Goal: Navigation & Orientation: Find specific page/section

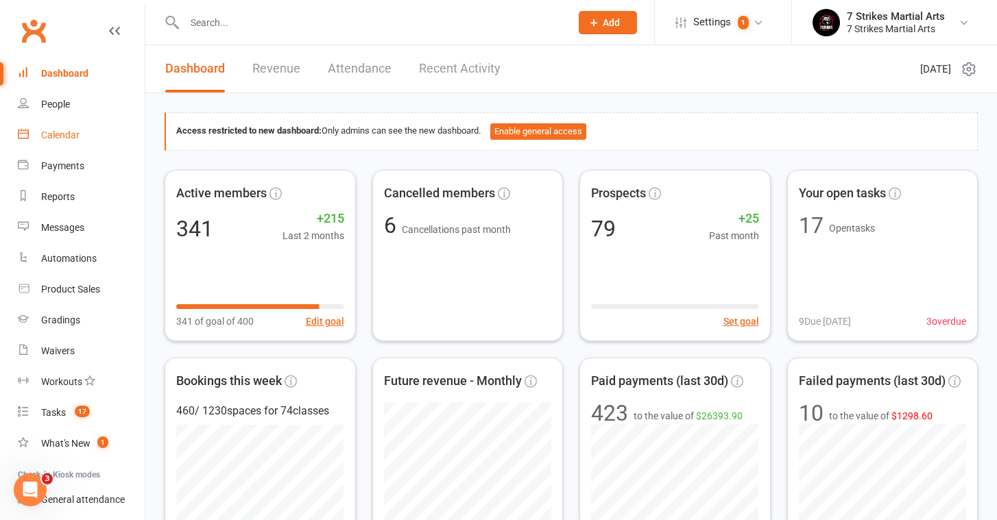
click at [58, 127] on link "Calendar" at bounding box center [81, 135] width 127 height 31
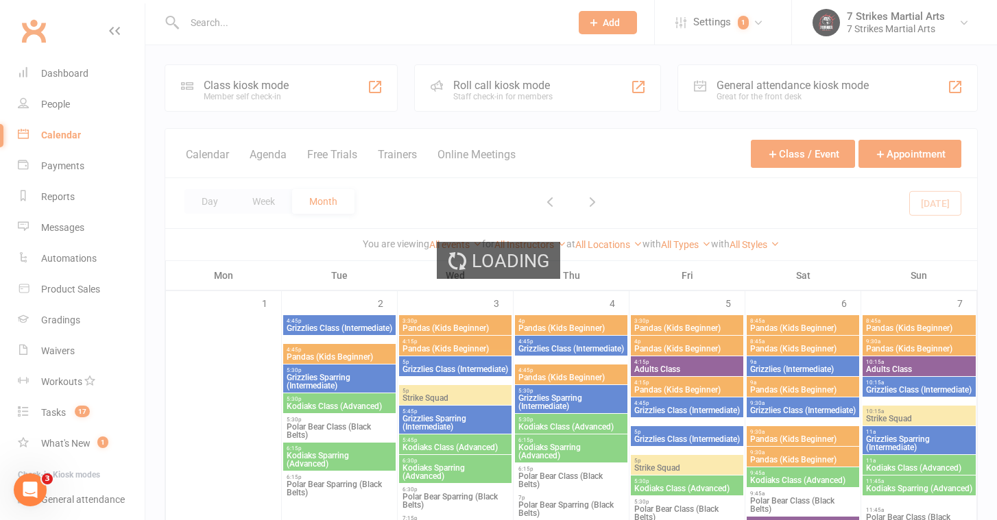
scroll to position [10, 0]
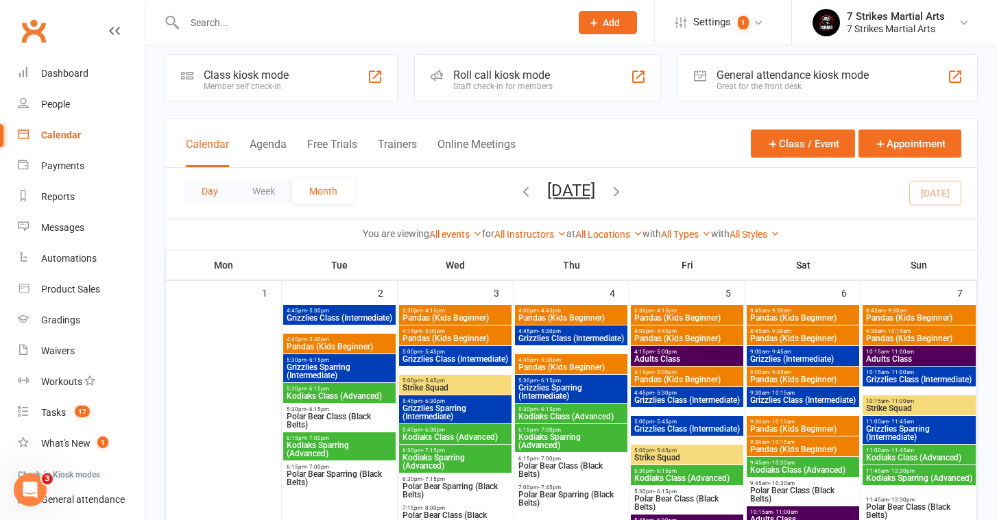
click at [216, 190] on button "Day" at bounding box center [209, 191] width 51 height 25
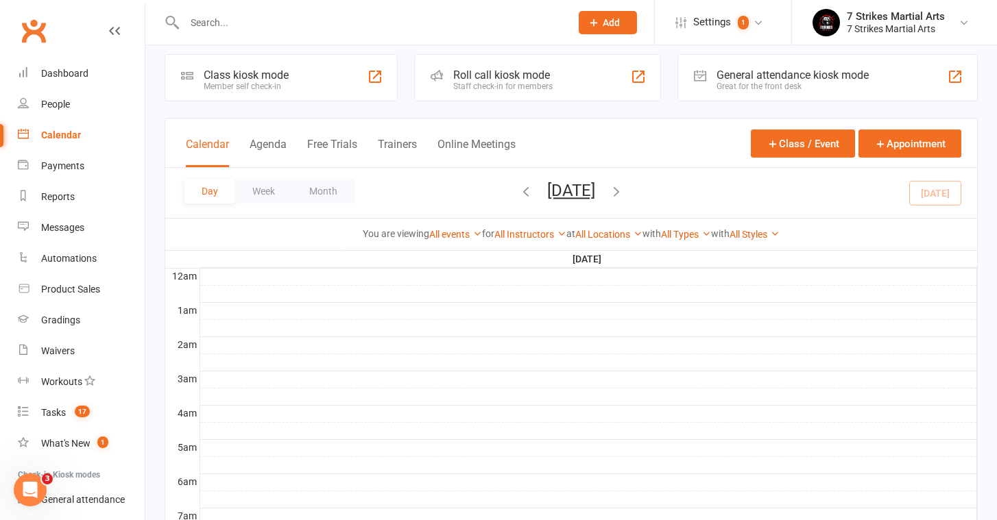
scroll to position [0, 0]
click at [595, 191] on button "[DATE]" at bounding box center [571, 190] width 48 height 19
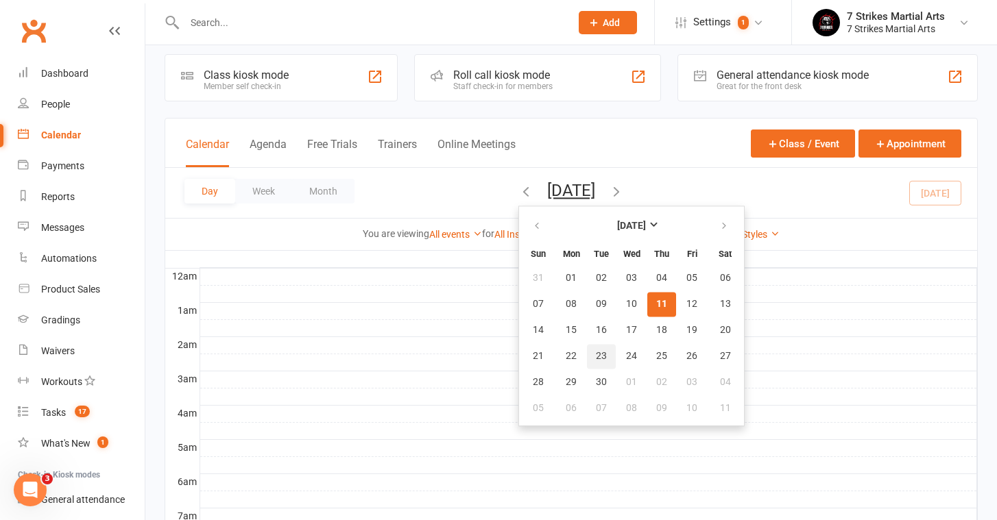
click at [596, 358] on span "23" at bounding box center [601, 356] width 11 height 11
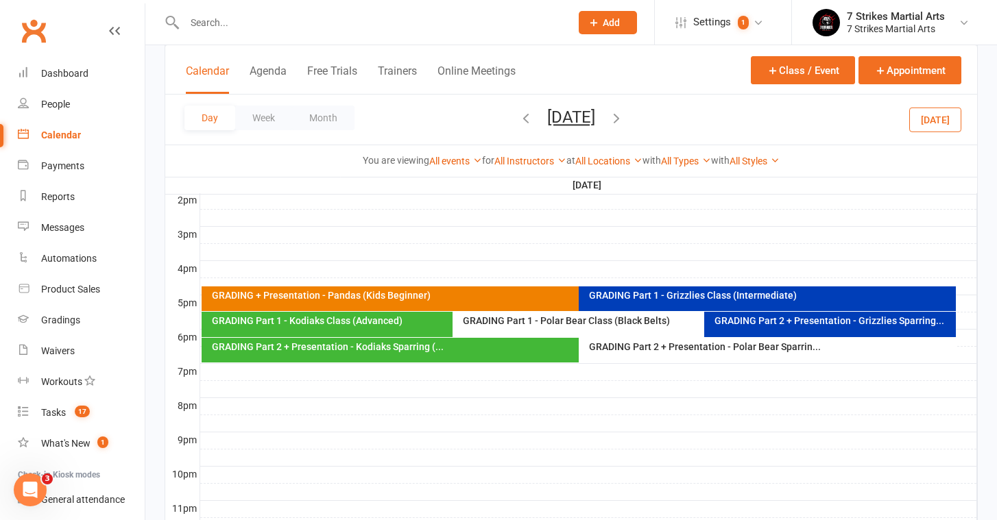
scroll to position [568, 0]
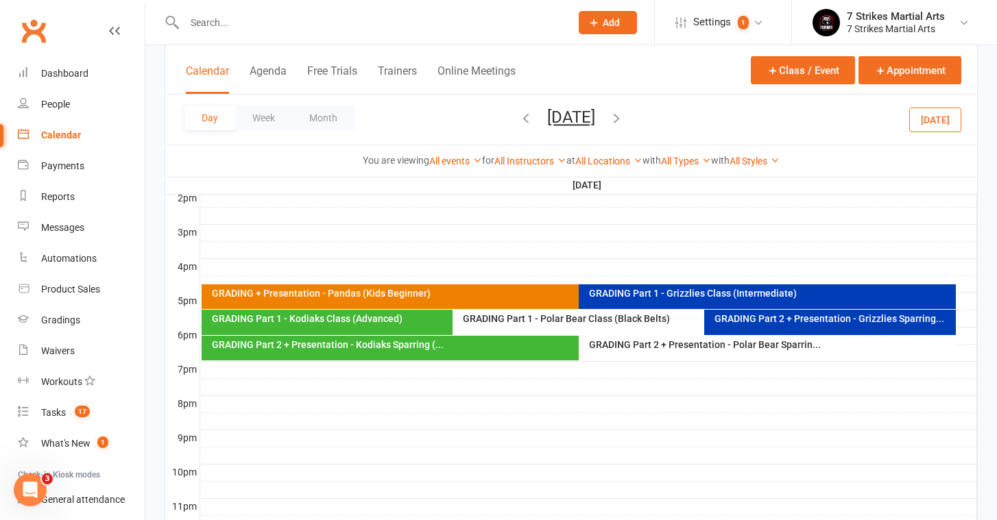
click at [655, 297] on div "GRADING Part 1 - Grizzlies Class (Intermediate)" at bounding box center [770, 294] width 365 height 10
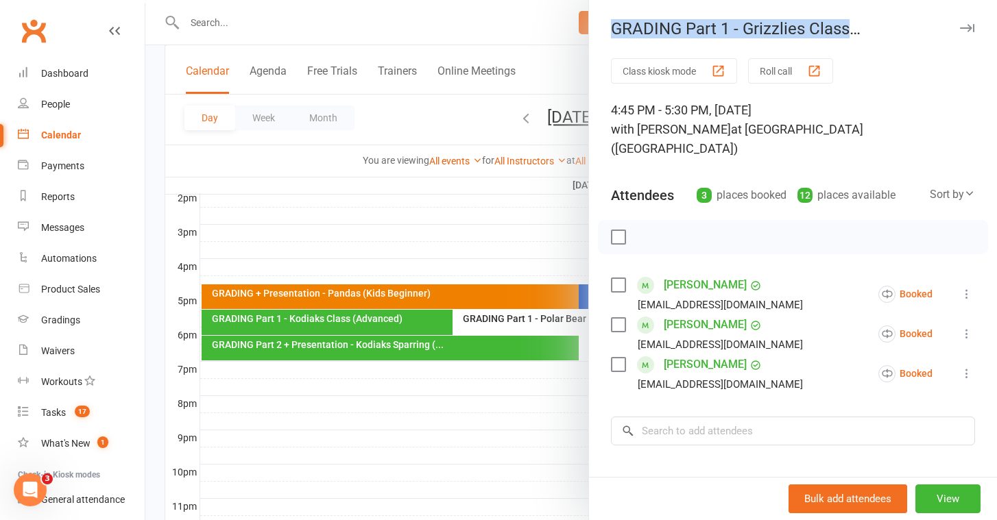
drag, startPoint x: 611, startPoint y: 31, endPoint x: 969, endPoint y: 34, distance: 358.5
click at [969, 34] on div "GRADING Part 1 - Grizzlies Class (Intermediate) Class kiosk mode Roll call 4:45…" at bounding box center [792, 260] width 409 height 520
copy div "GRADING Part 1 - Grizzlies Class (Intermediate)"
click at [409, 308] on div at bounding box center [570, 260] width 851 height 520
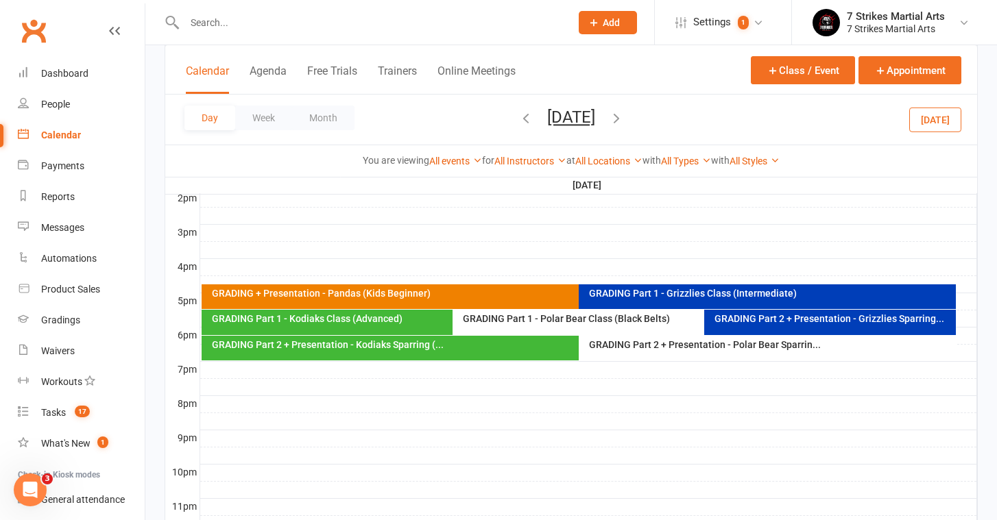
click at [731, 321] on div "GRADING Part 2 + Presentation - Grizzlies Sparring..." at bounding box center [833, 319] width 239 height 10
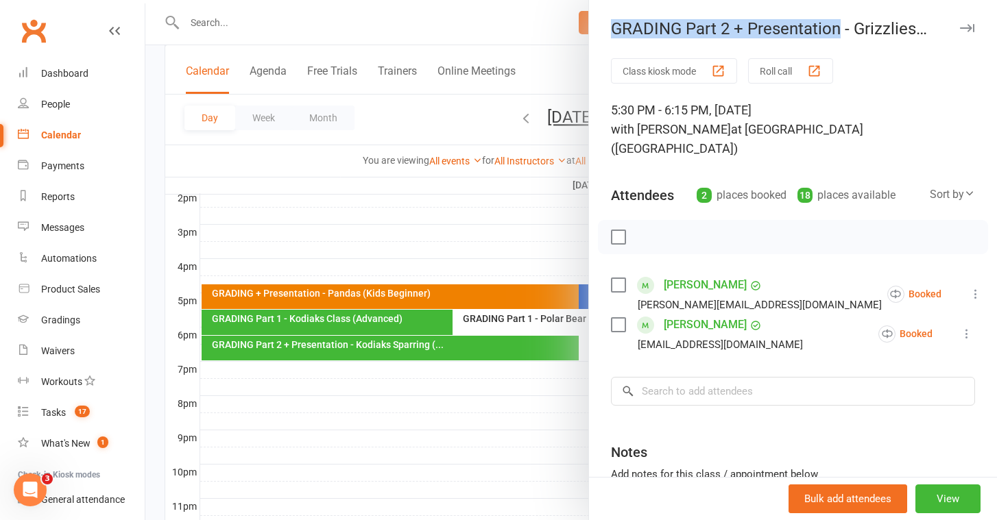
drag, startPoint x: 838, startPoint y: 30, endPoint x: 598, endPoint y: 30, distance: 240.6
click at [598, 30] on div "GRADING Part 2 + Presentation - Grizzlies Sparring..." at bounding box center [793, 28] width 408 height 19
click at [385, 388] on div at bounding box center [570, 260] width 851 height 520
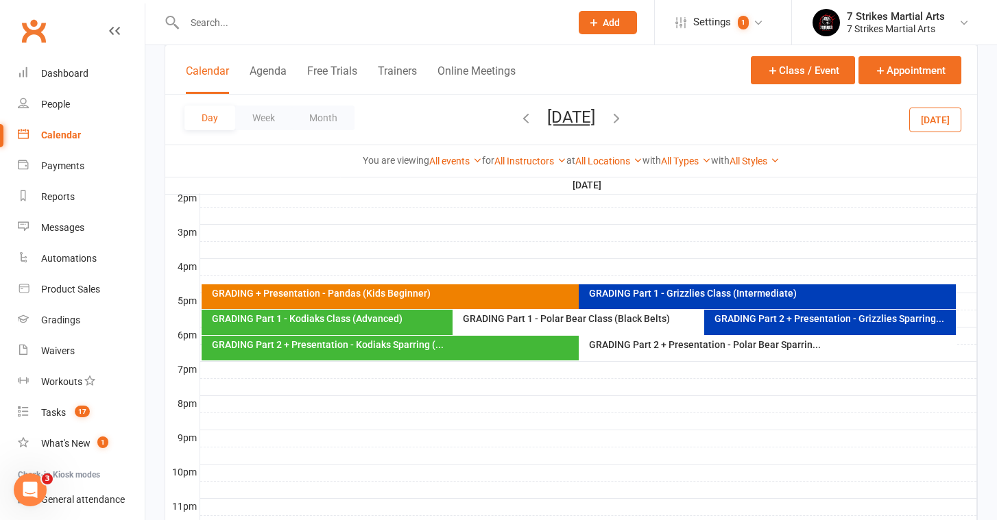
click at [381, 321] on div "GRADING Part 1 - Kodiaks Class (Advanced)" at bounding box center [449, 319] width 477 height 10
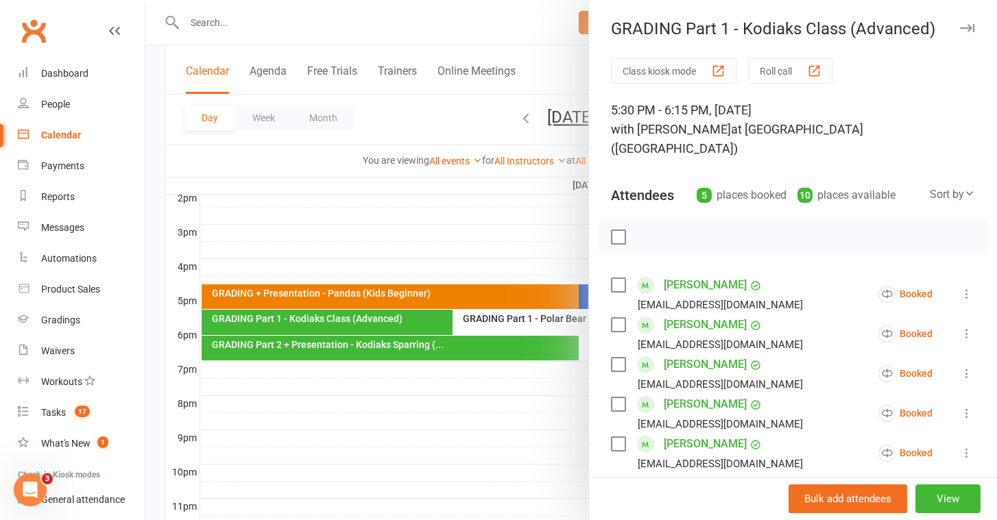
click at [393, 411] on div at bounding box center [570, 260] width 851 height 520
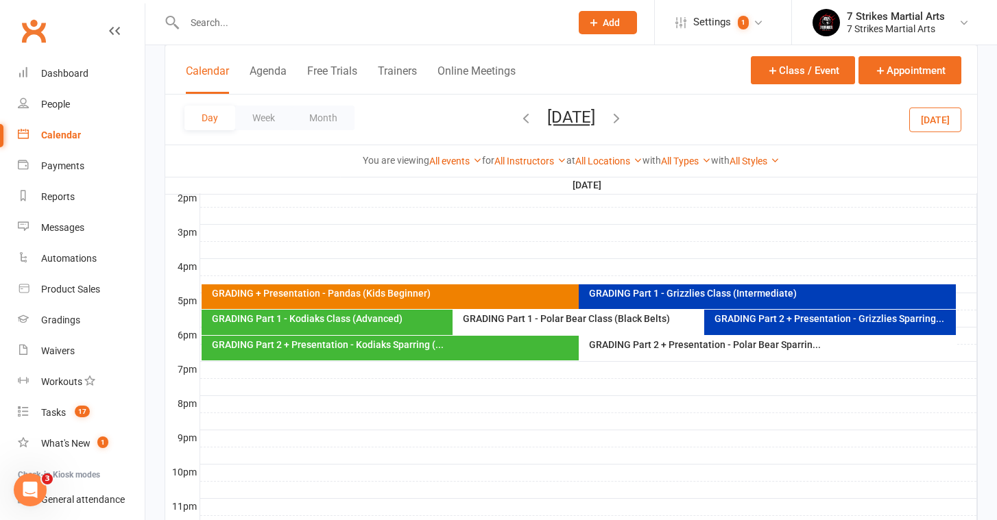
click at [294, 319] on div "GRADING Part 1 - Kodiaks Class (Advanced)" at bounding box center [449, 319] width 477 height 10
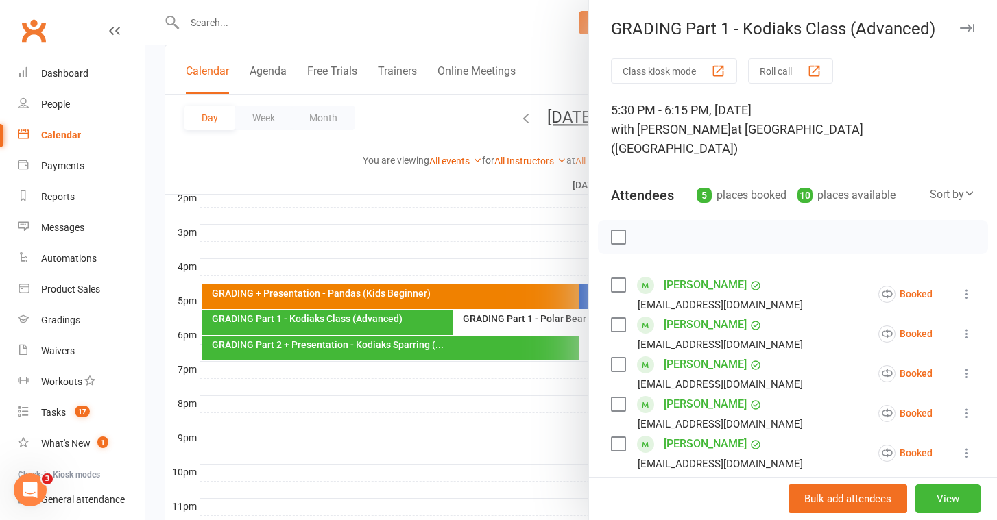
click at [446, 193] on div at bounding box center [570, 260] width 851 height 520
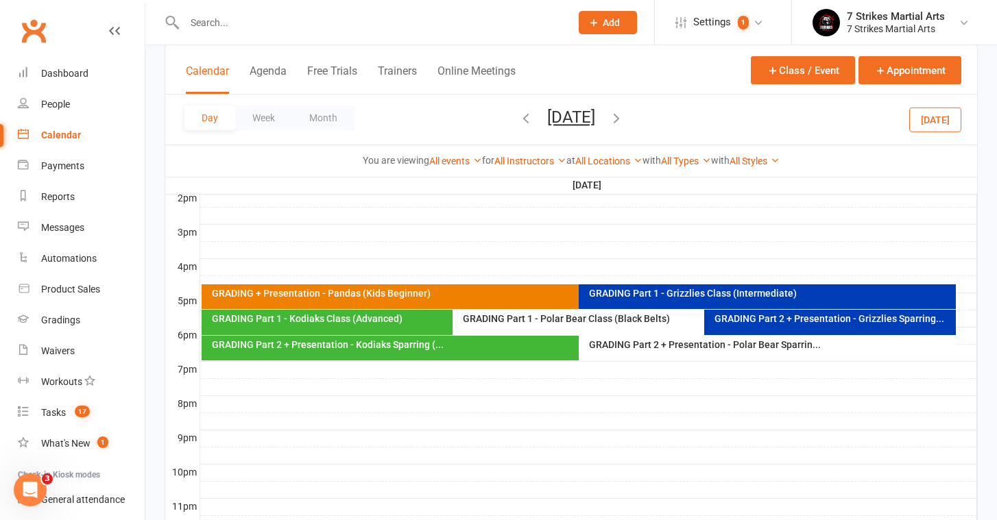
click at [624, 121] on icon "button" at bounding box center [616, 117] width 15 height 15
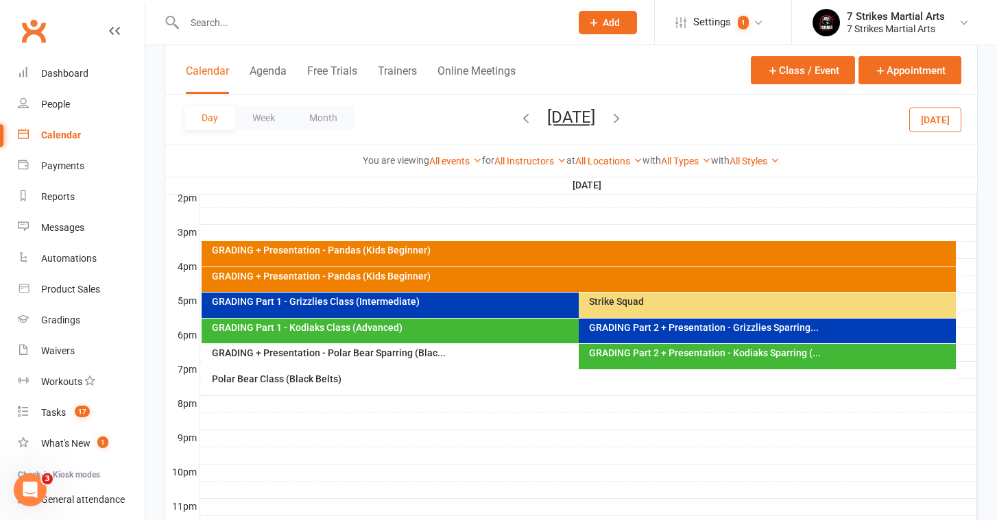
click at [293, 302] on div "GRADING Part 1 - Grizzlies Class (Intermediate)" at bounding box center [575, 302] width 729 height 10
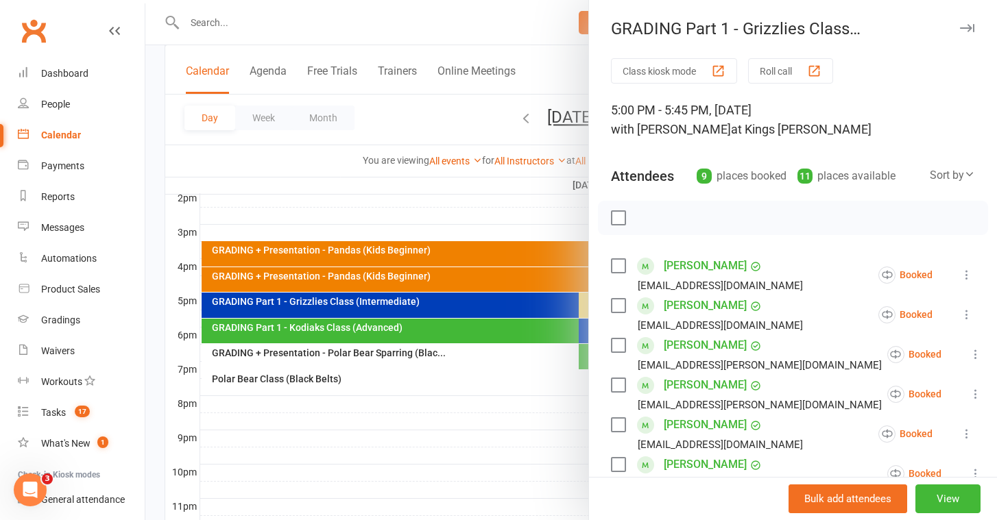
click at [416, 309] on div at bounding box center [570, 260] width 851 height 520
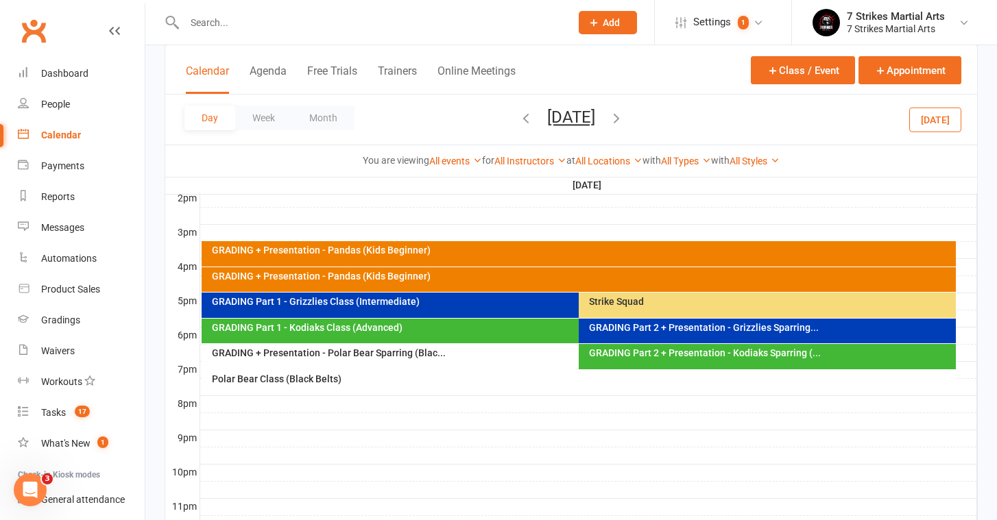
click at [412, 332] on div "GRADING Part 1 - Kodiaks Class (Advanced)" at bounding box center [572, 331] width 741 height 25
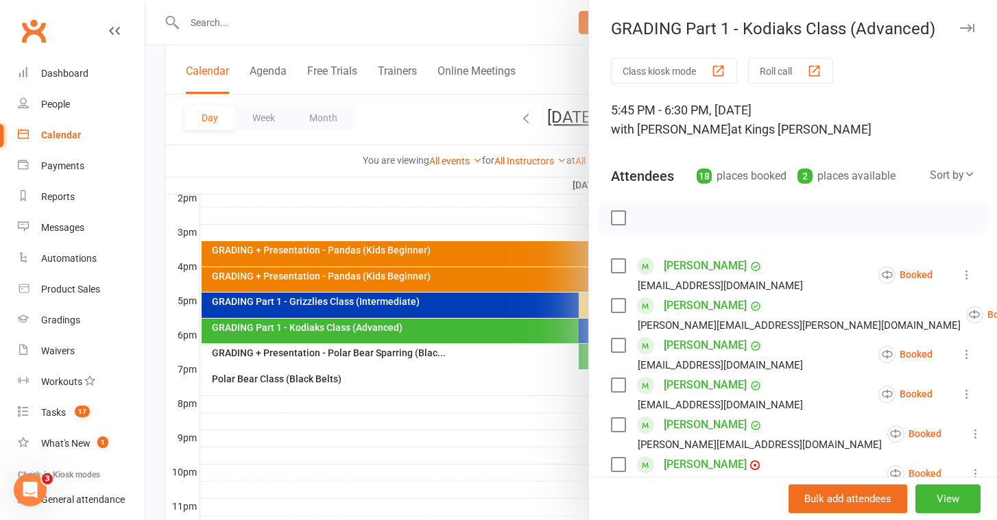
click at [507, 361] on div at bounding box center [570, 260] width 851 height 520
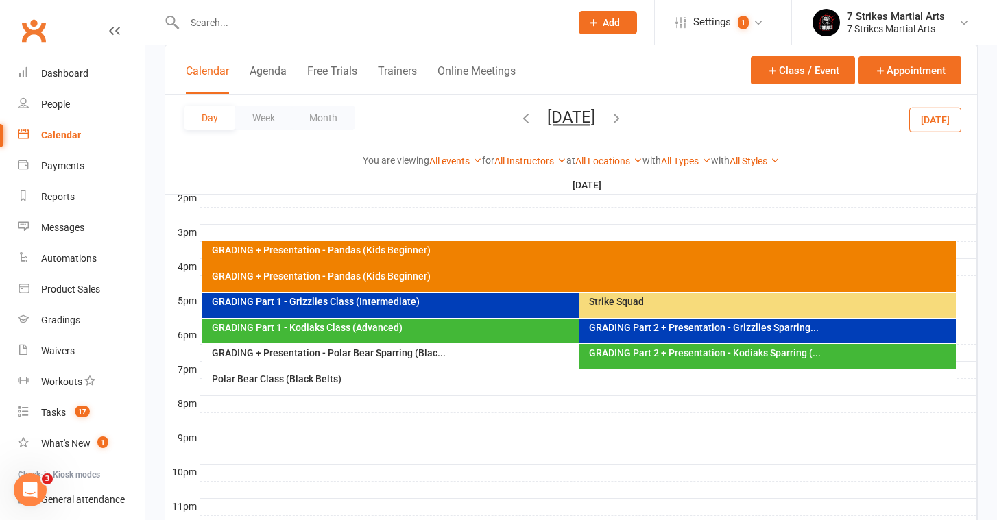
click at [632, 356] on div "GRADING Part 2 + Presentation - Kodiaks Sparring (..." at bounding box center [770, 353] width 365 height 10
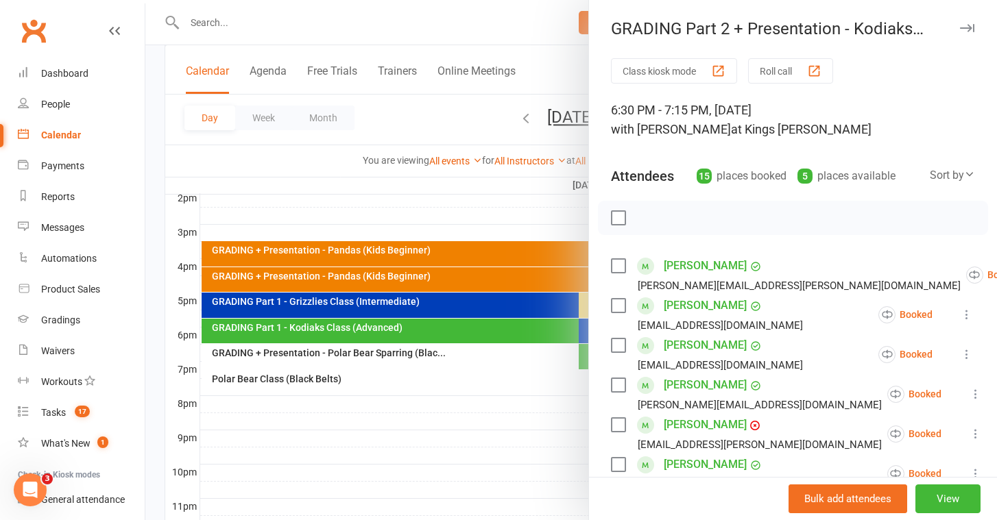
click at [485, 387] on div at bounding box center [570, 260] width 851 height 520
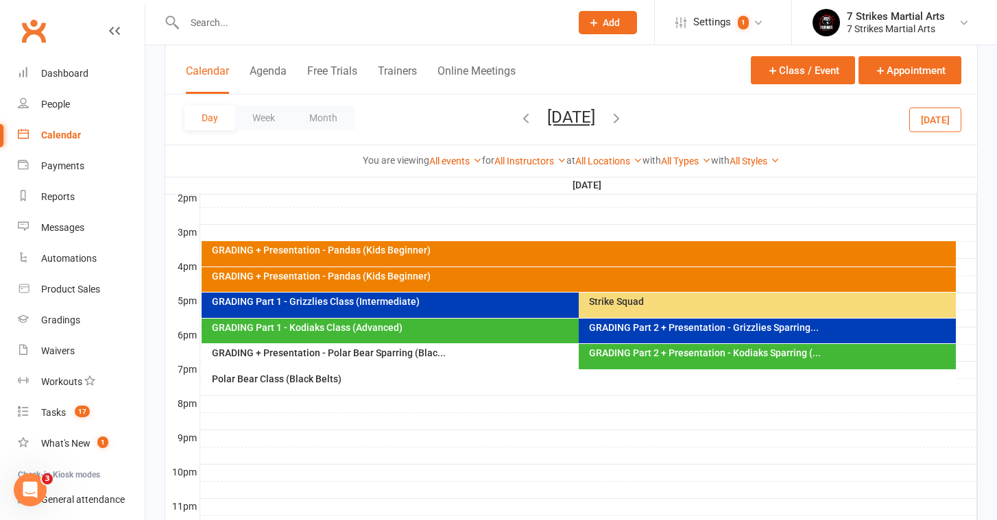
click at [347, 355] on div "GRADING + Presentation - Polar Bear Sparring (Blac..." at bounding box center [575, 353] width 729 height 10
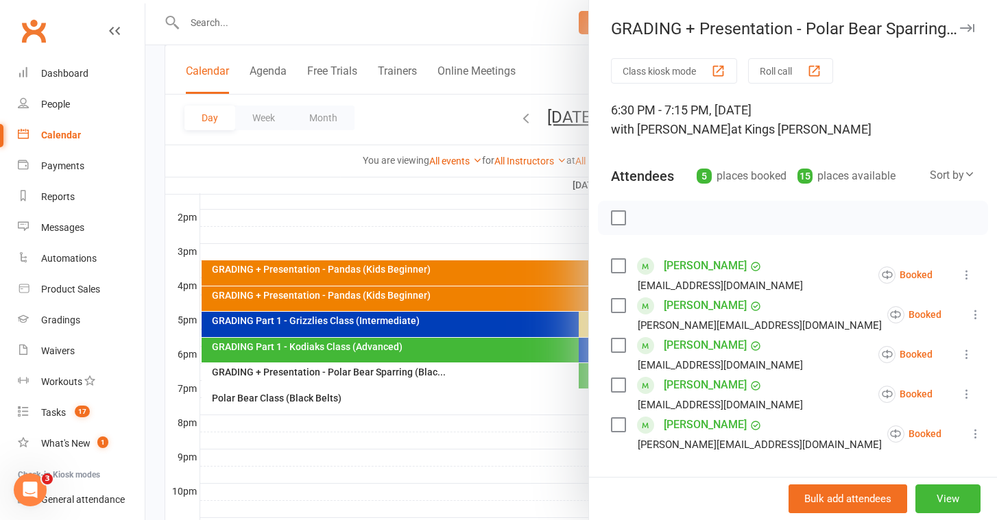
scroll to position [548, 0]
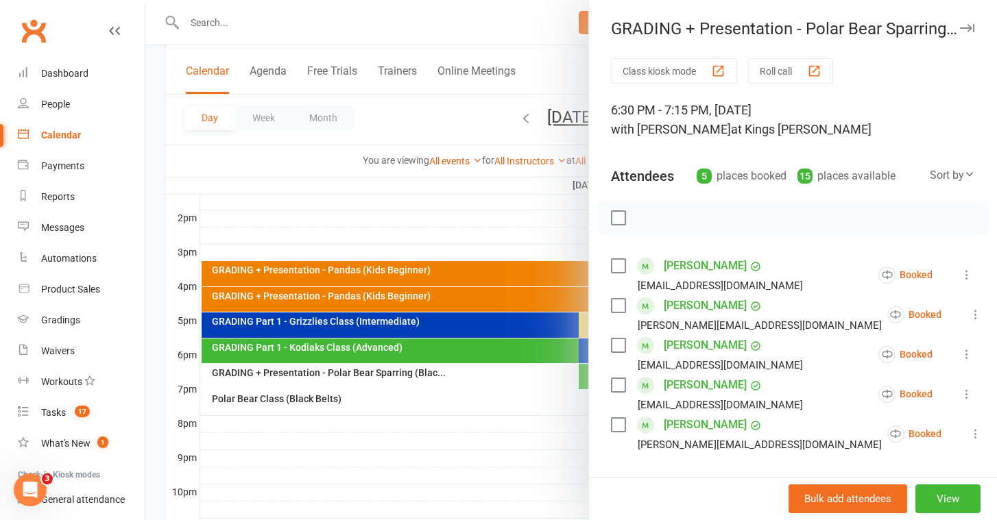
click at [363, 284] on div at bounding box center [570, 260] width 851 height 520
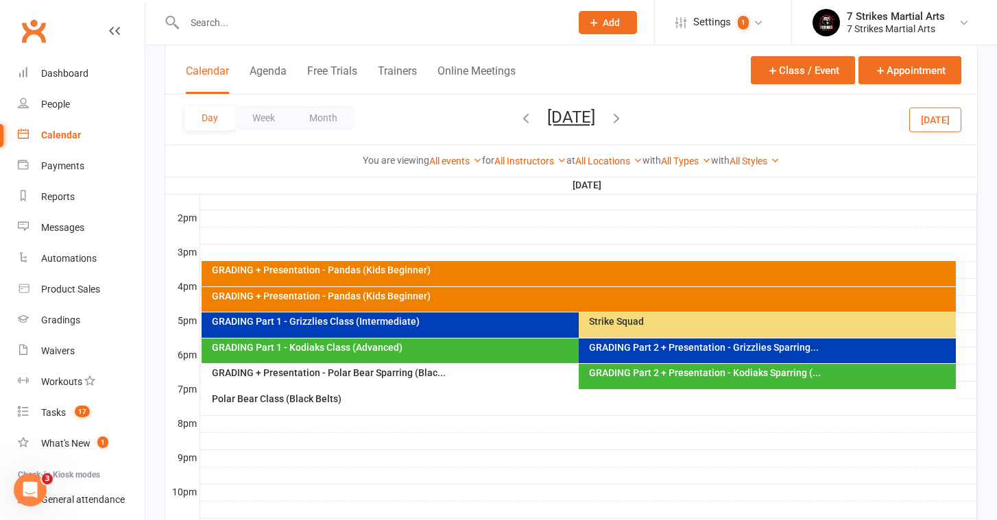
click at [609, 119] on span "[DATE] [DATE] Sun Mon Tue Wed Thu Fri Sat 31 01 02 03 04 05 06 07 08 09 10 11 1…" at bounding box center [570, 120] width 75 height 24
click at [624, 119] on icon "button" at bounding box center [616, 117] width 15 height 15
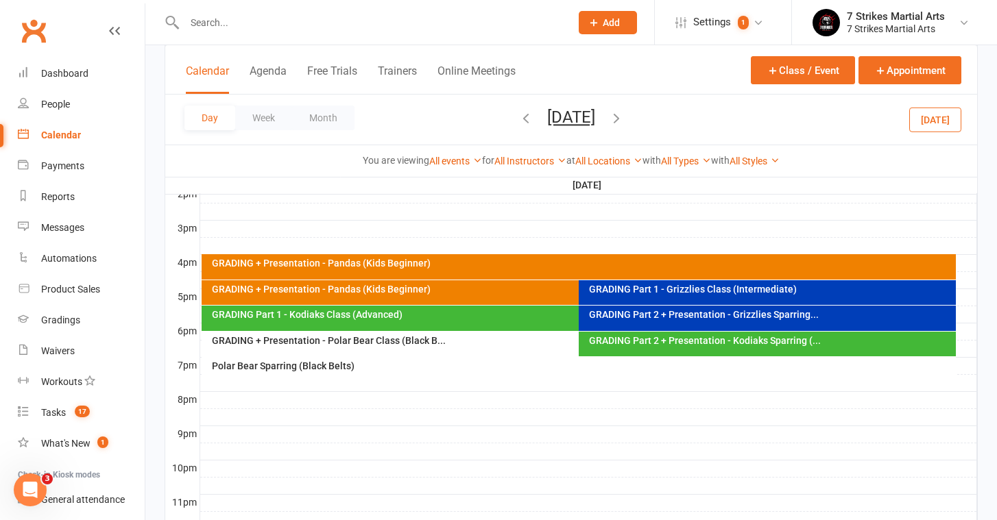
scroll to position [573, 0]
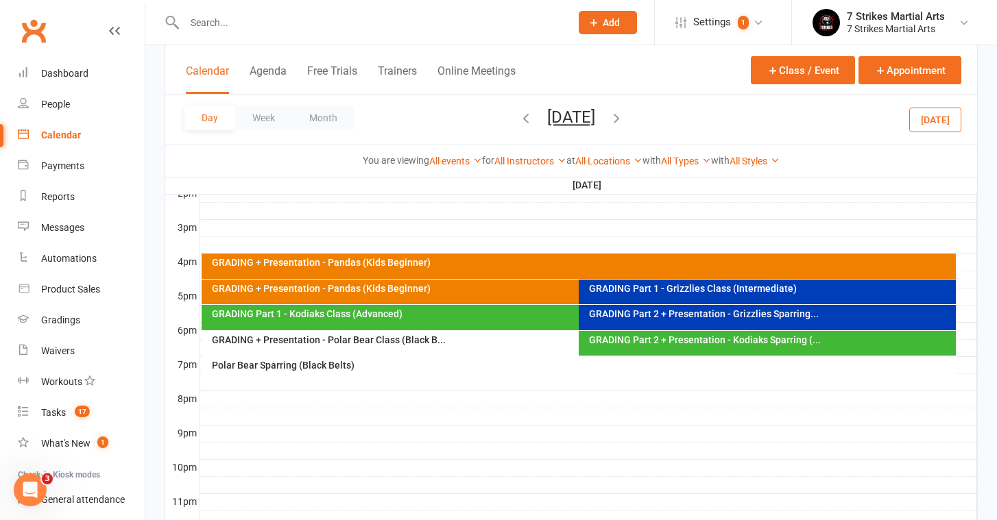
click at [448, 261] on div "GRADING + Presentation - Pandas (Kids Beginner)" at bounding box center [582, 263] width 742 height 10
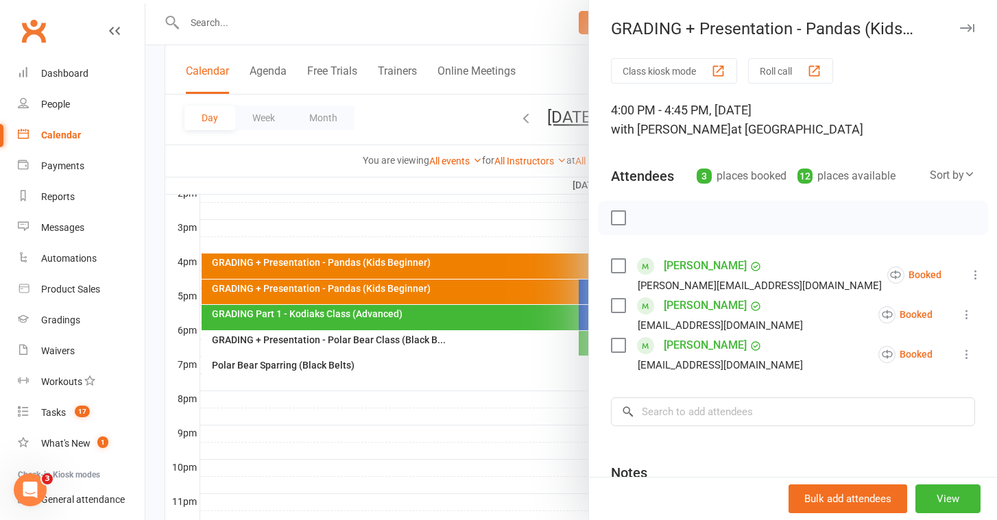
click at [450, 310] on div at bounding box center [570, 260] width 851 height 520
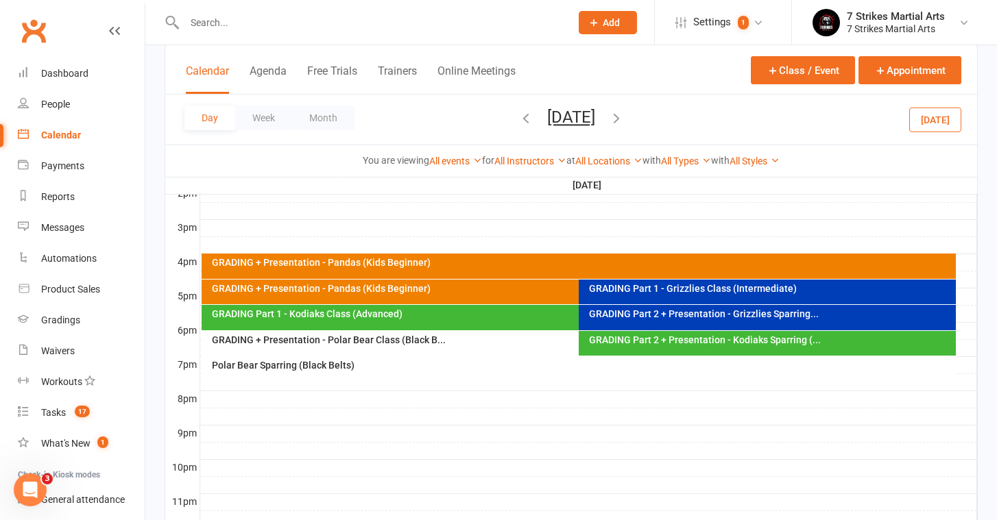
click at [671, 291] on div "GRADING Part 1 - Grizzlies Class (Intermediate)" at bounding box center [770, 289] width 365 height 10
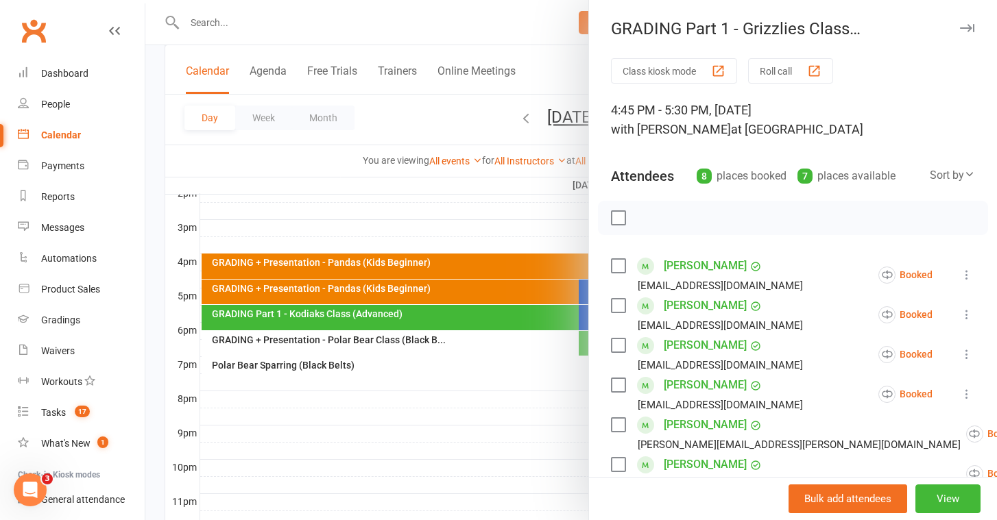
click at [334, 365] on div at bounding box center [570, 260] width 851 height 520
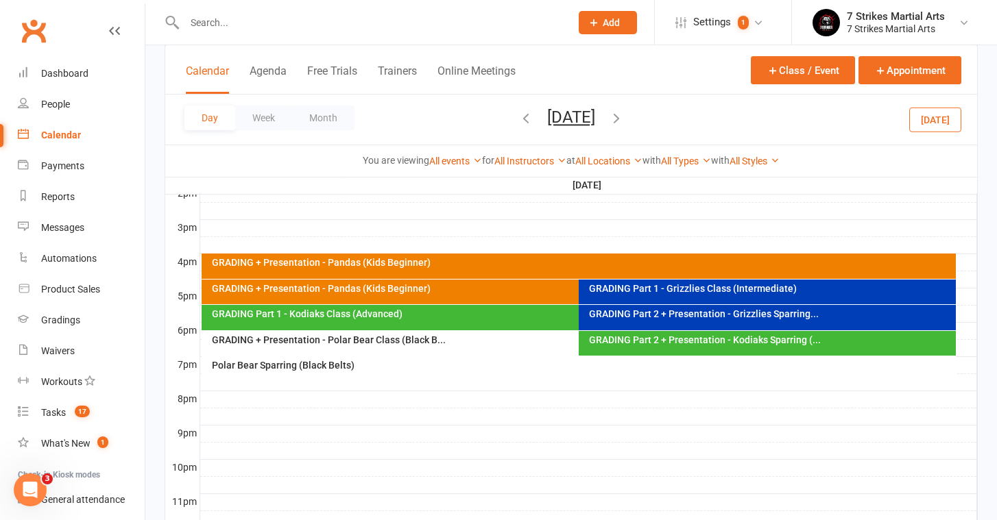
click at [320, 339] on div "GRADING + Presentation - Polar Bear Class (Black B..." at bounding box center [575, 340] width 729 height 10
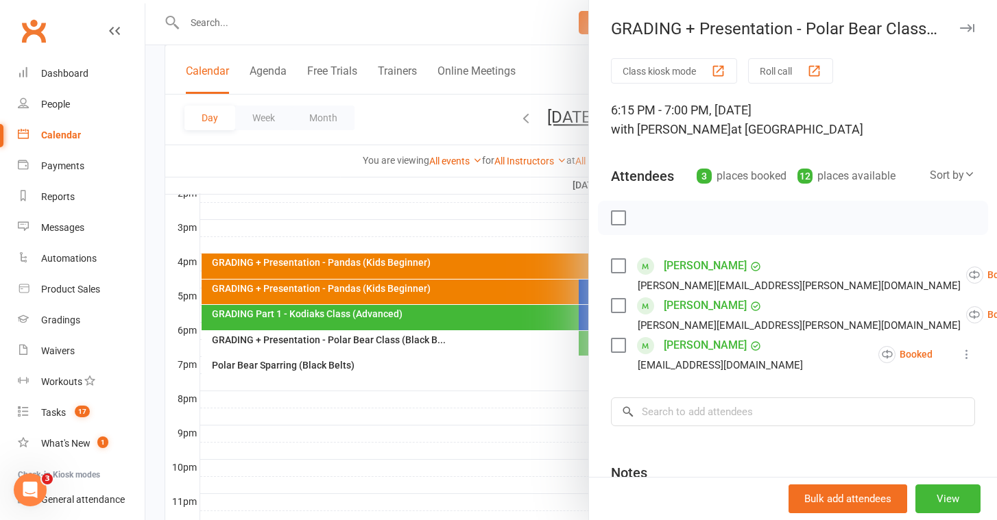
click at [370, 354] on div at bounding box center [570, 260] width 851 height 520
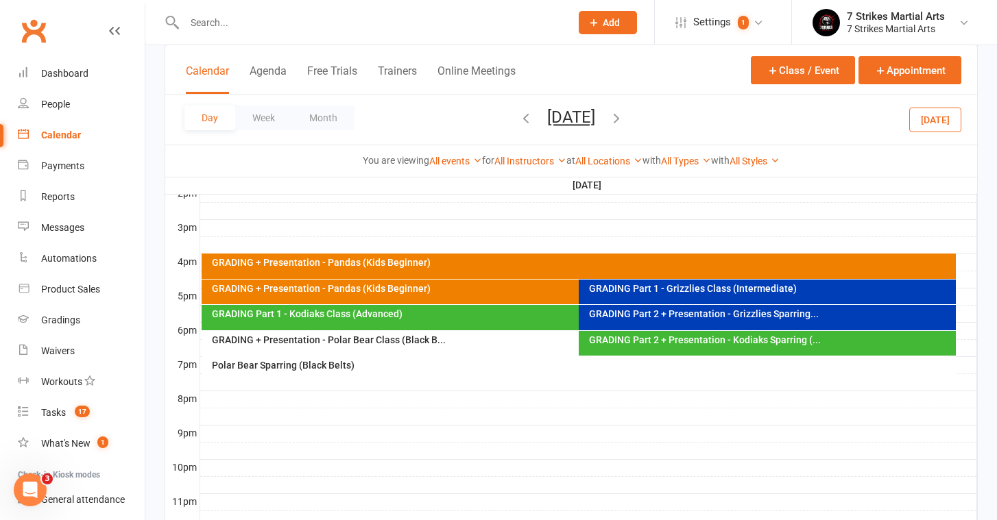
click at [267, 369] on div "Polar Bear Sparring (Black Belts)" at bounding box center [582, 366] width 742 height 10
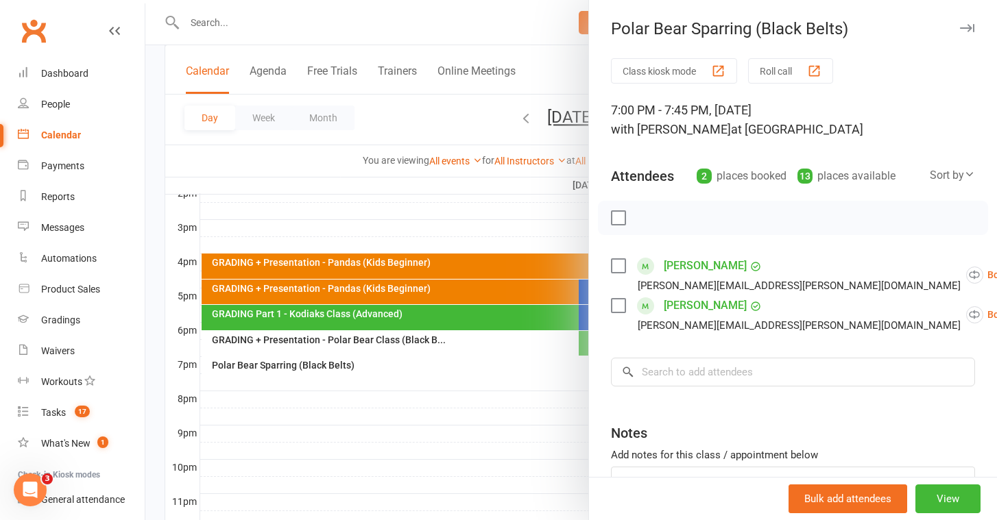
click at [489, 314] on div at bounding box center [570, 260] width 851 height 520
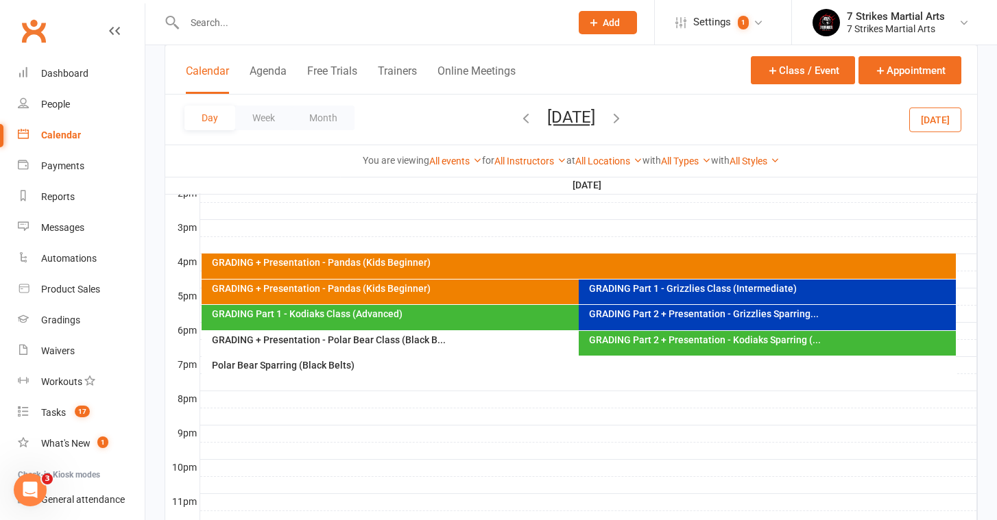
click at [624, 114] on icon "button" at bounding box center [616, 117] width 15 height 15
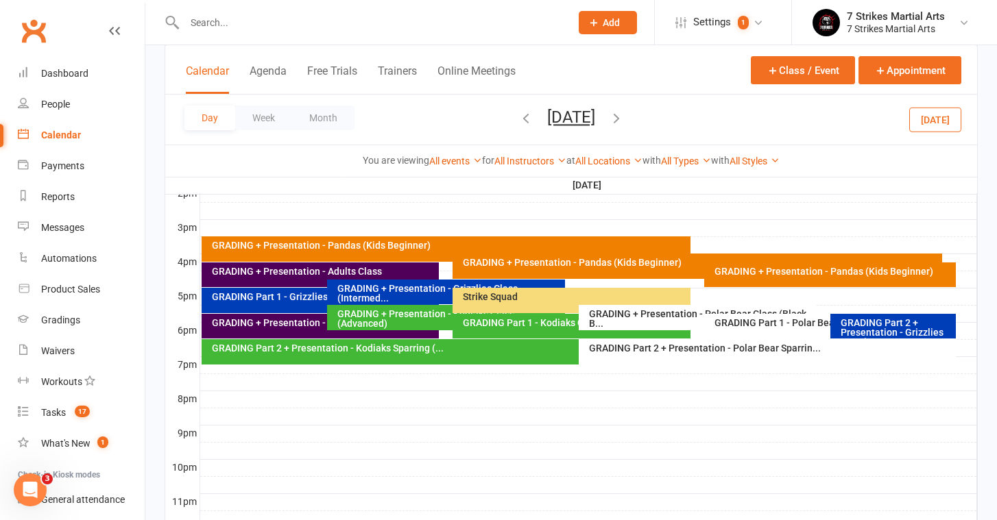
click at [260, 241] on div "GRADING + Presentation - Pandas (Kids Beginner)" at bounding box center [449, 246] width 477 height 10
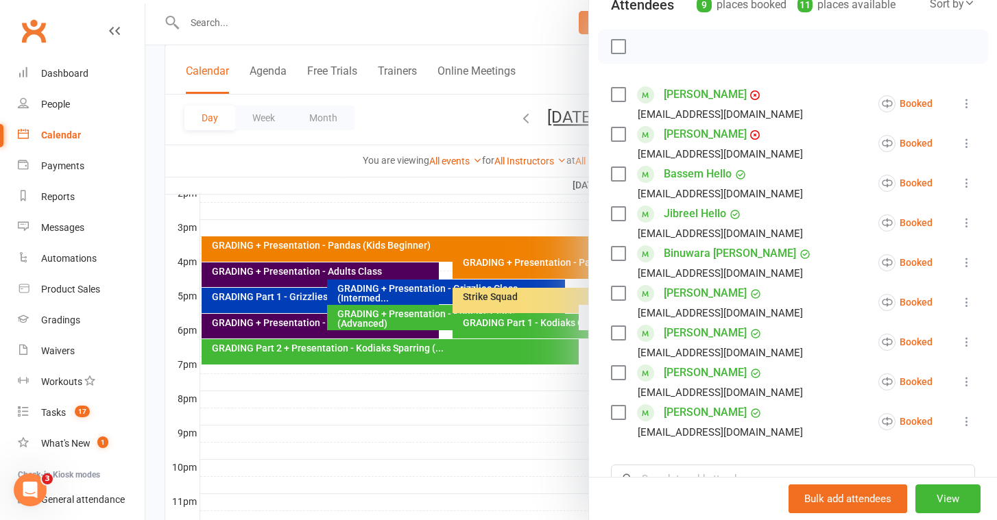
scroll to position [193, 0]
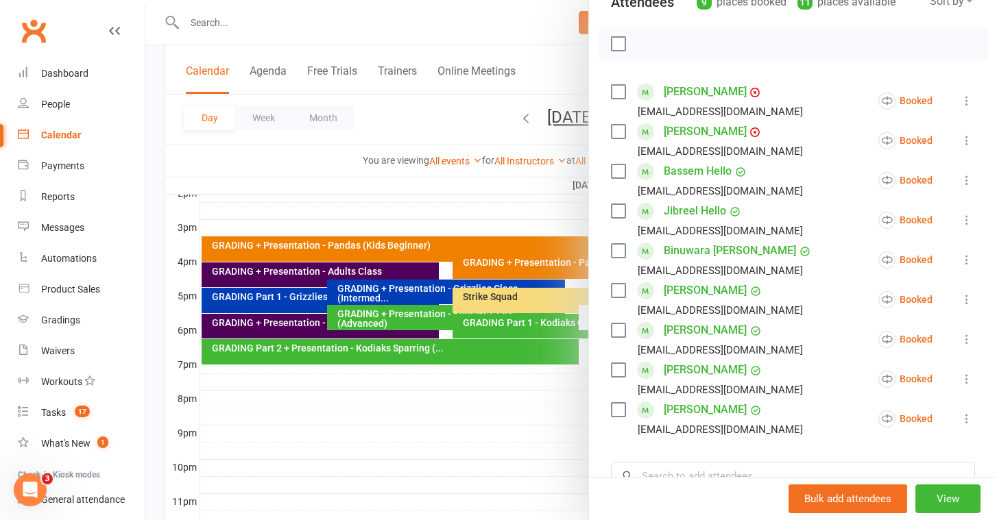
click at [411, 247] on div at bounding box center [570, 260] width 851 height 520
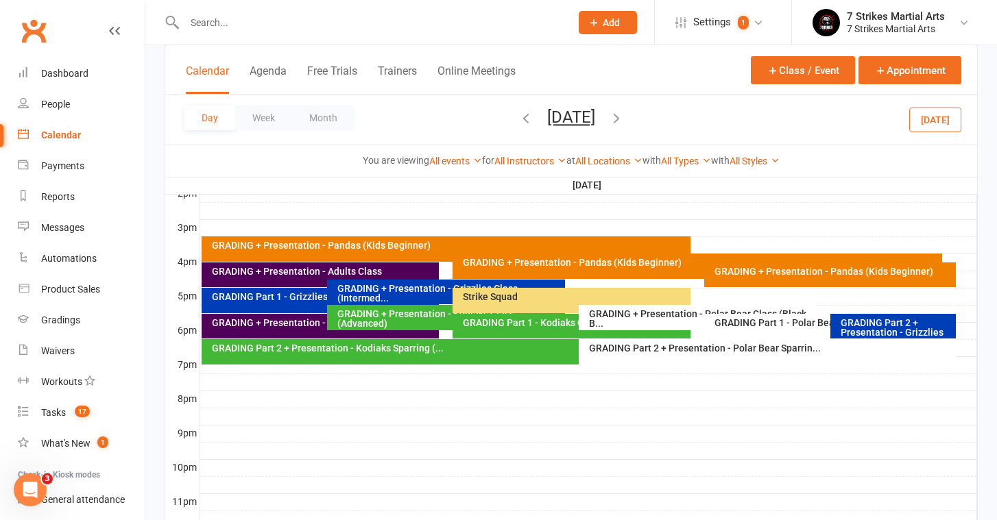
click at [439, 250] on div "GRADING + Presentation - Pandas (Kids Beginner)" at bounding box center [446, 248] width 489 height 25
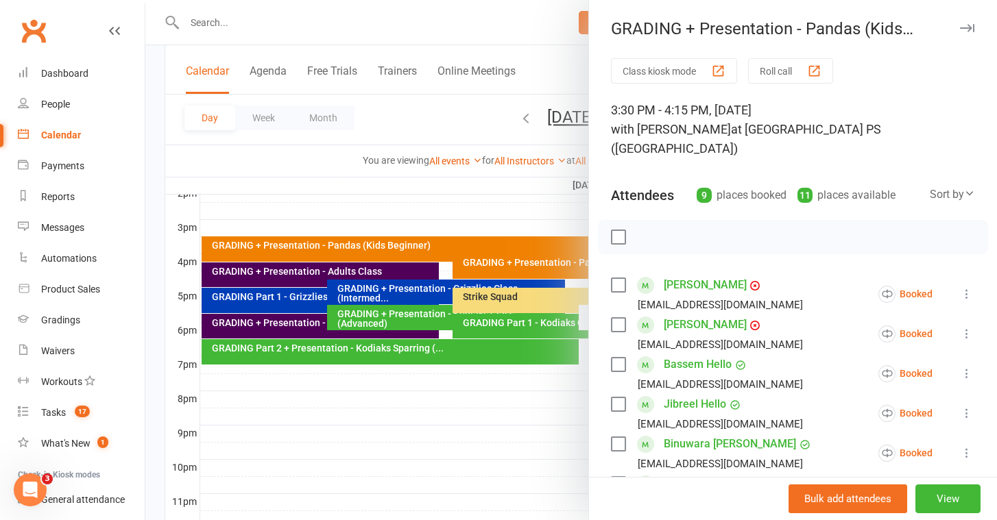
click at [292, 274] on div at bounding box center [570, 260] width 851 height 520
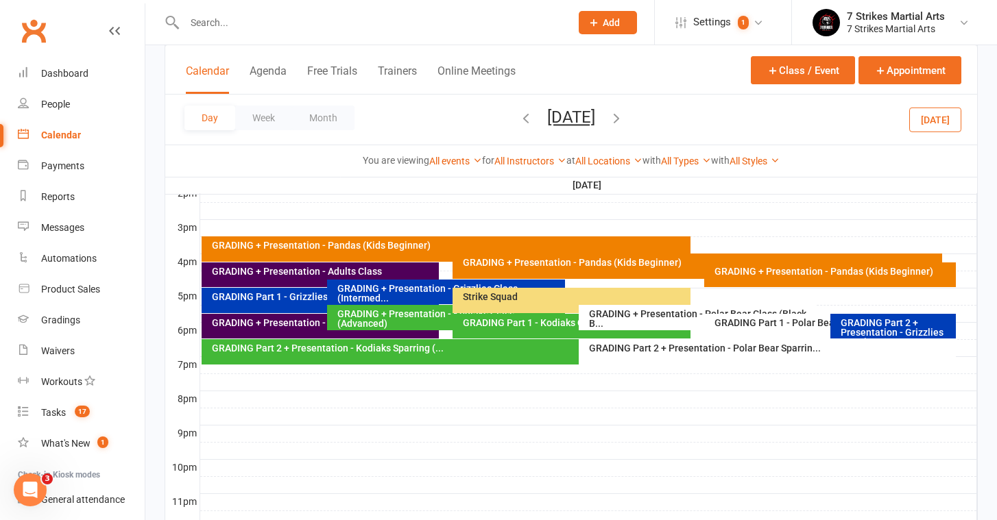
click at [306, 274] on div "GRADING + Presentation - Adults Class" at bounding box center [323, 272] width 225 height 10
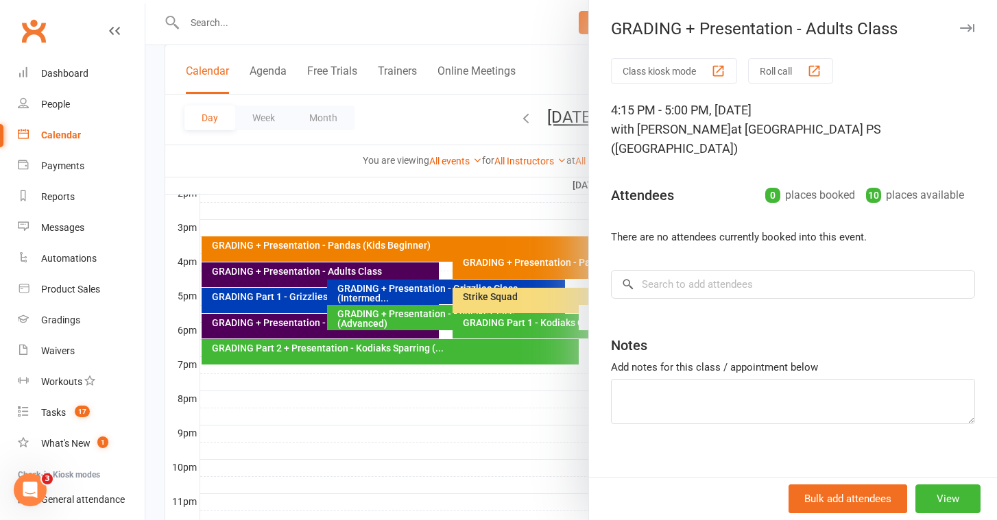
click at [472, 298] on div at bounding box center [570, 260] width 851 height 520
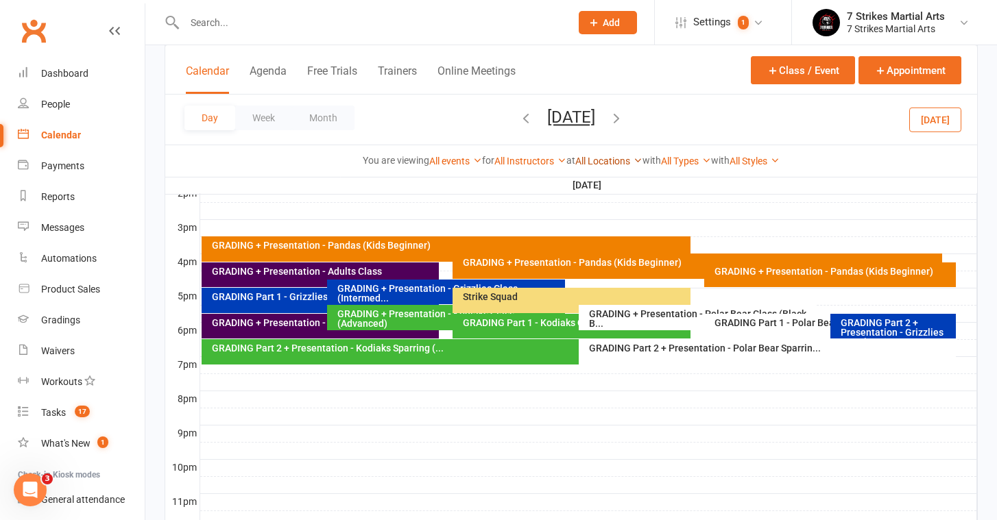
click at [614, 159] on link "All Locations" at bounding box center [608, 161] width 67 height 11
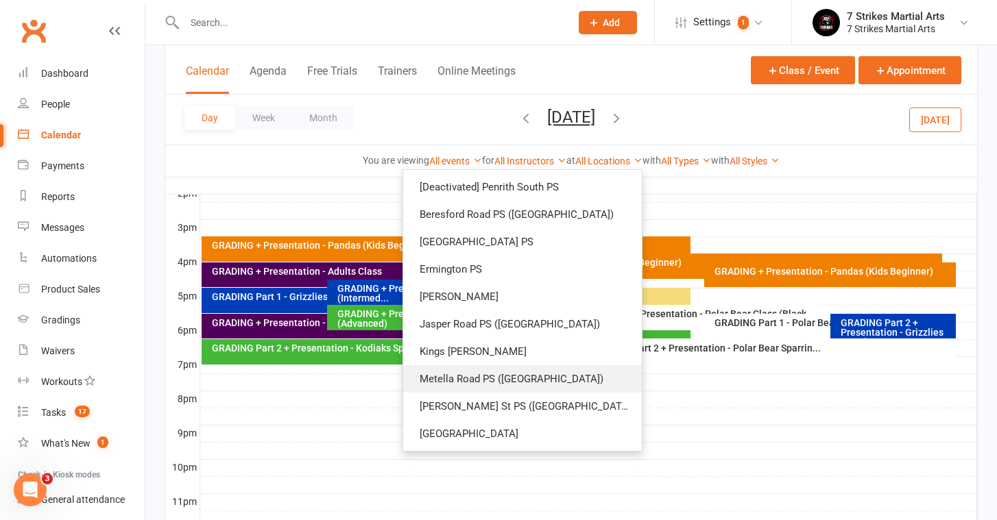
click at [504, 372] on link "Metella Road PS ([GEOGRAPHIC_DATA])" at bounding box center [522, 378] width 239 height 27
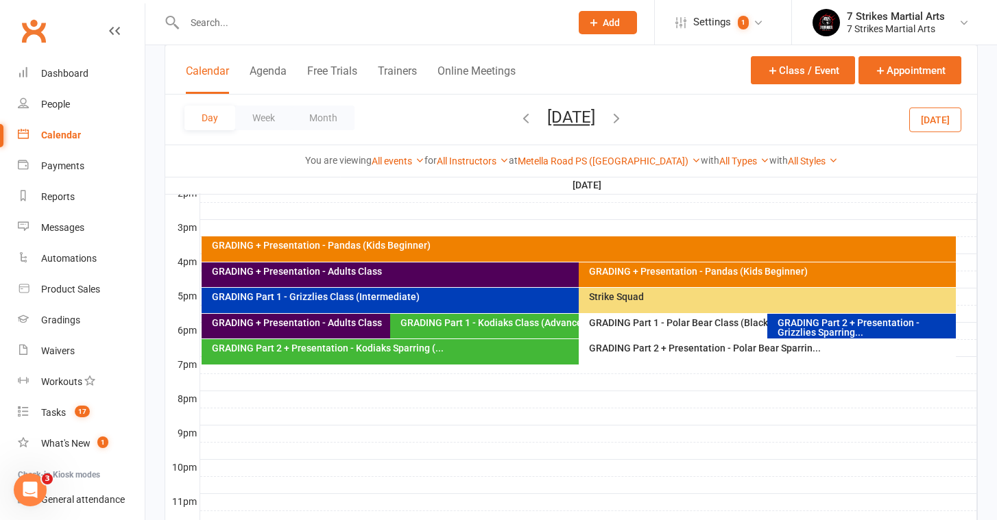
click at [409, 302] on div "GRADING Part 1 - Grizzlies Class (Intermediate)" at bounding box center [575, 297] width 729 height 10
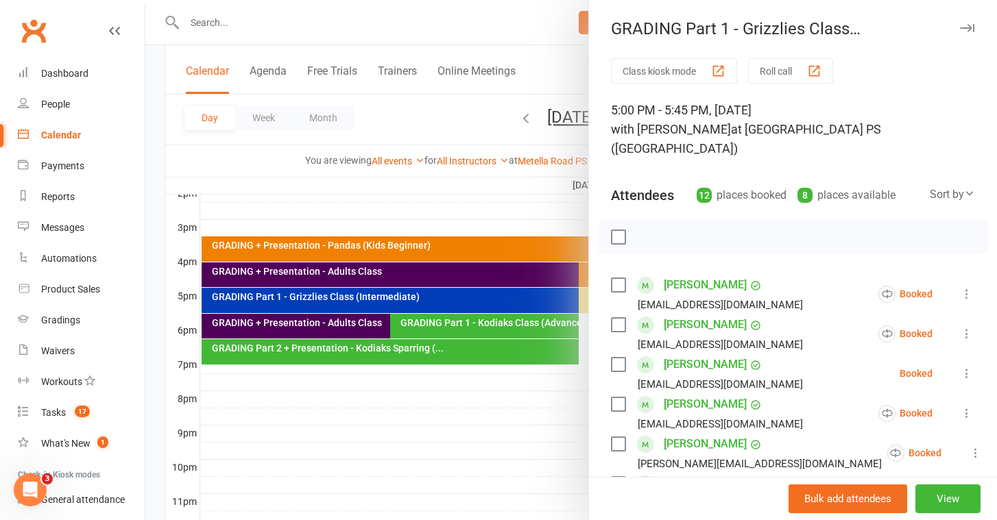
click at [267, 296] on div at bounding box center [570, 260] width 851 height 520
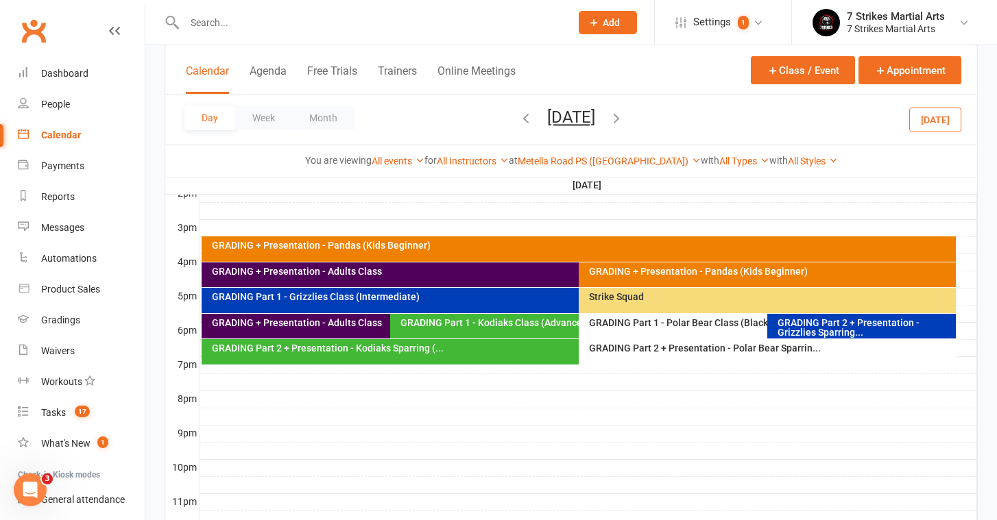
click at [444, 318] on div "GRADING Part 1 - Kodiaks Class (Advanced)" at bounding box center [575, 323] width 351 height 10
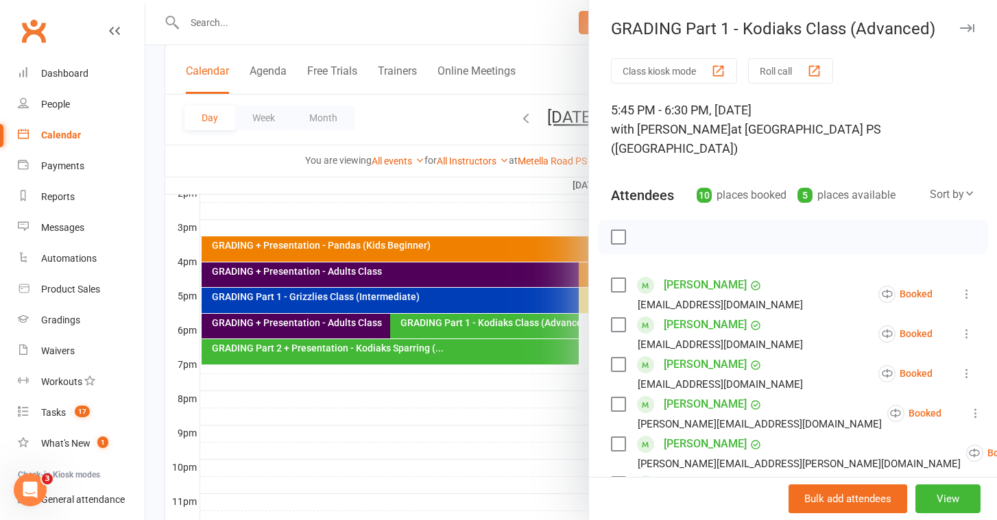
click at [433, 321] on div at bounding box center [570, 260] width 851 height 520
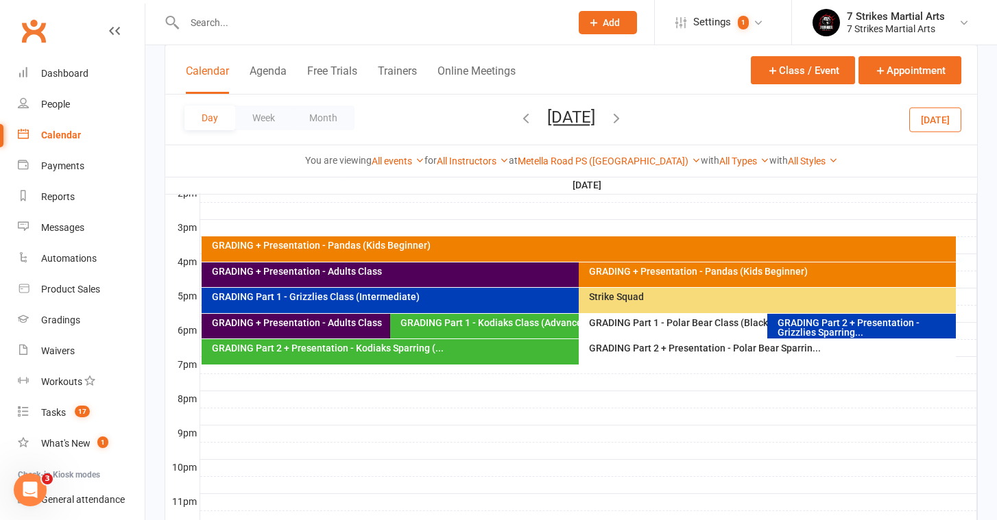
click at [327, 324] on div "GRADING + Presentation - Adults Class" at bounding box center [386, 323] width 351 height 10
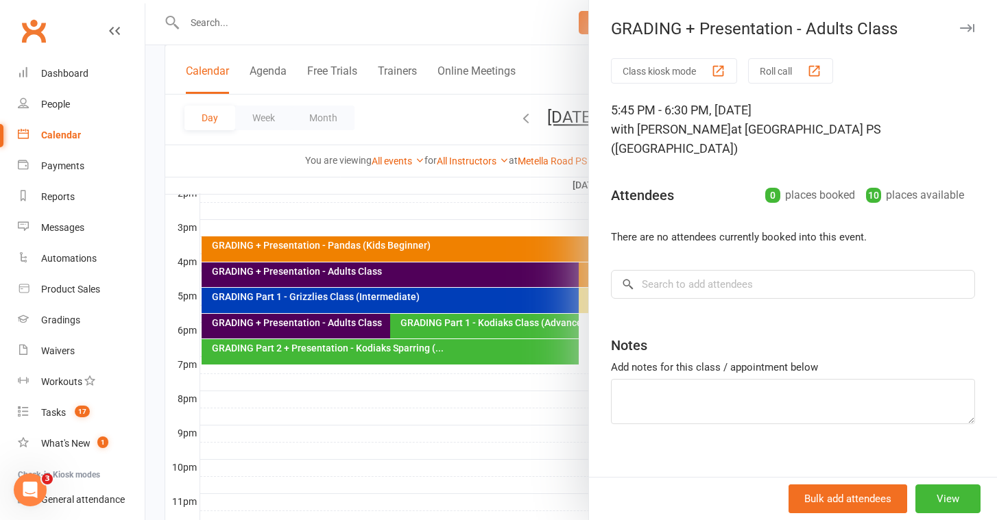
click at [324, 299] on div at bounding box center [570, 260] width 851 height 520
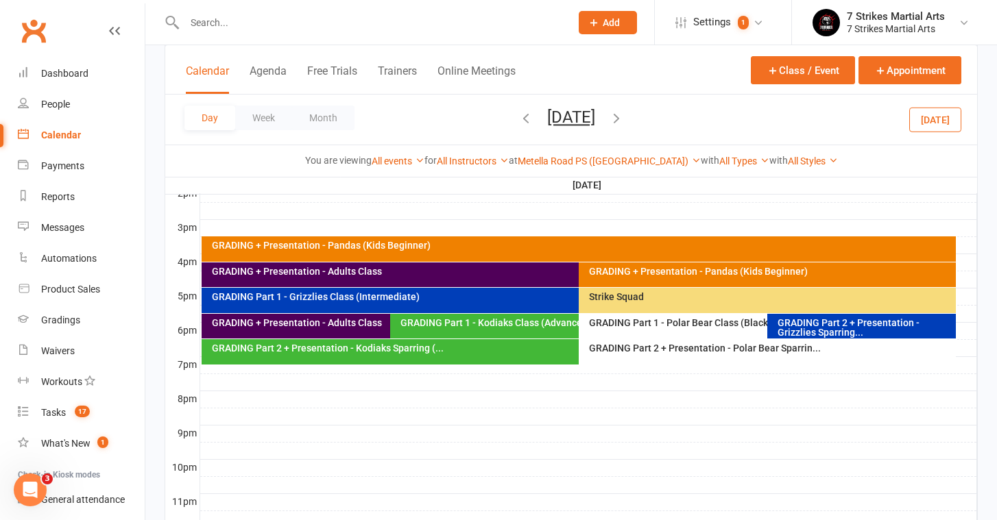
click at [442, 325] on div "GRADING Part 1 - Kodiaks Class (Advanced)" at bounding box center [575, 323] width 351 height 10
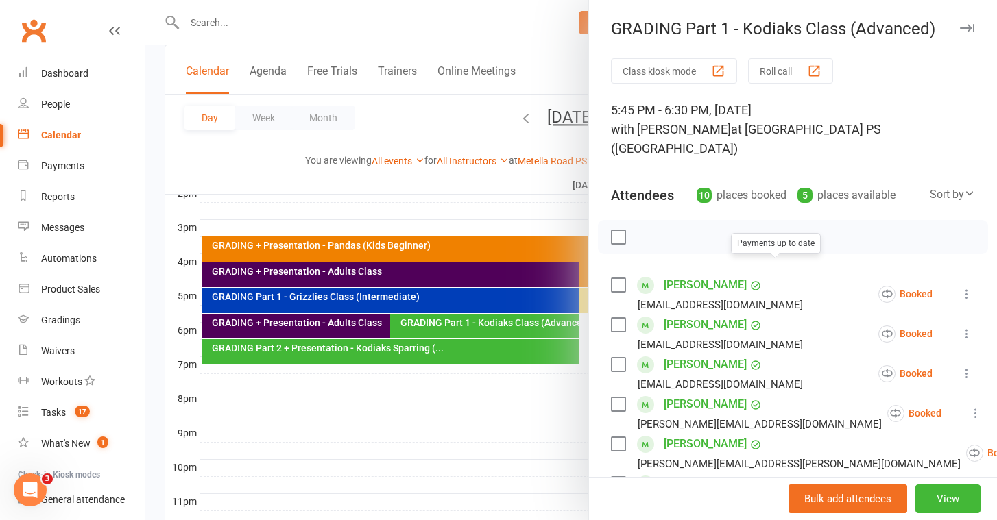
click at [310, 341] on div at bounding box center [570, 260] width 851 height 520
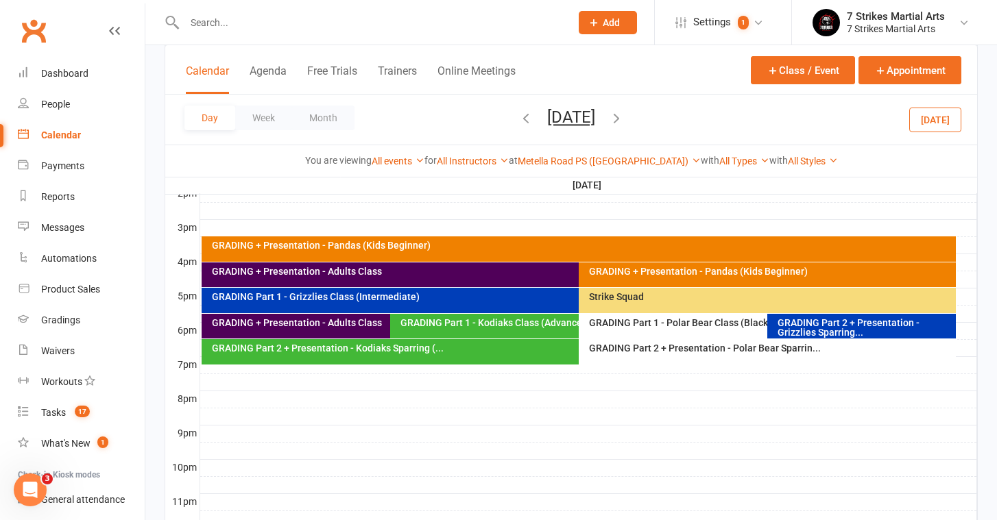
click at [648, 328] on div "GRADING Part 1 - Polar Bear Class (Black Belts)" at bounding box center [763, 323] width 351 height 10
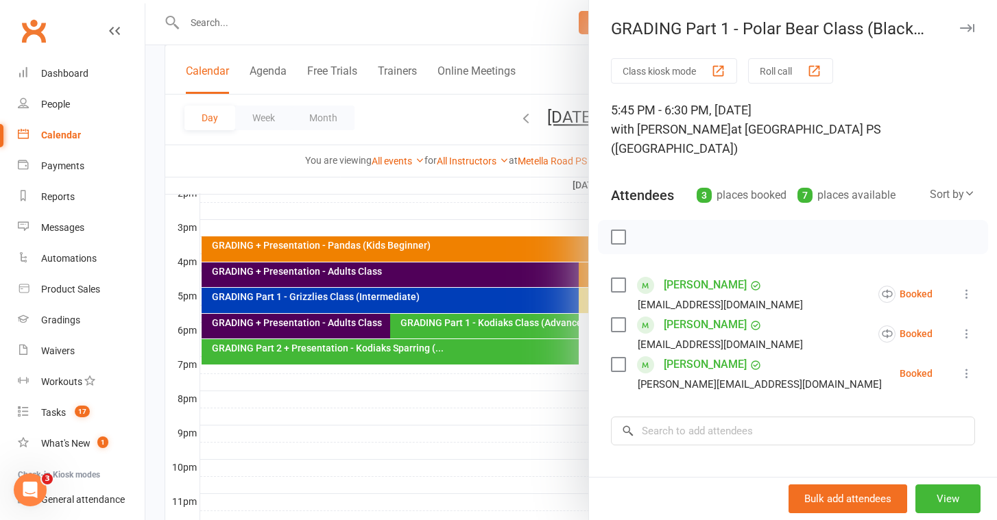
click at [352, 187] on div at bounding box center [570, 260] width 851 height 520
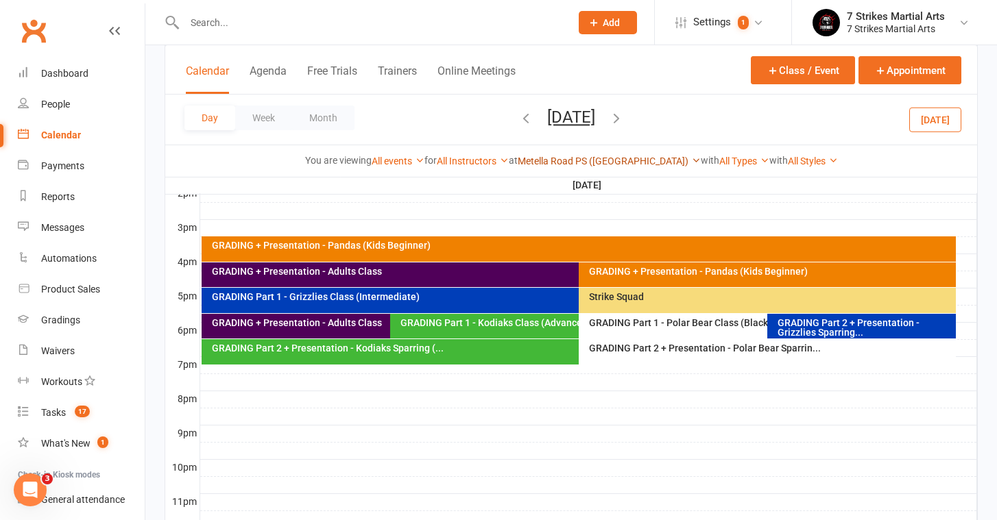
click at [567, 166] on link "Metella Road PS ([GEOGRAPHIC_DATA])" at bounding box center [608, 161] width 183 height 11
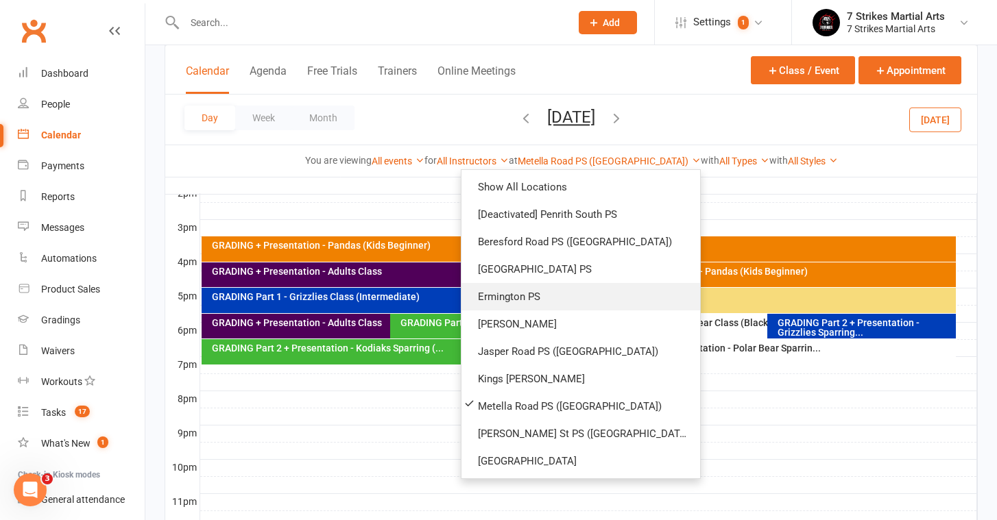
click at [531, 293] on link "Ermington PS" at bounding box center [580, 296] width 239 height 27
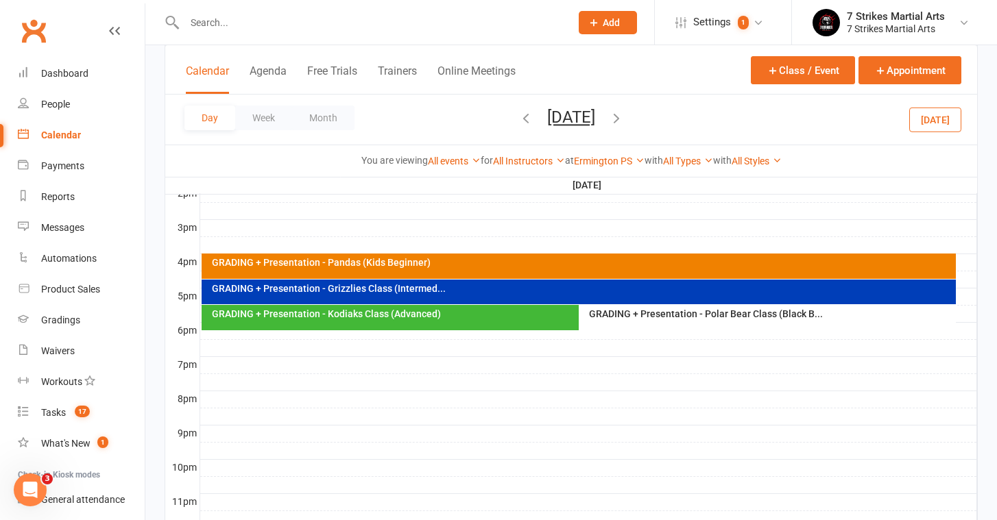
click at [278, 261] on div "GRADING + Presentation - Pandas (Kids Beginner)" at bounding box center [582, 263] width 742 height 10
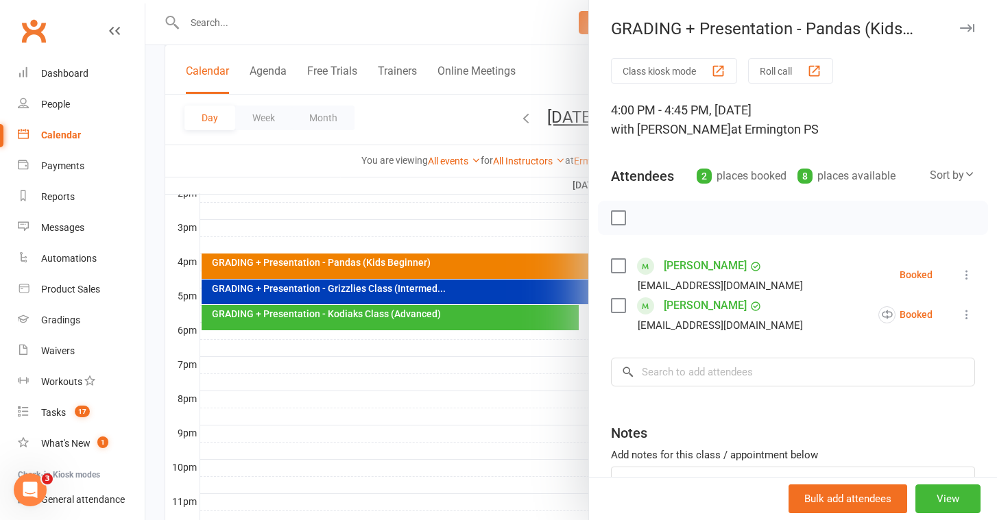
click at [297, 291] on div at bounding box center [570, 260] width 851 height 520
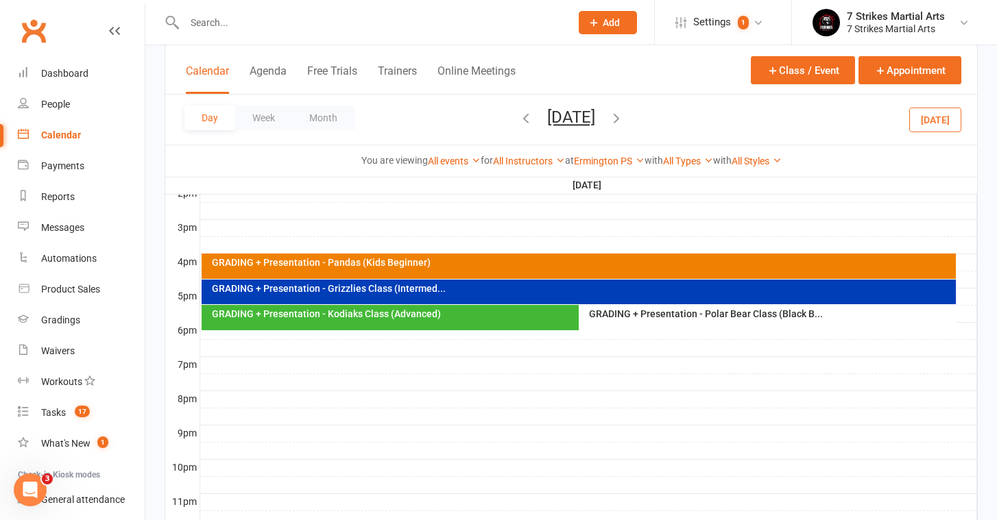
click at [297, 291] on div "GRADING + Presentation - Grizzlies Class (Intermed..." at bounding box center [582, 289] width 742 height 10
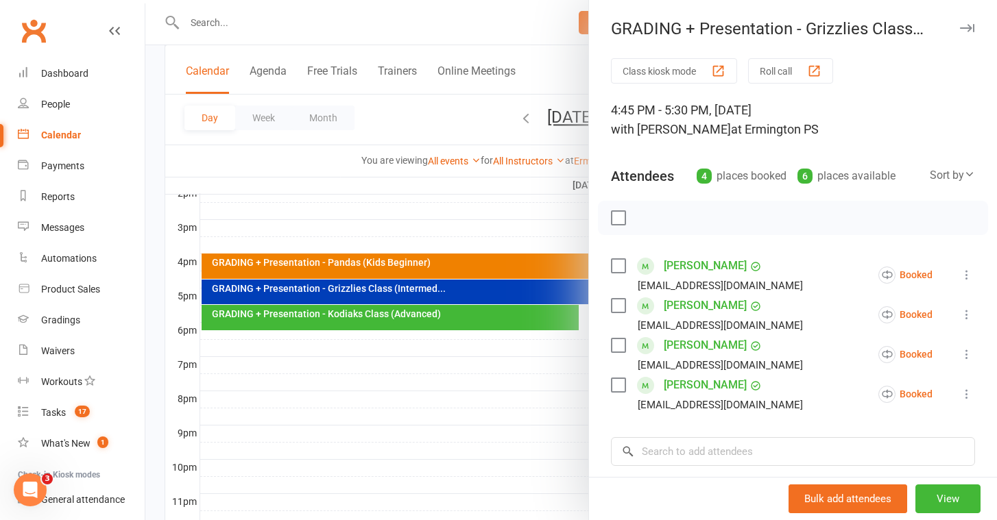
click at [401, 319] on div at bounding box center [570, 260] width 851 height 520
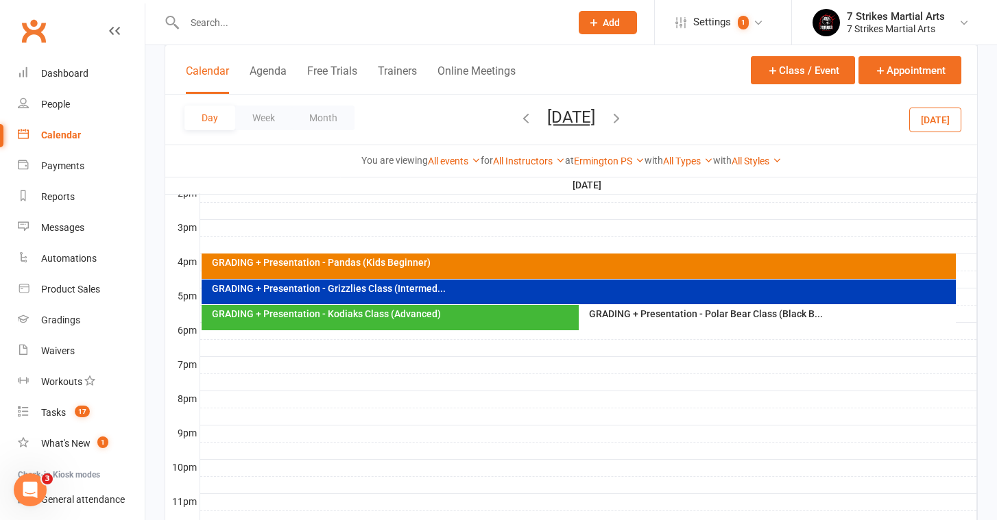
click at [387, 314] on div "GRADING + Presentation - Kodiaks Class (Advanced)" at bounding box center [575, 314] width 729 height 10
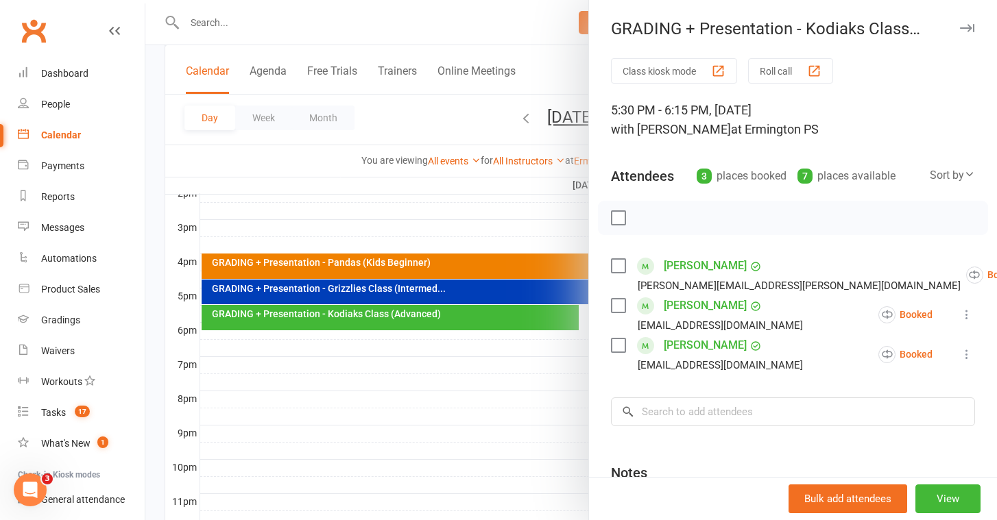
click at [367, 323] on div at bounding box center [570, 260] width 851 height 520
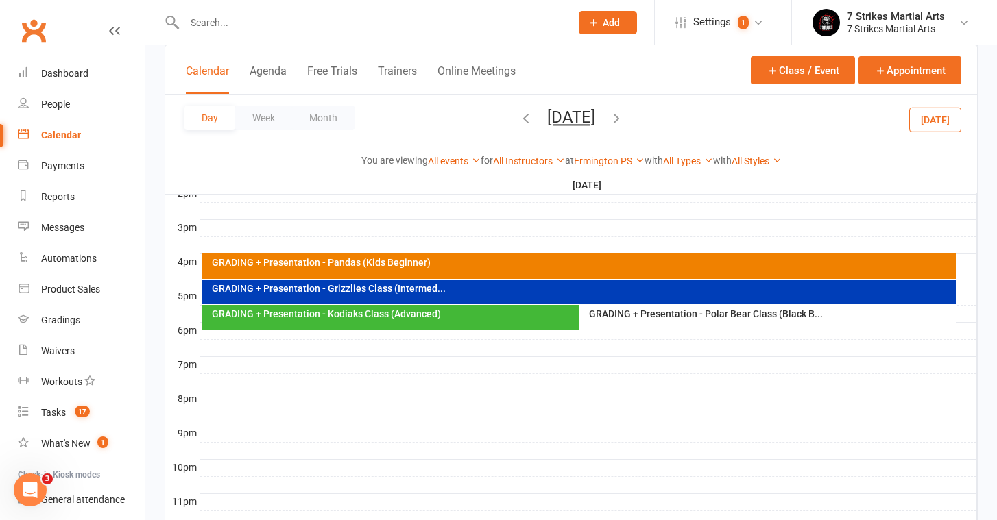
click at [655, 317] on div "GRADING + Presentation - Polar Bear Class (Black B..." at bounding box center [770, 314] width 365 height 10
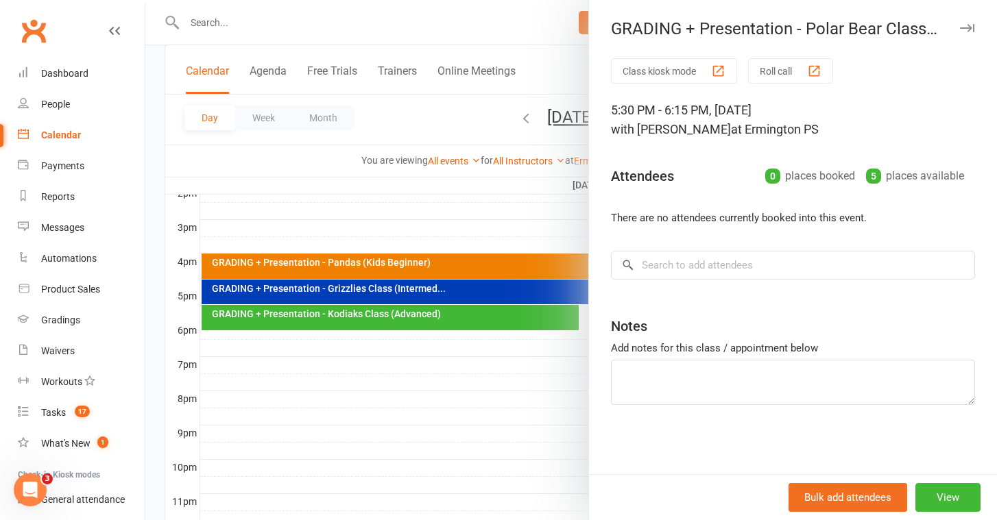
click at [444, 109] on div at bounding box center [570, 260] width 851 height 520
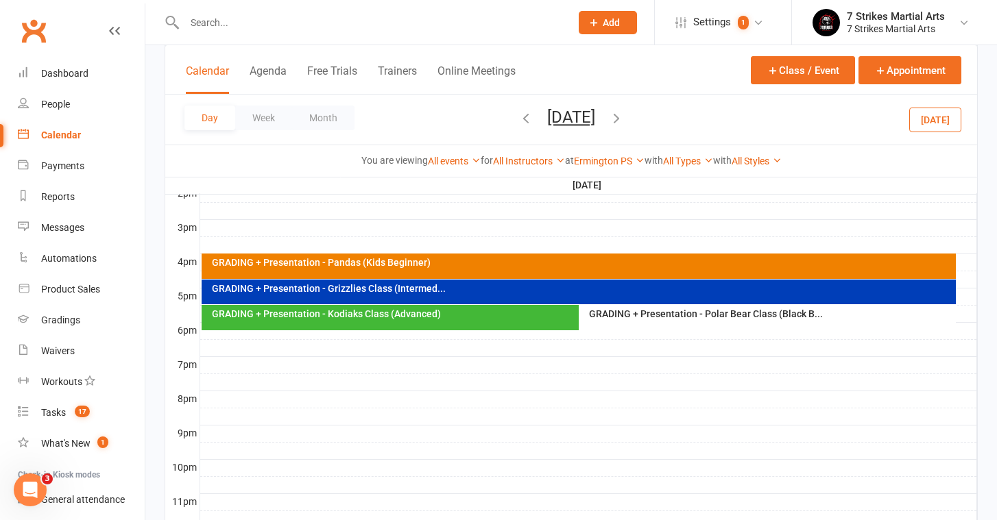
click at [547, 119] on button "[DATE]" at bounding box center [571, 117] width 48 height 19
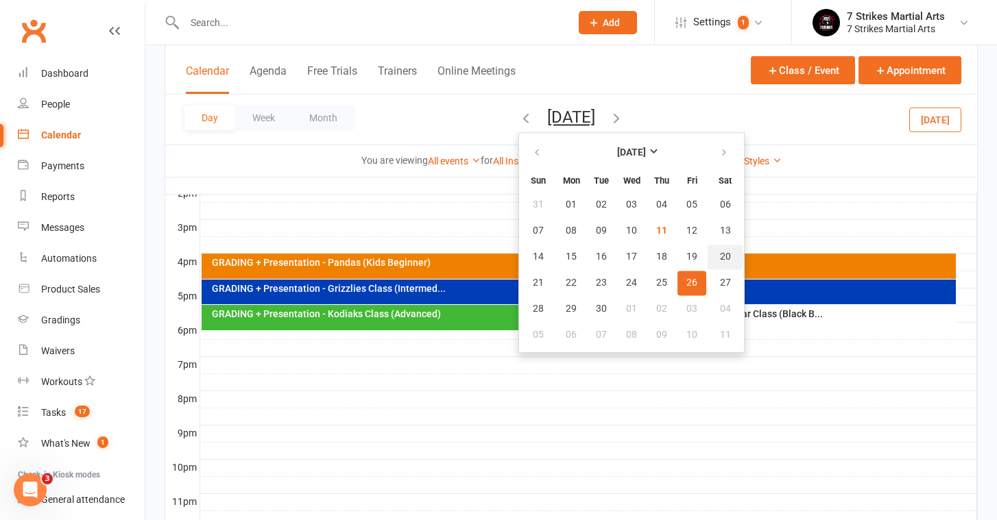
click at [720, 260] on span "20" at bounding box center [725, 257] width 11 height 11
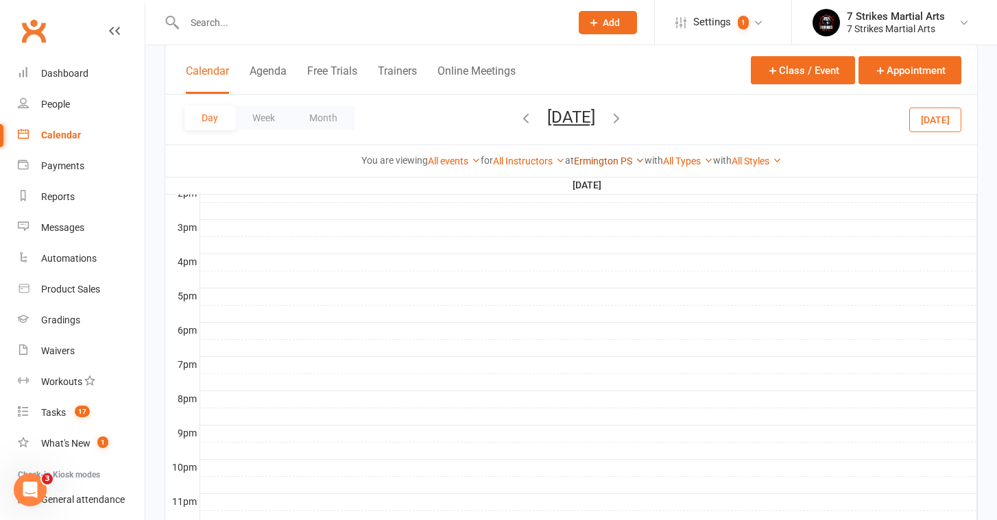
click at [585, 161] on link "Ermington PS" at bounding box center [609, 161] width 71 height 11
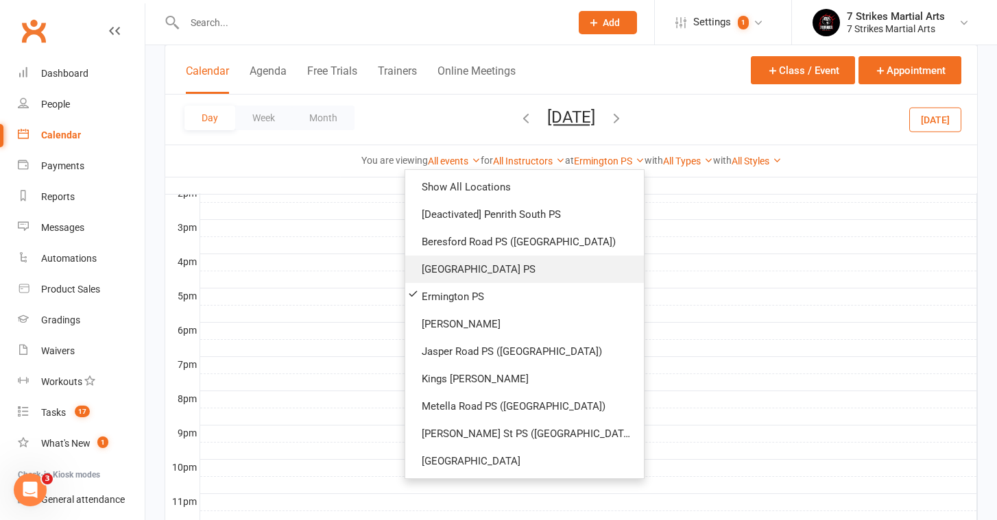
click at [509, 271] on link "[GEOGRAPHIC_DATA] PS" at bounding box center [524, 269] width 239 height 27
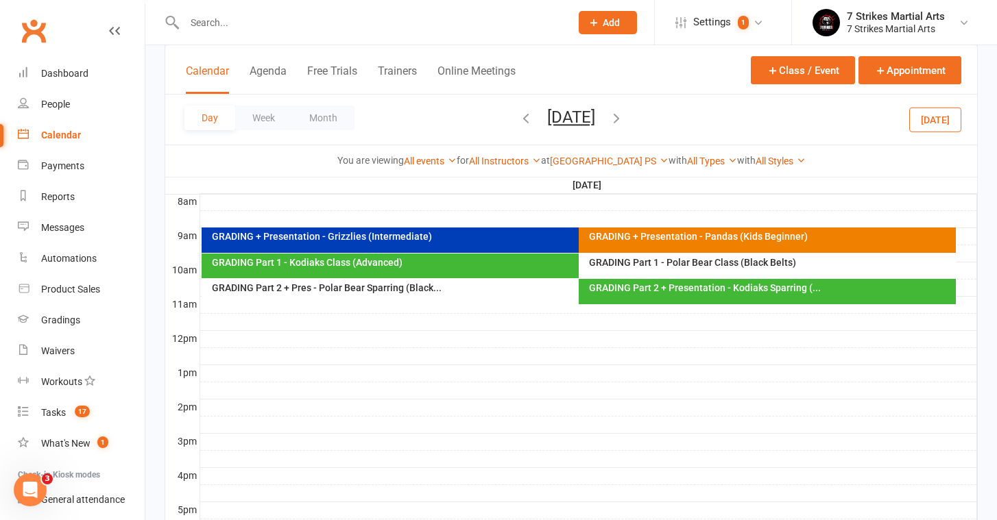
scroll to position [361, 0]
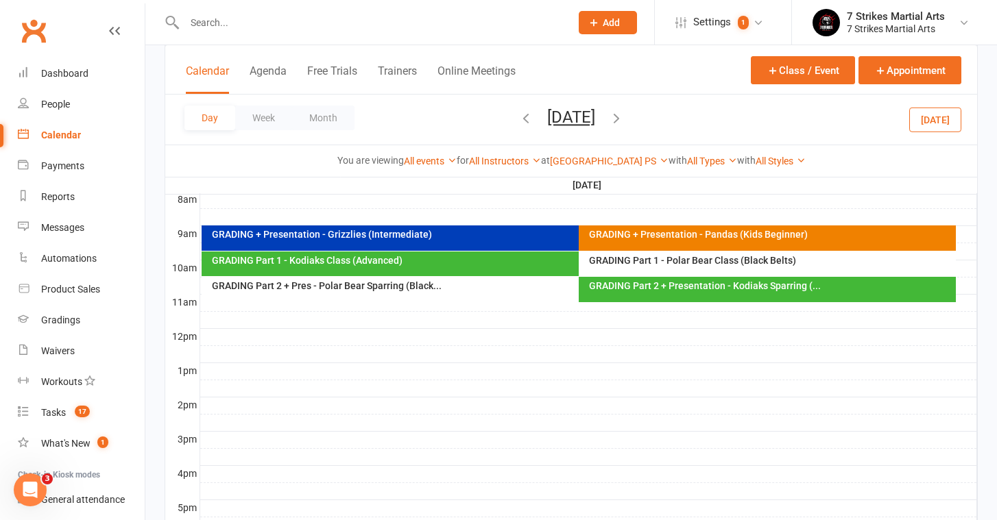
click at [687, 239] on div "GRADING + Presentation - Pandas (Kids Beginner)" at bounding box center [770, 235] width 365 height 10
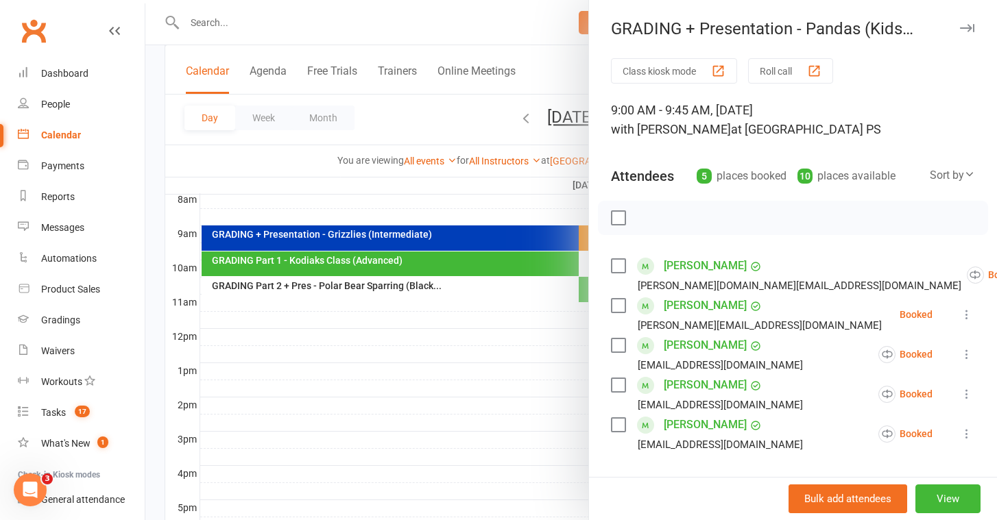
click at [422, 249] on div at bounding box center [570, 260] width 851 height 520
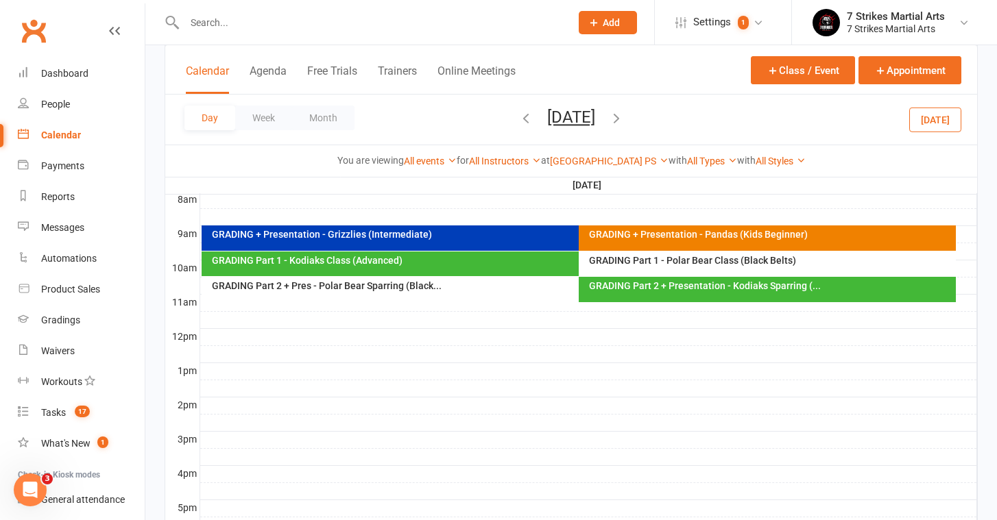
click at [512, 234] on div "GRADING + Presentation - Grizzlies (Intermediate)" at bounding box center [575, 235] width 729 height 10
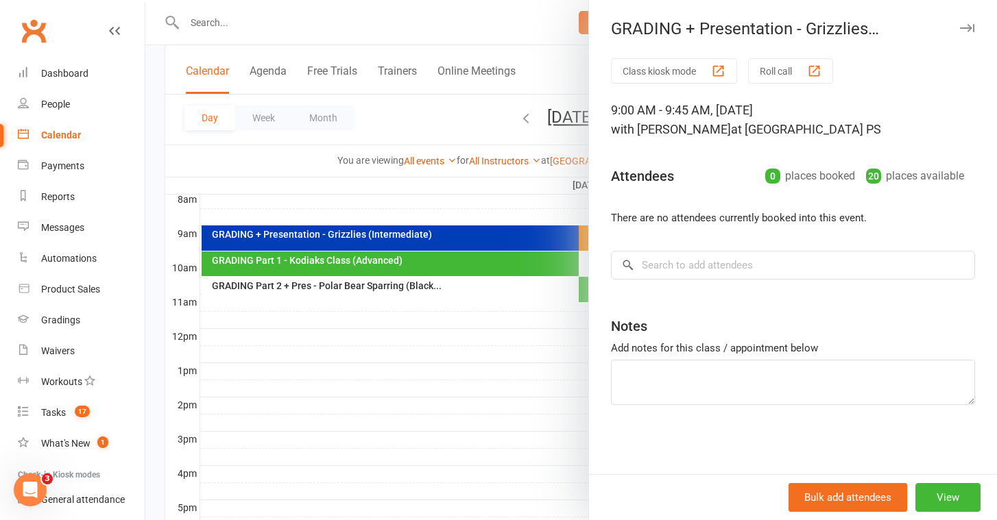
click at [384, 345] on div at bounding box center [570, 260] width 851 height 520
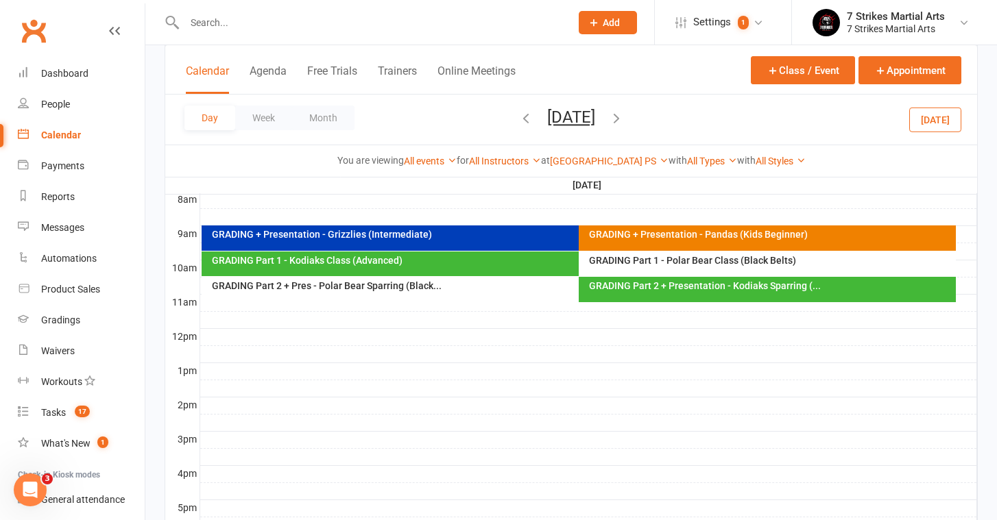
click at [386, 261] on div "GRADING Part 1 - Kodiaks Class (Advanced)" at bounding box center [575, 261] width 729 height 10
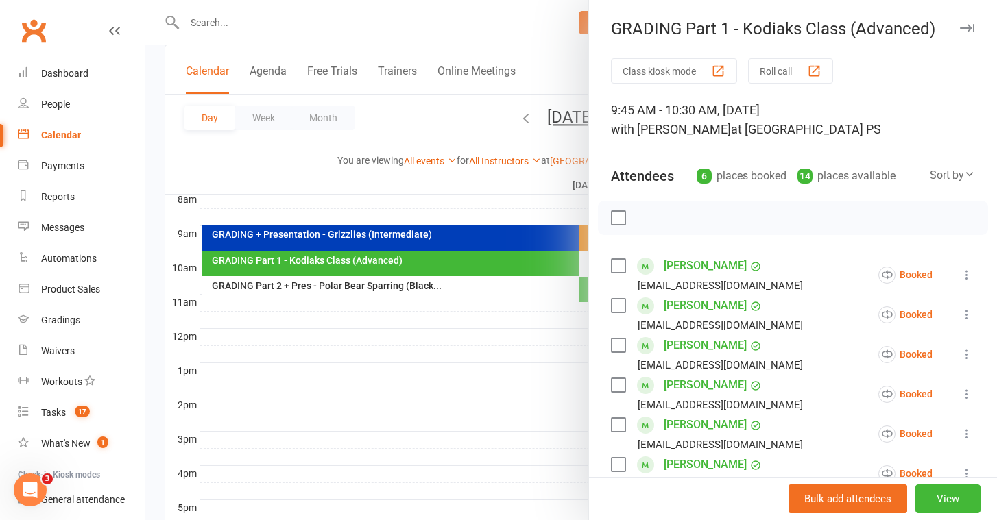
click at [454, 293] on div at bounding box center [570, 260] width 851 height 520
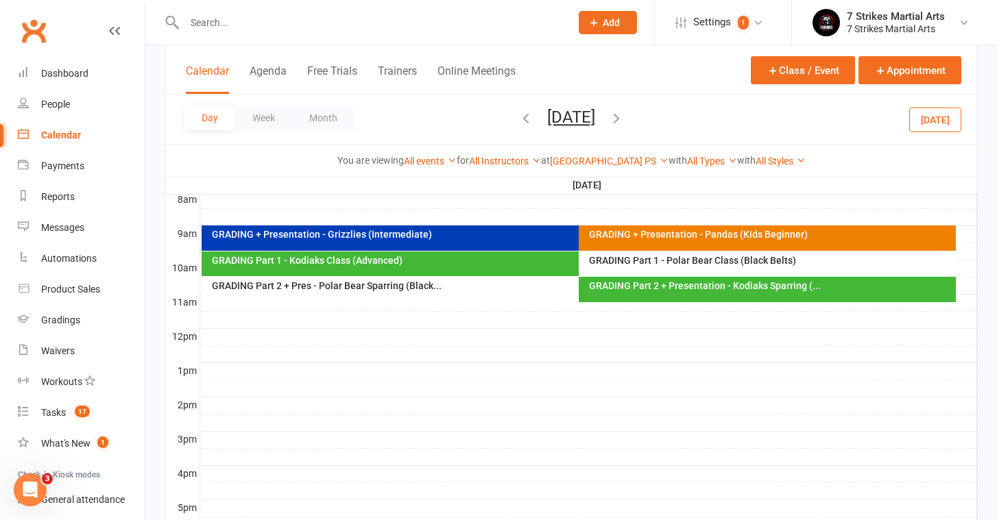
click at [666, 265] on div "GRADING Part 1 - Polar Bear Class (Black Belts)" at bounding box center [770, 261] width 365 height 10
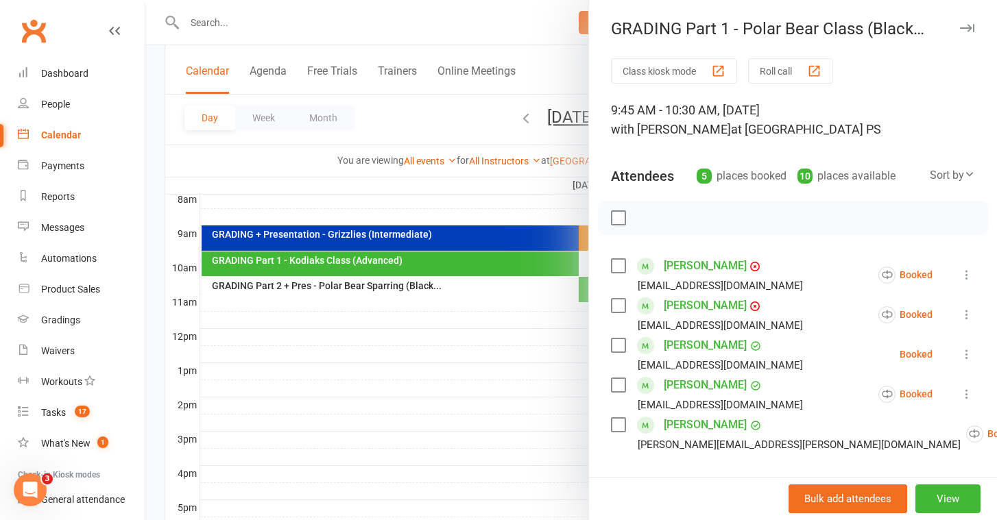
click at [380, 286] on div at bounding box center [570, 260] width 851 height 520
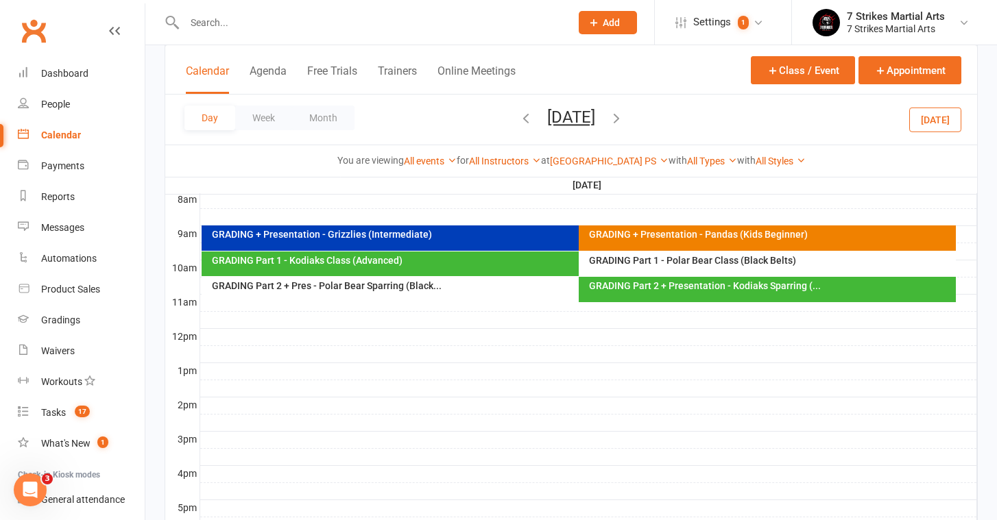
click at [380, 286] on div "GRADING Part 2 + Pres - Polar Bear Sparring (Black..." at bounding box center [575, 286] width 729 height 10
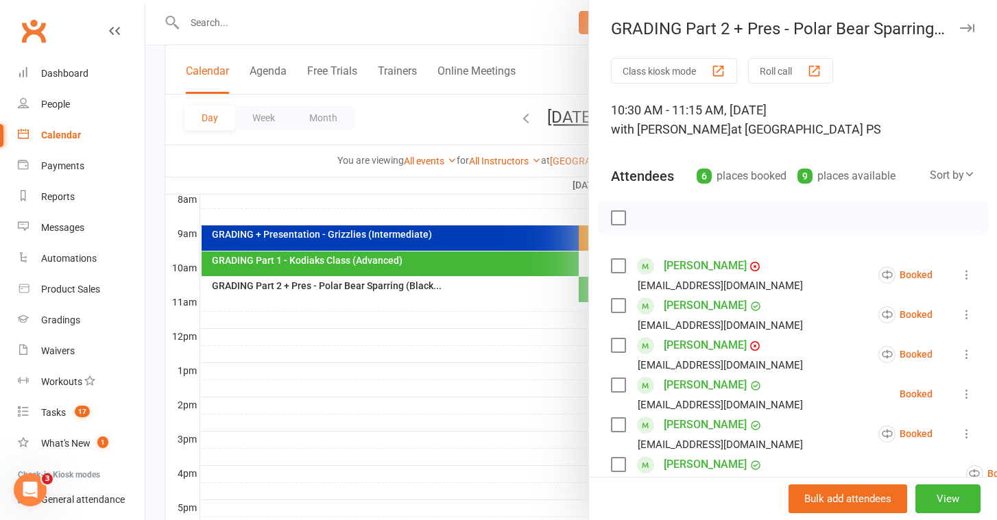
click at [380, 285] on div at bounding box center [570, 260] width 851 height 520
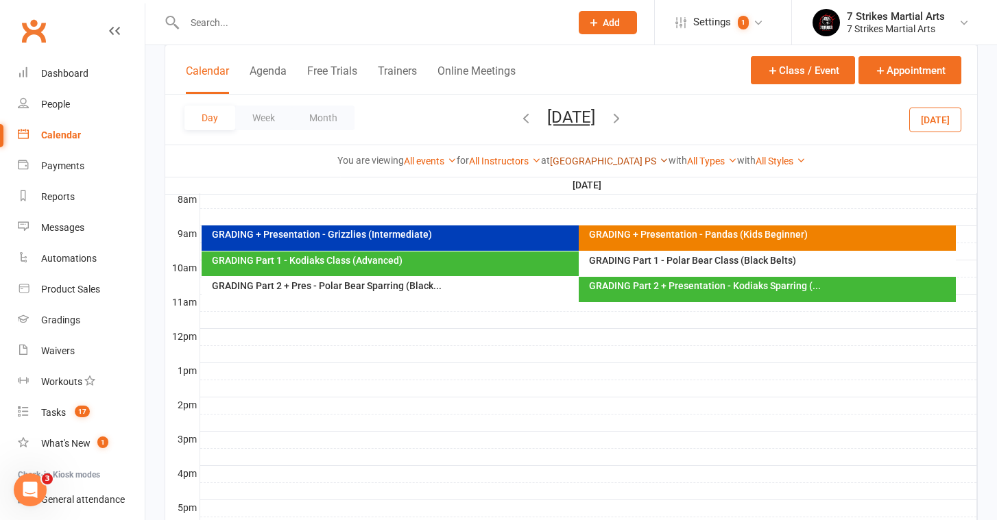
click at [589, 156] on link "[GEOGRAPHIC_DATA] PS" at bounding box center [609, 161] width 119 height 11
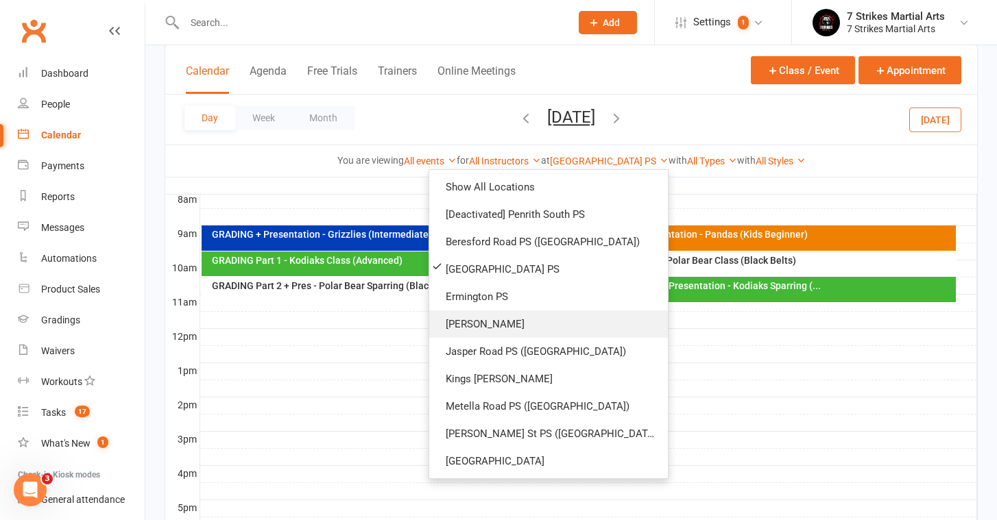
click at [509, 327] on link "[PERSON_NAME]" at bounding box center [548, 323] width 239 height 27
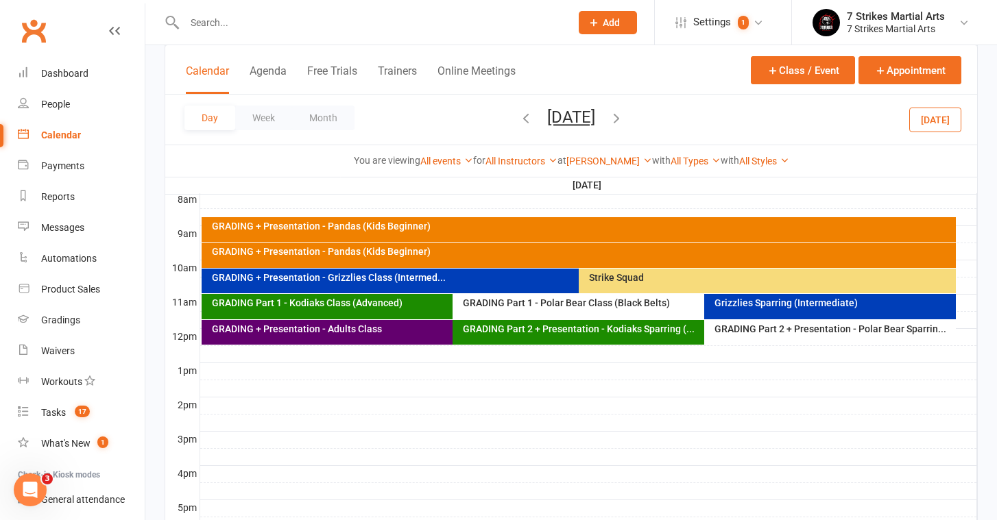
click at [319, 277] on div "GRADING + Presentation - Grizzlies Class (Intermed..." at bounding box center [575, 278] width 729 height 10
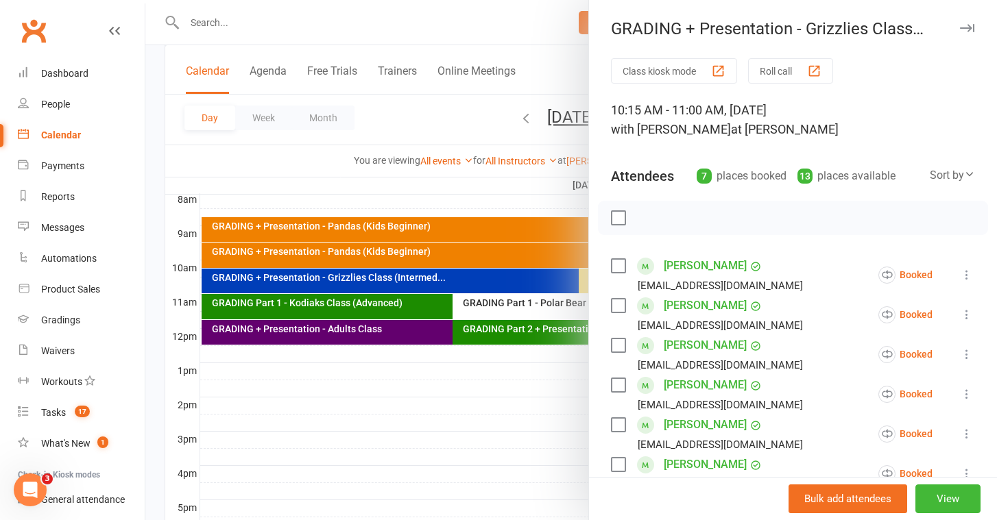
click at [265, 282] on div at bounding box center [570, 260] width 851 height 520
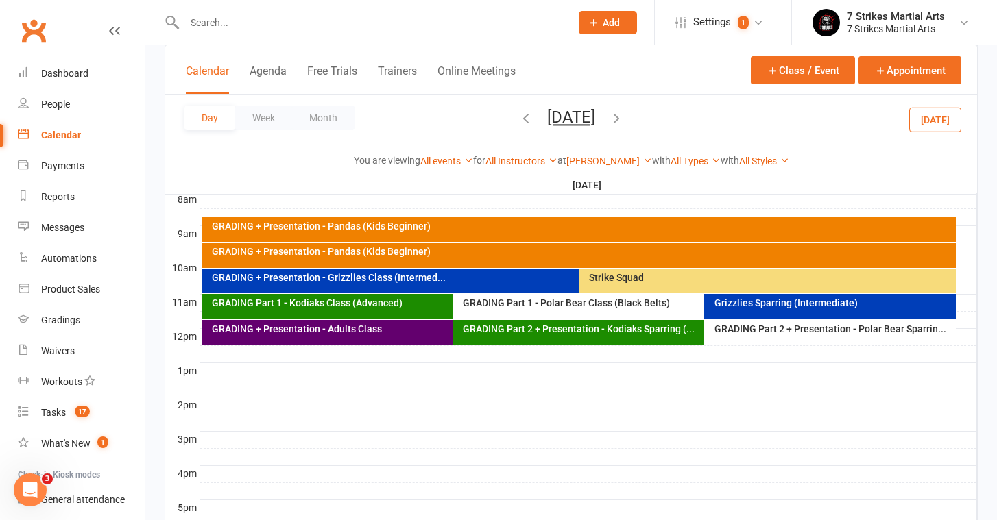
click at [266, 282] on div "GRADING + Presentation - Grizzlies Class (Intermed..." at bounding box center [575, 278] width 729 height 10
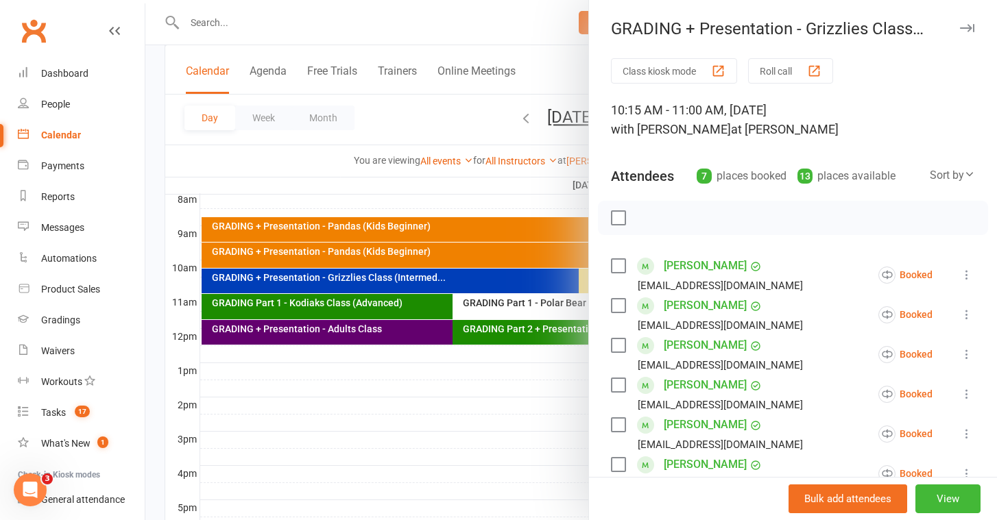
click at [266, 300] on div at bounding box center [570, 260] width 851 height 520
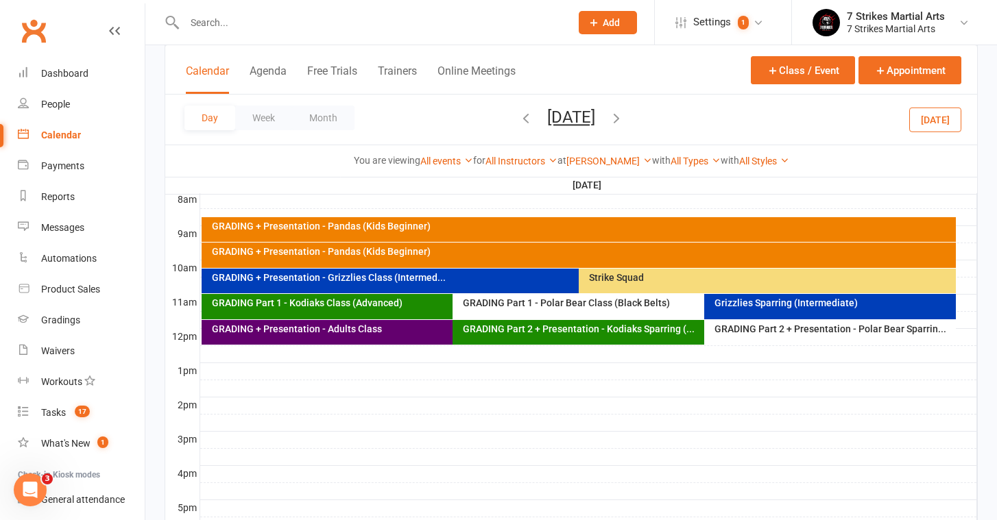
click at [770, 310] on div "Grizzlies Sparring (Intermediate)" at bounding box center [830, 306] width 252 height 25
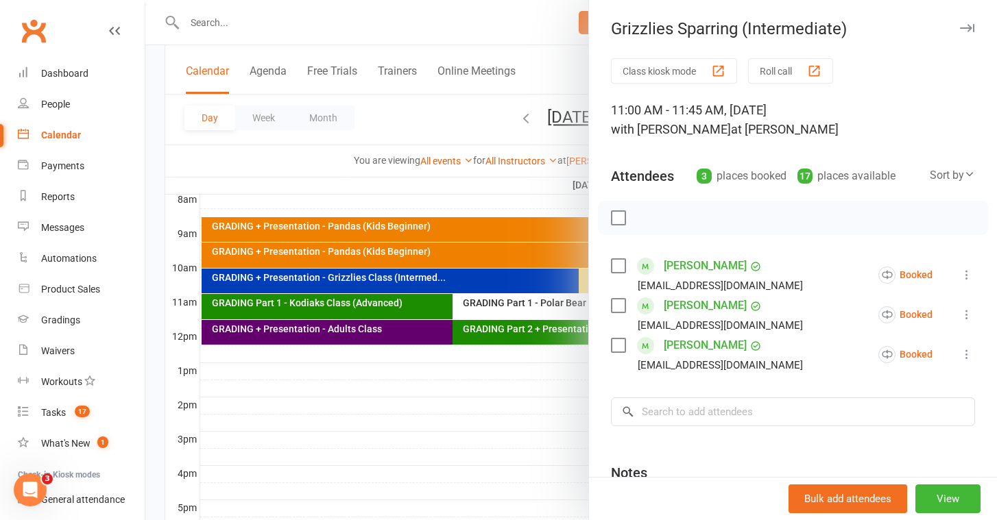
click at [359, 313] on div at bounding box center [570, 260] width 851 height 520
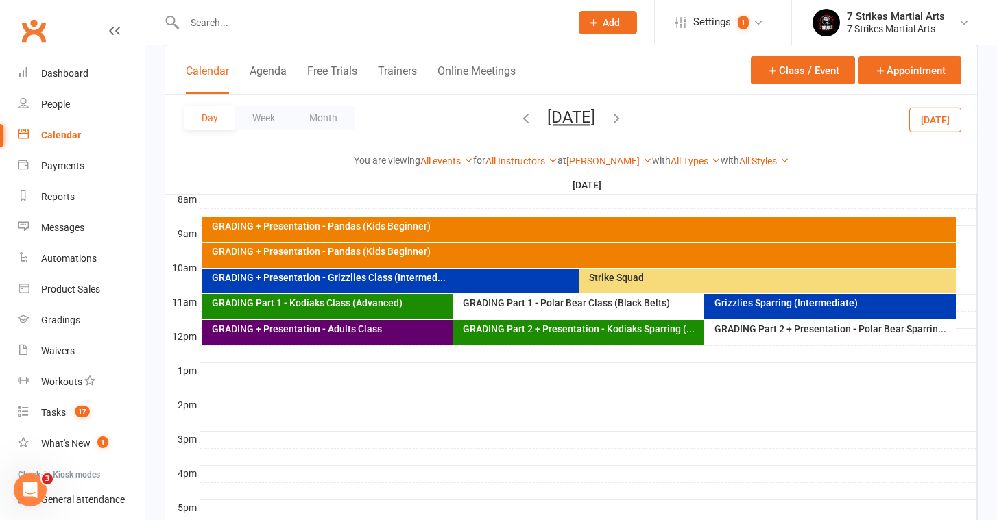
click at [397, 304] on div "GRADING Part 1 - Kodiaks Class (Advanced)" at bounding box center [449, 303] width 477 height 10
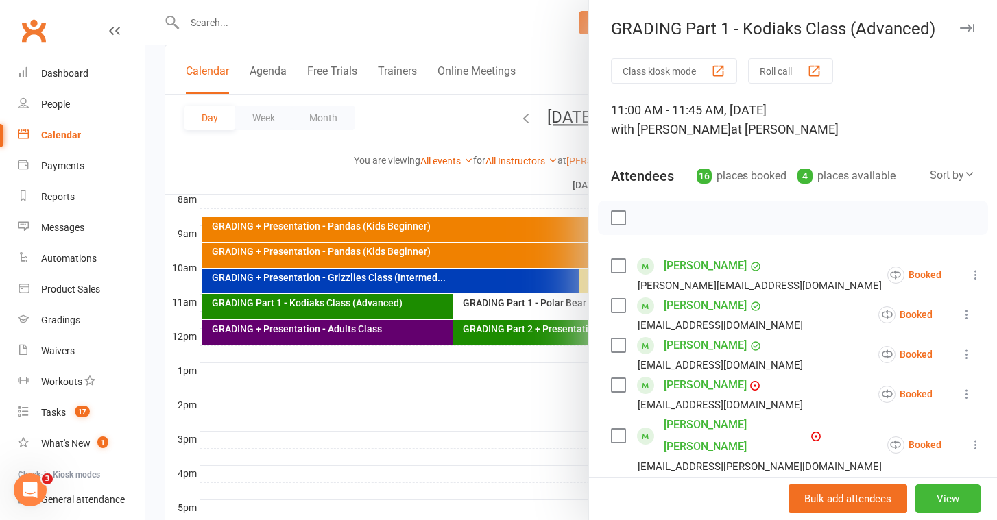
click at [497, 317] on div at bounding box center [570, 260] width 851 height 520
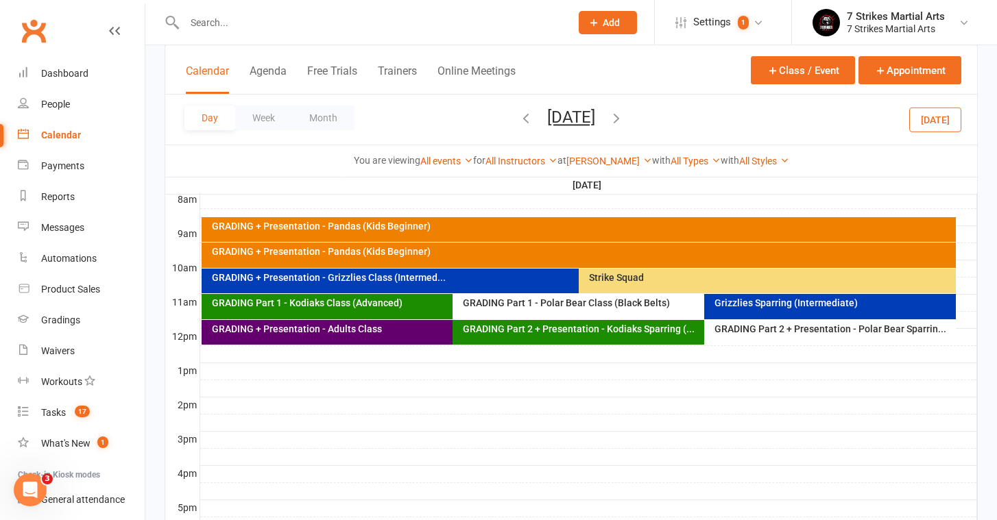
click at [564, 307] on div "GRADING Part 1 - Polar Bear Class (Black Belts)" at bounding box center [700, 303] width 477 height 10
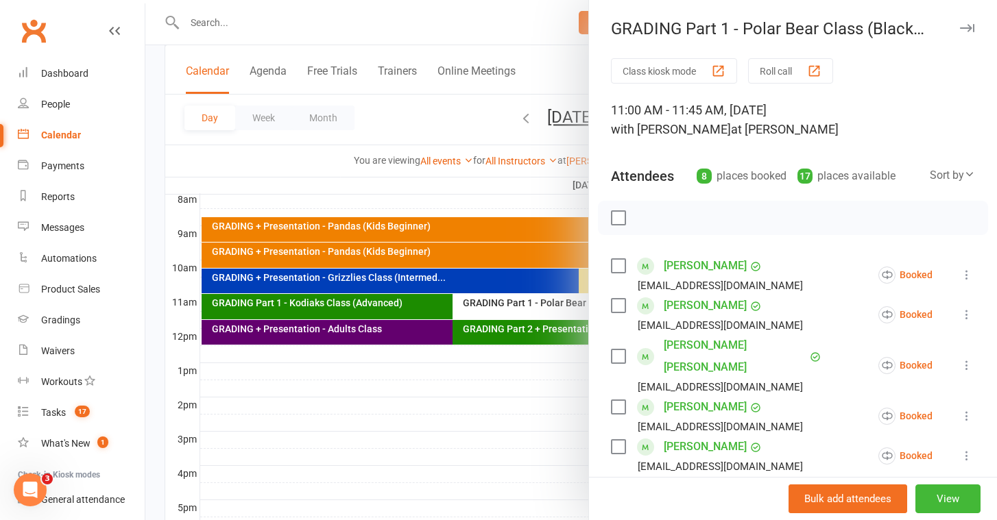
click at [394, 472] on div at bounding box center [570, 260] width 851 height 520
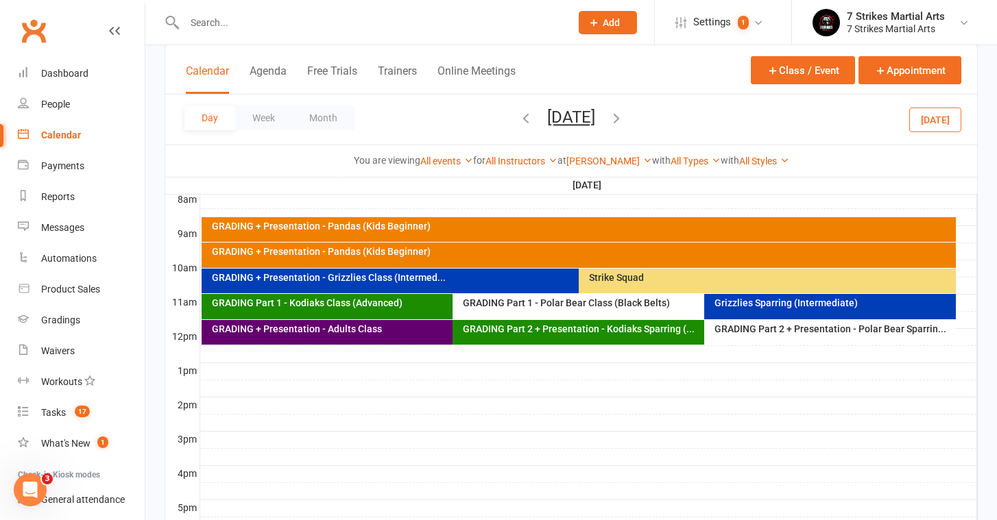
click at [753, 333] on div "GRADING Part 2 + Presentation - Polar Bear Sparrin..." at bounding box center [833, 329] width 239 height 10
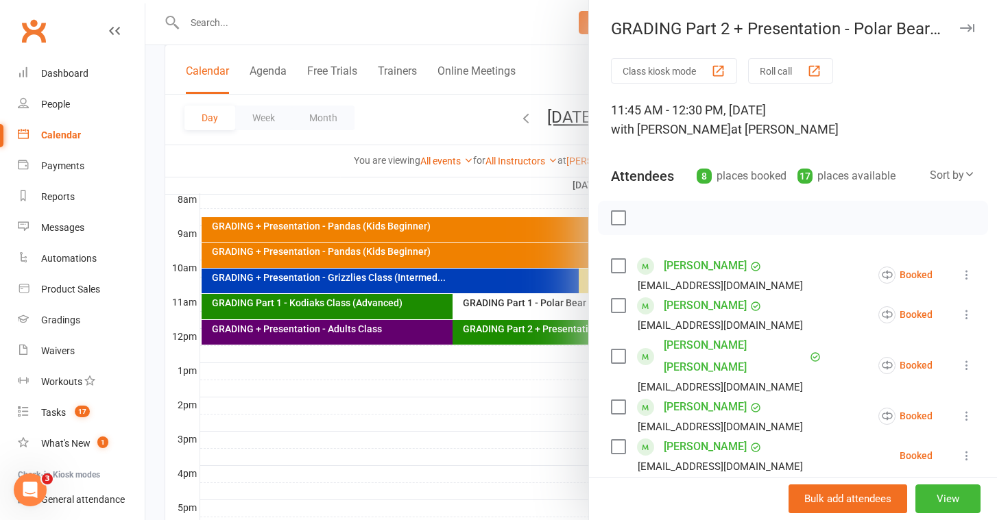
click at [515, 171] on div at bounding box center [570, 260] width 851 height 520
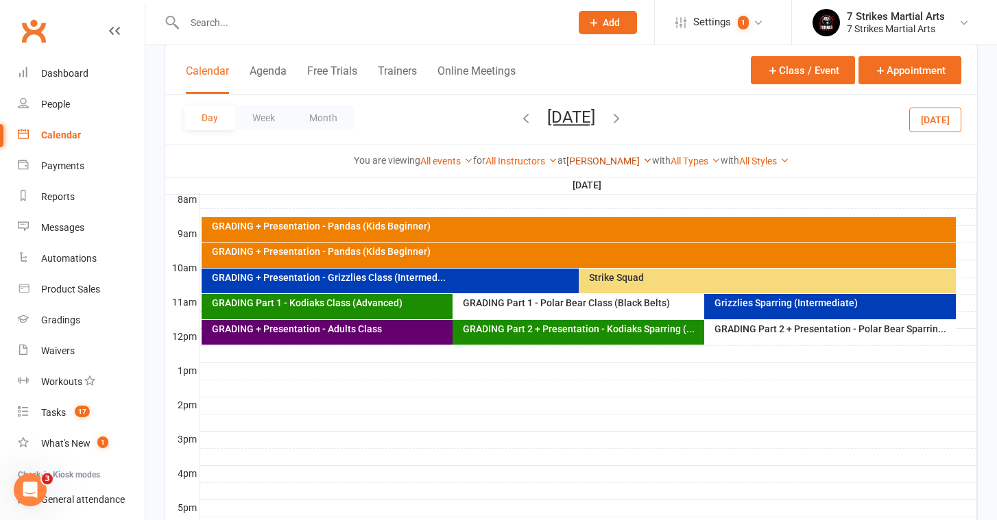
click at [611, 162] on link "[PERSON_NAME]" at bounding box center [609, 161] width 86 height 11
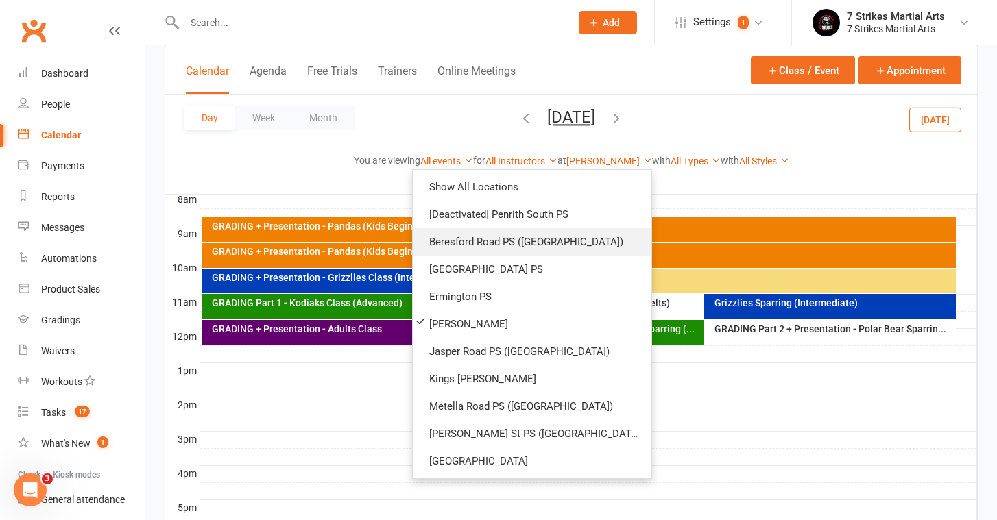
click at [557, 245] on link "Beresford Road PS ([GEOGRAPHIC_DATA])" at bounding box center [532, 241] width 239 height 27
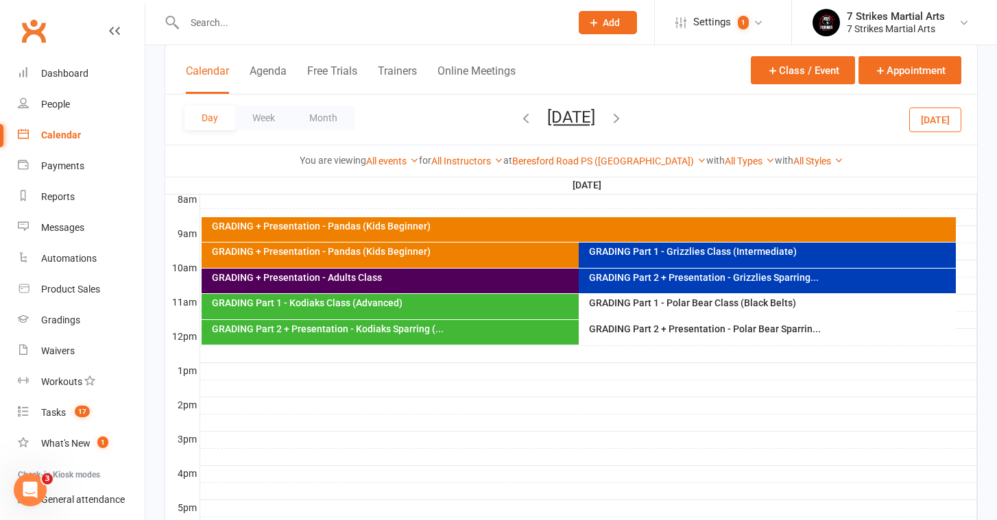
click at [653, 250] on div "GRADING Part 1 - Grizzlies Class (Intermediate)" at bounding box center [770, 252] width 365 height 10
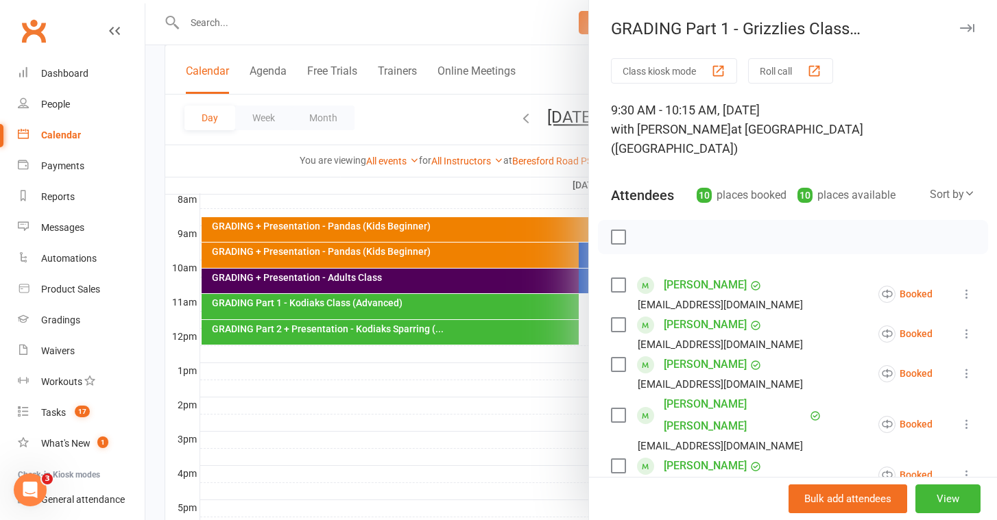
click at [447, 251] on div at bounding box center [570, 260] width 851 height 520
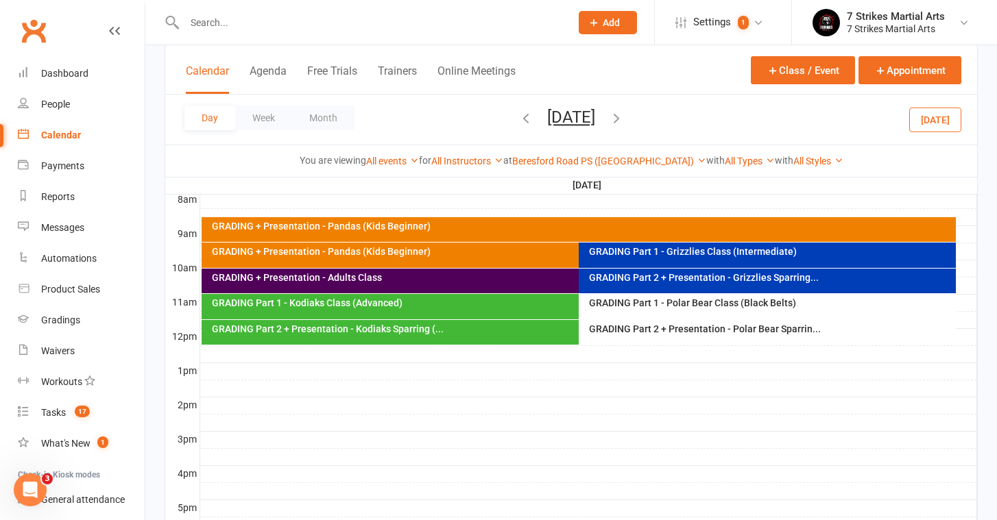
click at [656, 254] on div "GRADING Part 1 - Grizzlies Class (Intermediate)" at bounding box center [770, 252] width 365 height 10
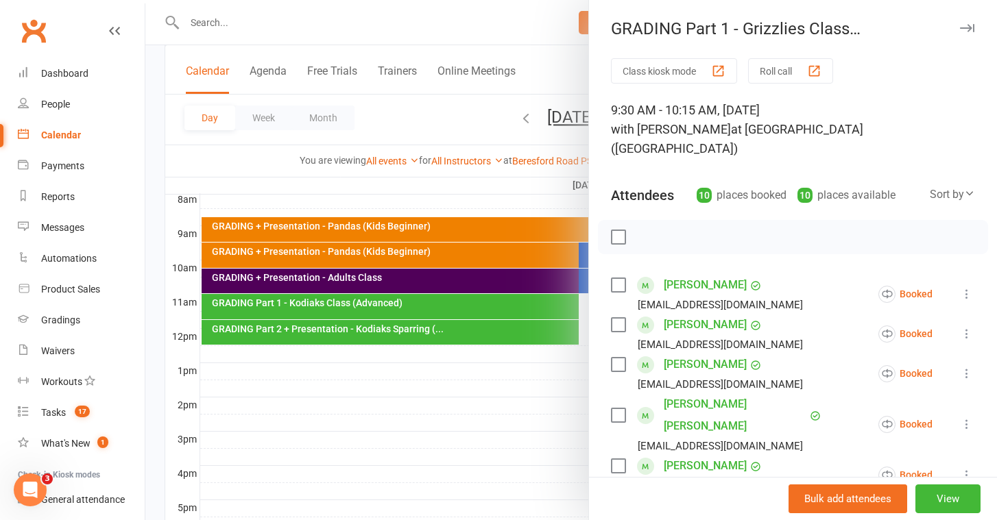
click at [476, 284] on div at bounding box center [570, 260] width 851 height 520
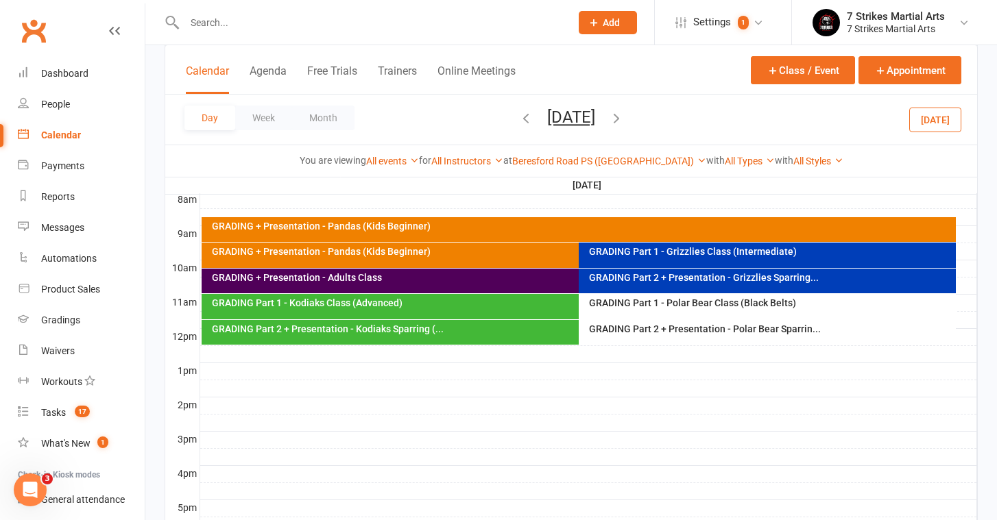
click at [717, 280] on div "GRADING Part 2 + Presentation - Grizzlies Sparring..." at bounding box center [770, 278] width 365 height 10
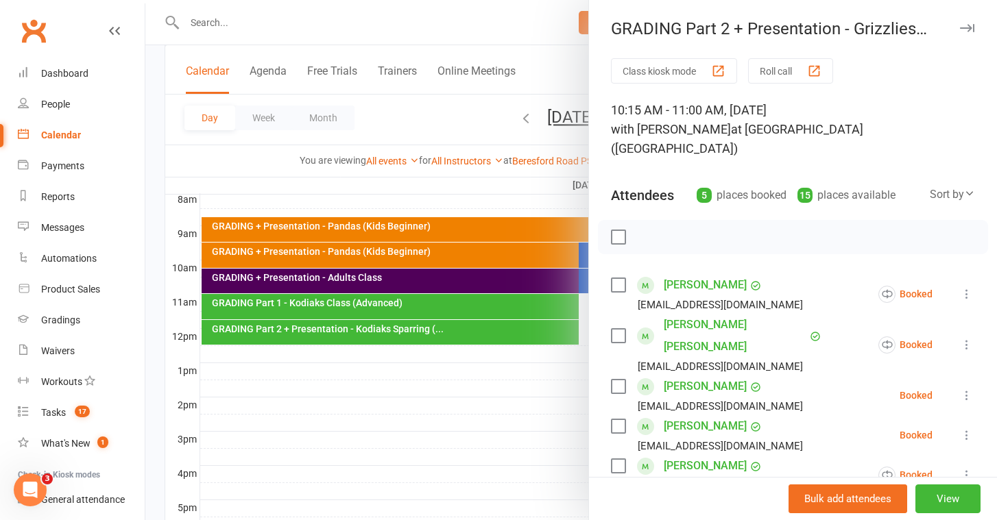
click at [404, 308] on div at bounding box center [570, 260] width 851 height 520
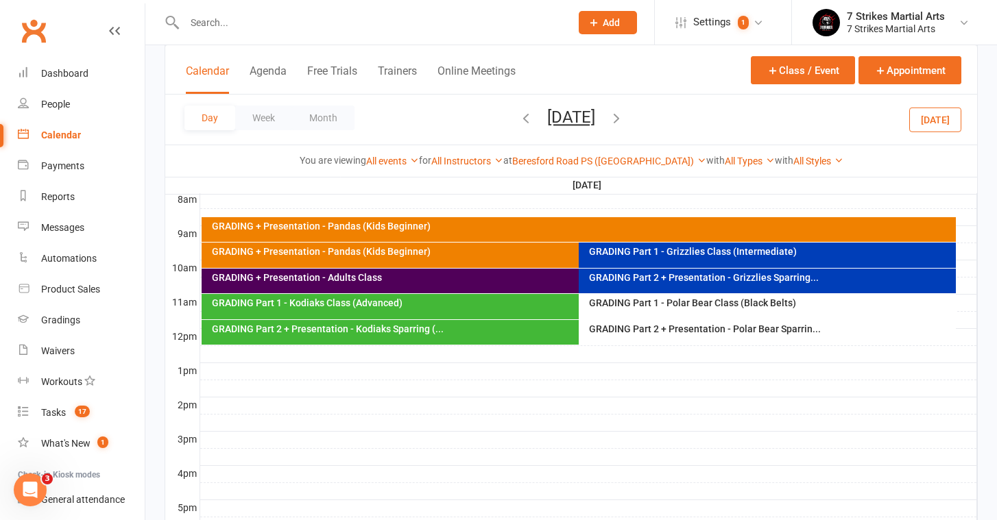
click at [438, 306] on div "GRADING Part 1 - Kodiaks Class (Advanced)" at bounding box center [575, 303] width 729 height 10
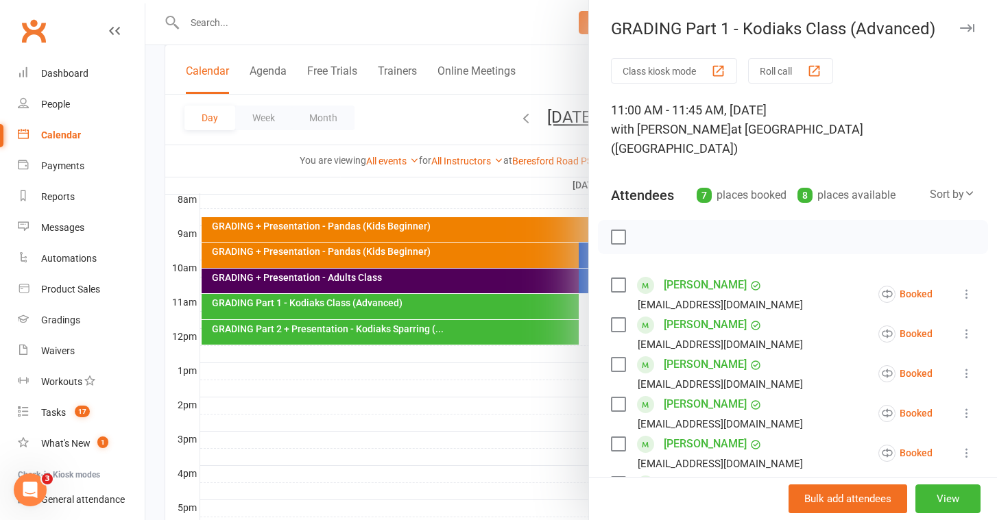
click at [471, 370] on div at bounding box center [570, 260] width 851 height 520
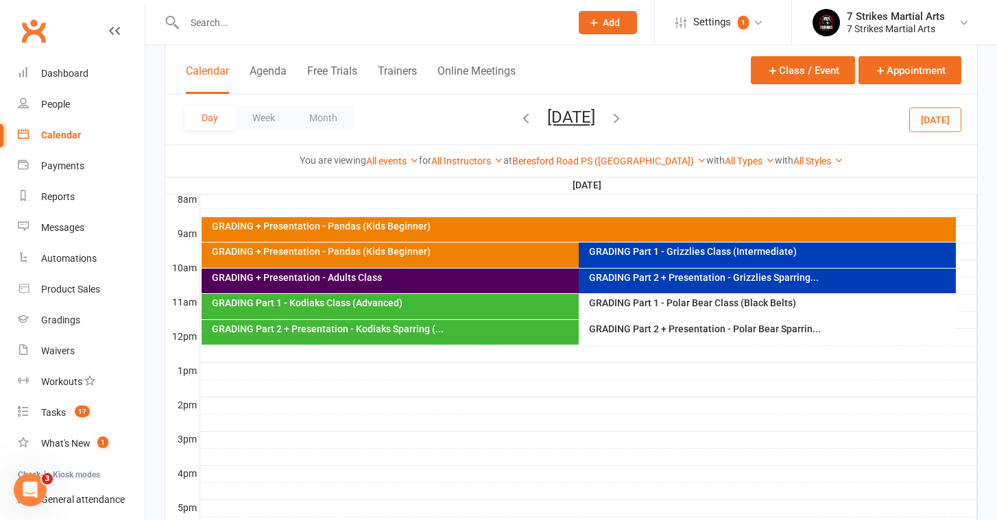
click at [658, 331] on div "GRADING Part 2 + Presentation - Polar Bear Sparrin..." at bounding box center [770, 329] width 365 height 10
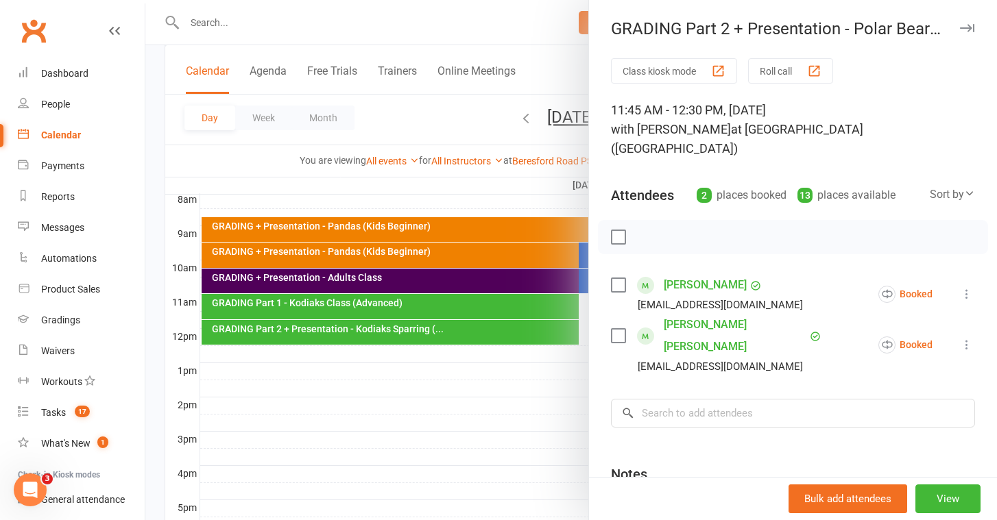
click at [409, 422] on div at bounding box center [570, 260] width 851 height 520
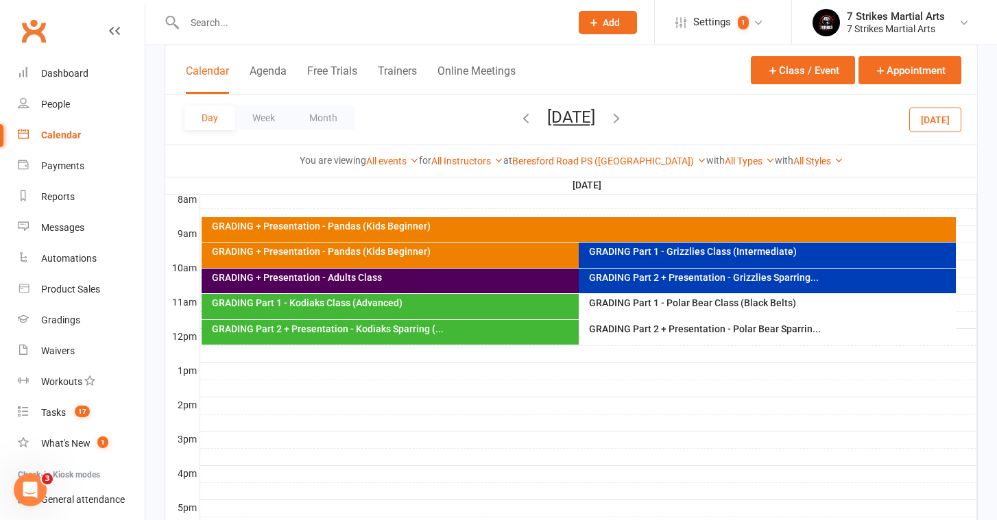
click at [624, 115] on icon "button" at bounding box center [616, 117] width 15 height 15
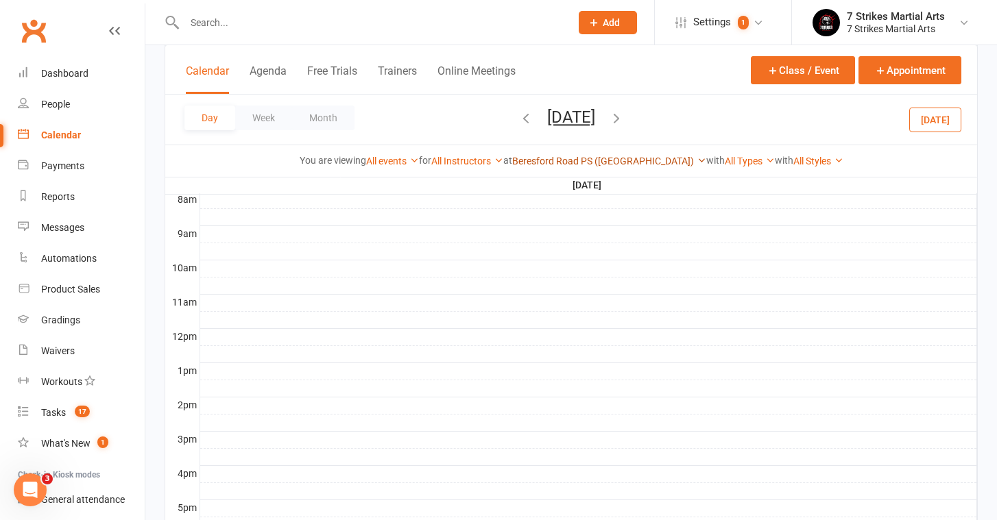
click at [557, 163] on link "Beresford Road PS ([GEOGRAPHIC_DATA])" at bounding box center [609, 161] width 194 height 11
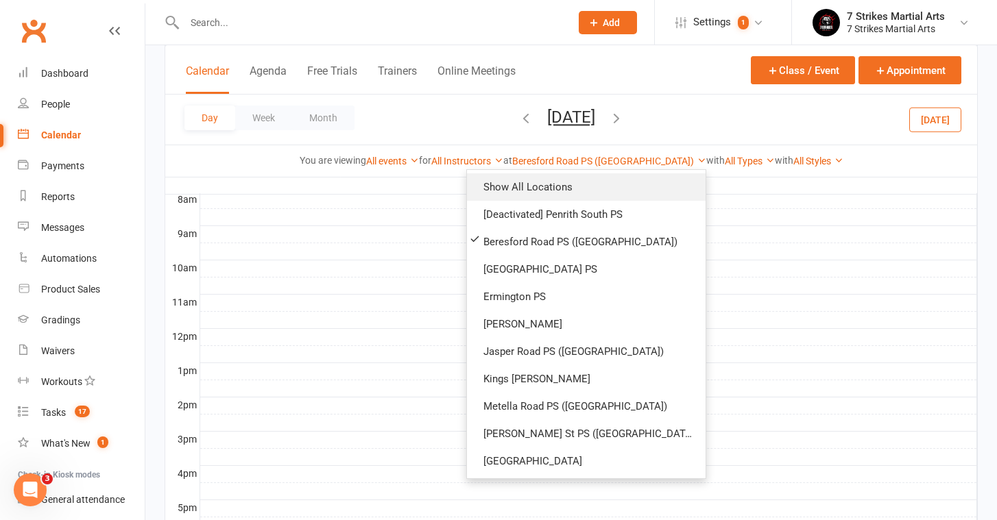
click at [563, 190] on link "Show All Locations" at bounding box center [586, 186] width 239 height 27
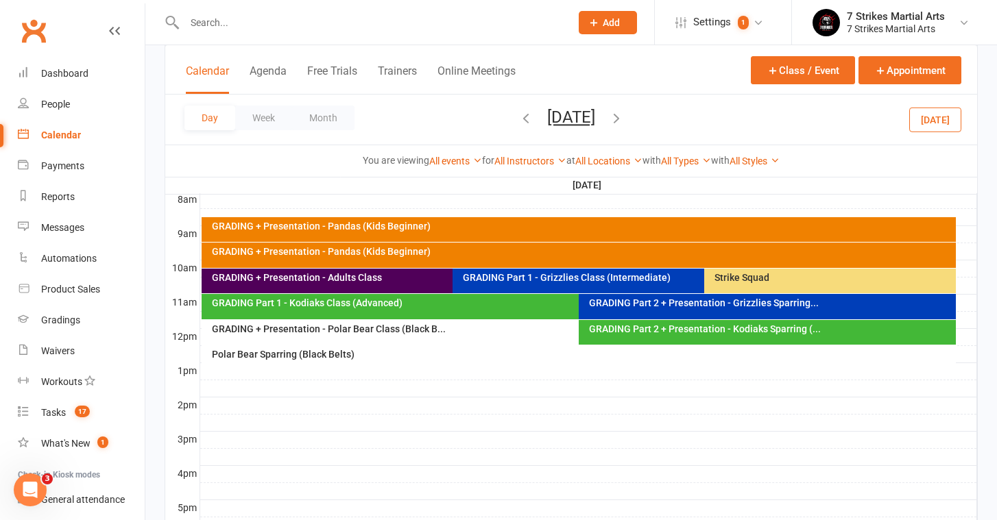
click at [554, 280] on div "GRADING Part 1 - Grizzlies Class (Intermediate)" at bounding box center [700, 278] width 477 height 10
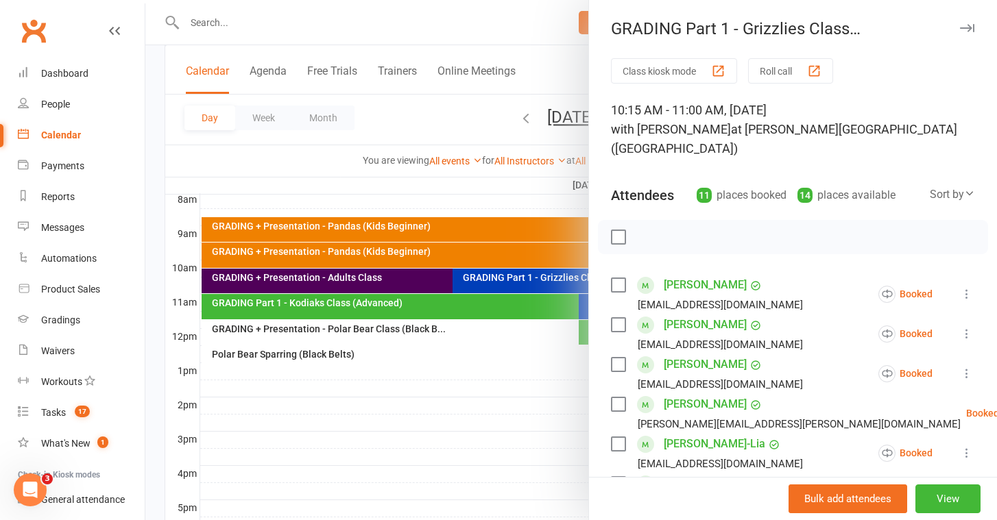
click at [331, 280] on div at bounding box center [570, 260] width 851 height 520
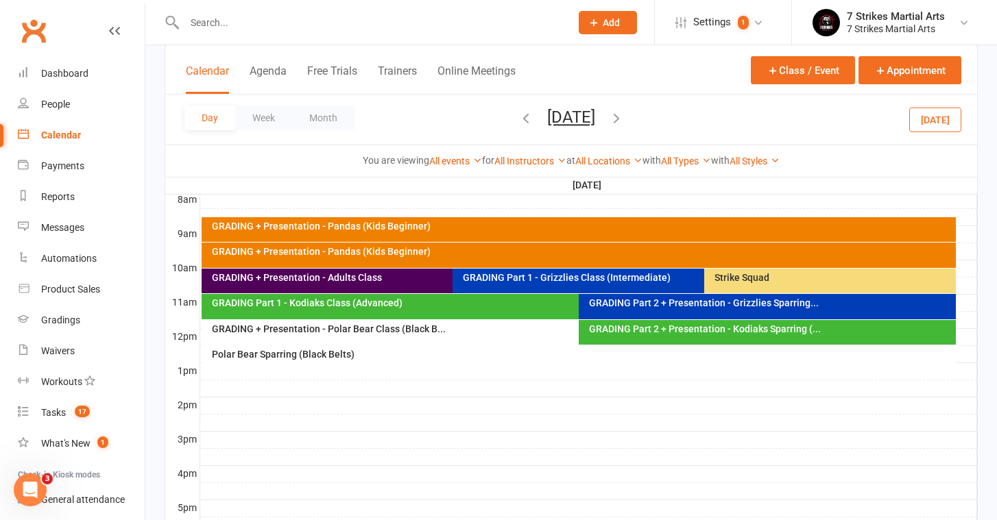
click at [743, 305] on div "GRADING Part 2 + Presentation - Grizzlies Sparring..." at bounding box center [770, 303] width 365 height 10
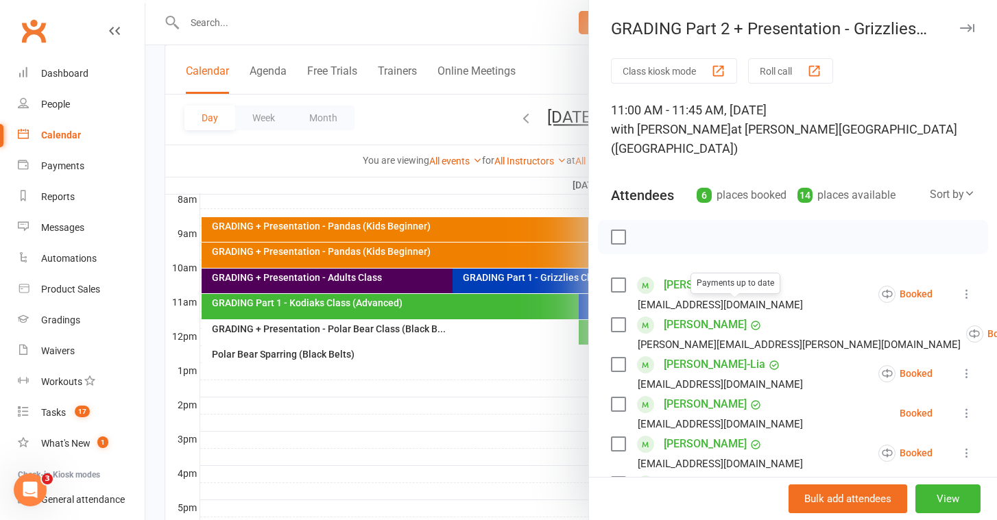
click at [426, 305] on div at bounding box center [570, 260] width 851 height 520
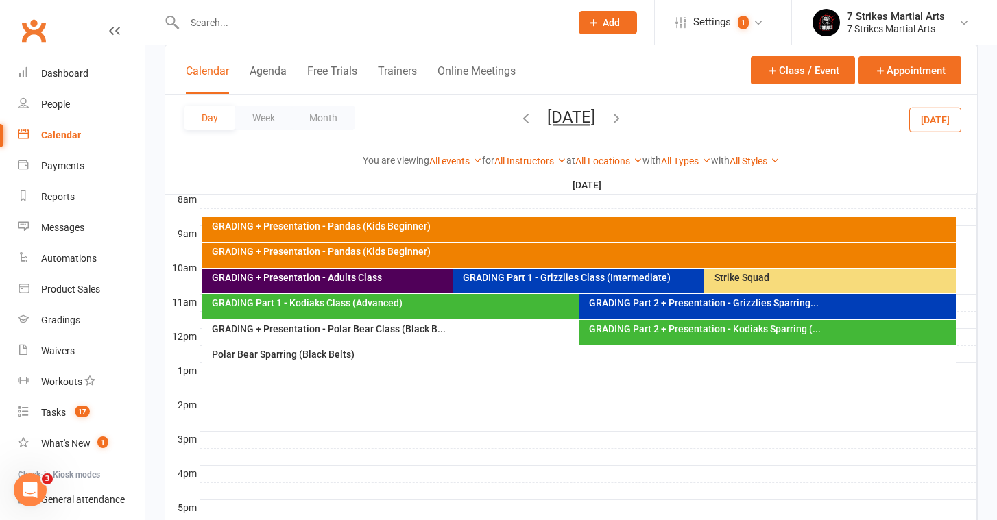
click at [402, 276] on div "GRADING + Presentation - Adults Class" at bounding box center [449, 278] width 477 height 10
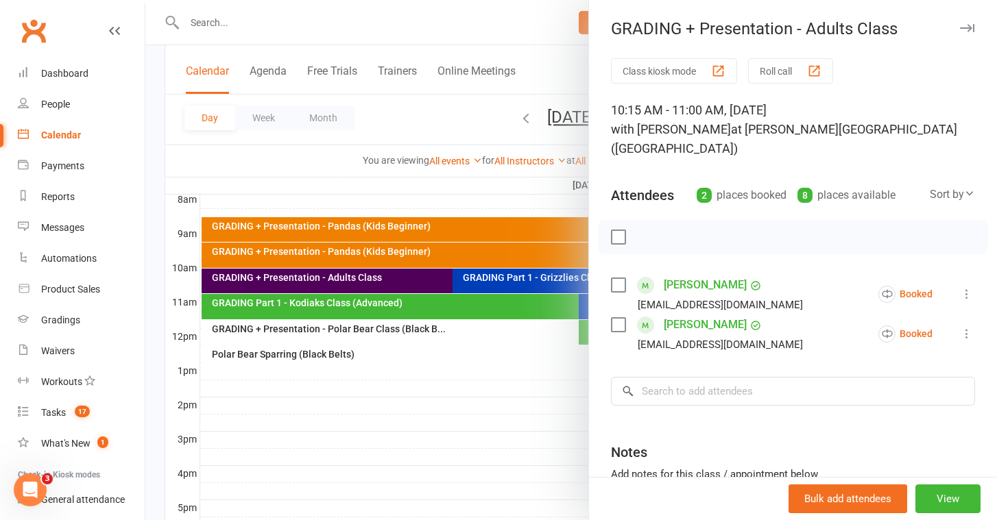
click at [402, 276] on div at bounding box center [570, 260] width 851 height 520
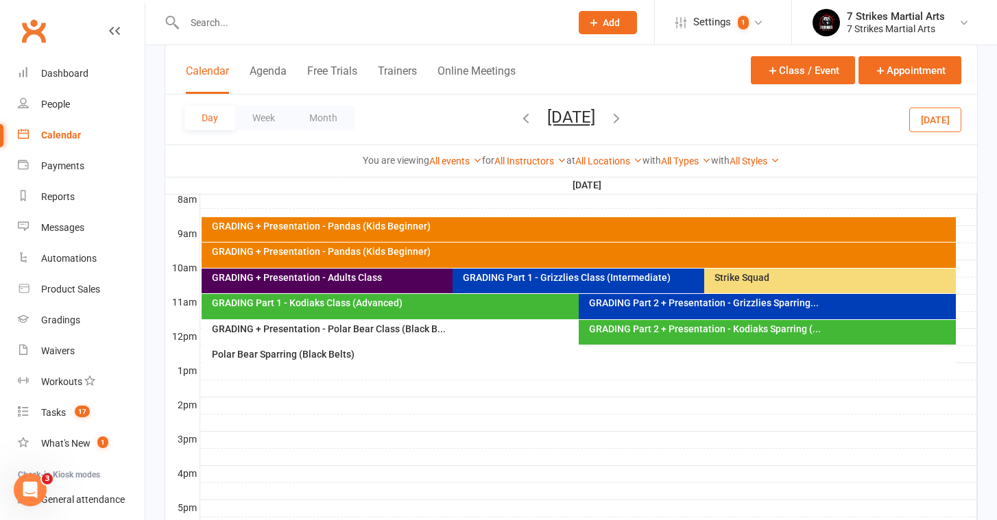
click at [428, 310] on div "GRADING Part 1 - Kodiaks Class (Advanced)" at bounding box center [572, 306] width 741 height 25
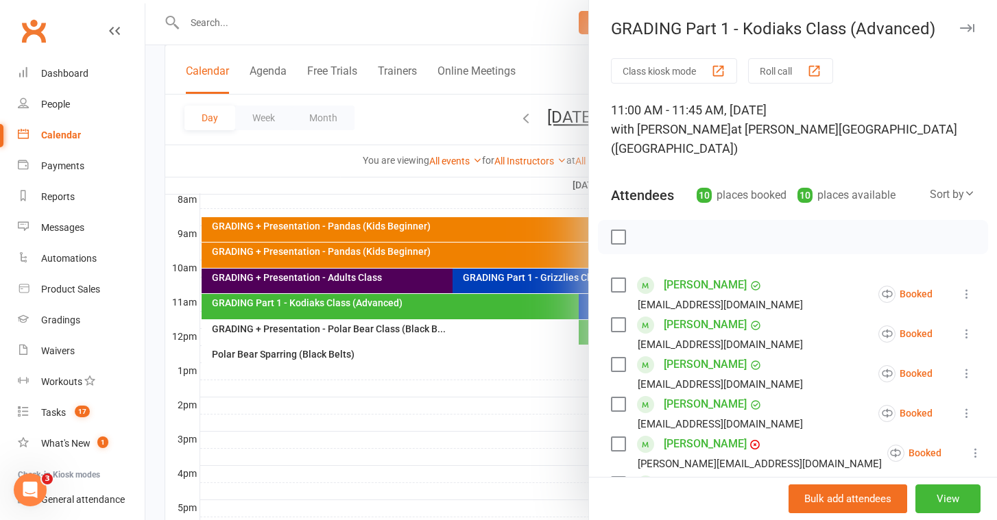
click at [464, 400] on div at bounding box center [570, 260] width 851 height 520
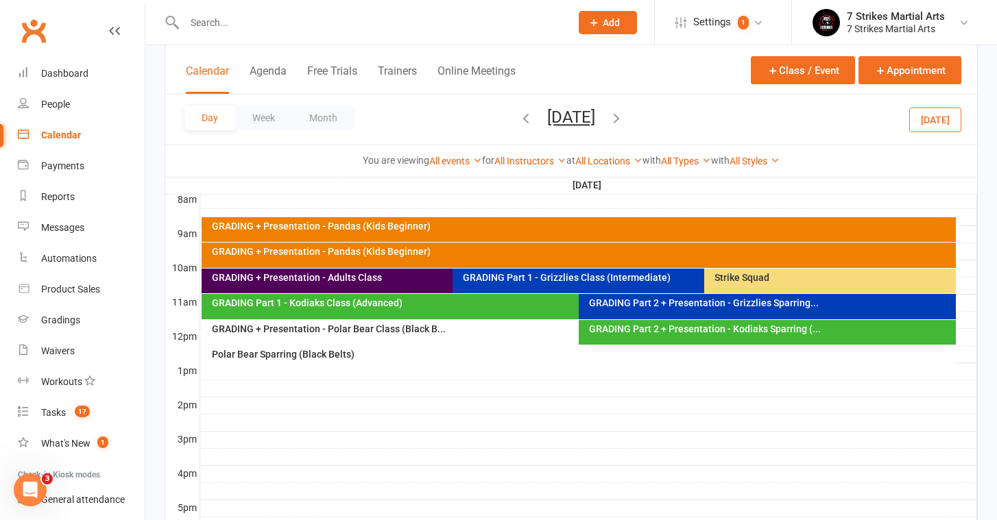
click at [683, 326] on div "GRADING Part 2 + Presentation - Kodiaks Sparring (..." at bounding box center [770, 329] width 365 height 10
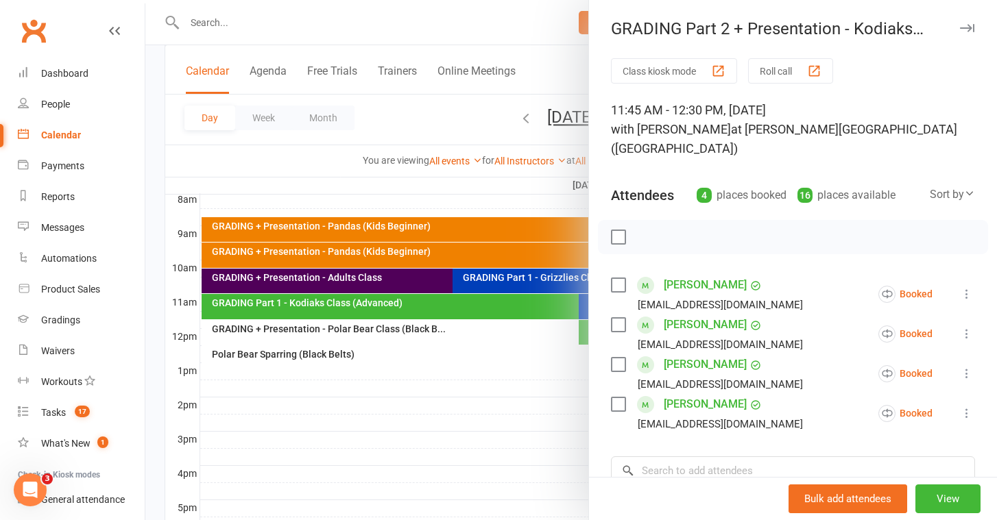
click at [389, 362] on div at bounding box center [570, 260] width 851 height 520
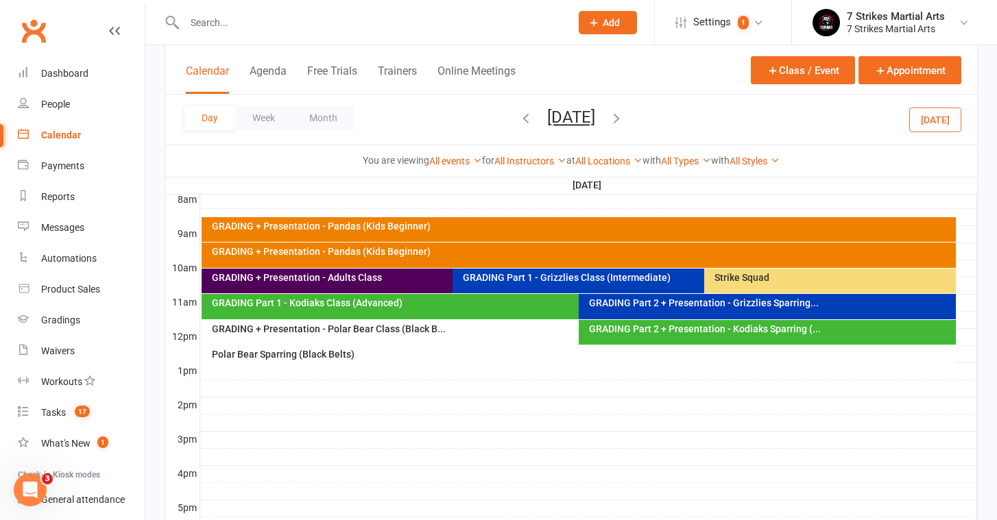
click at [347, 328] on div "GRADING + Presentation - Polar Bear Class (Black B..." at bounding box center [575, 329] width 729 height 10
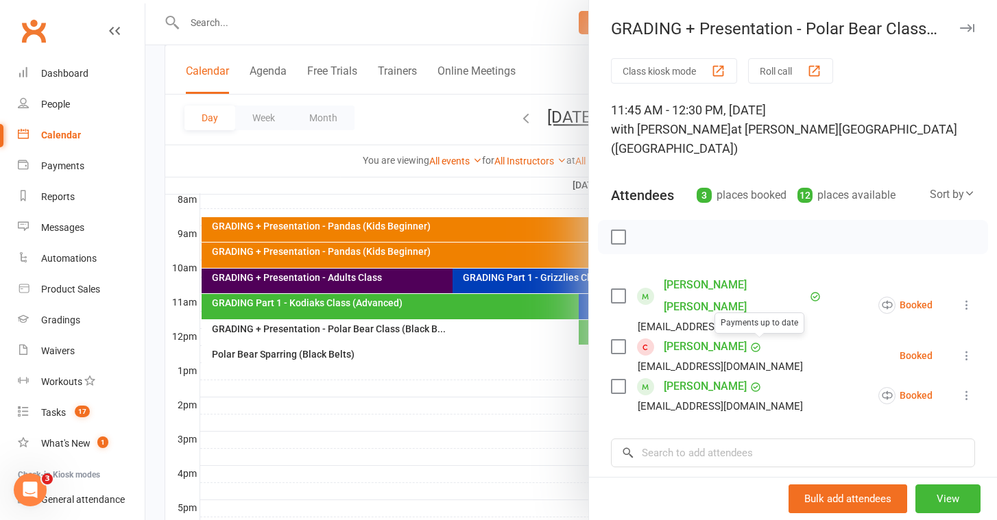
click at [535, 394] on div at bounding box center [570, 260] width 851 height 520
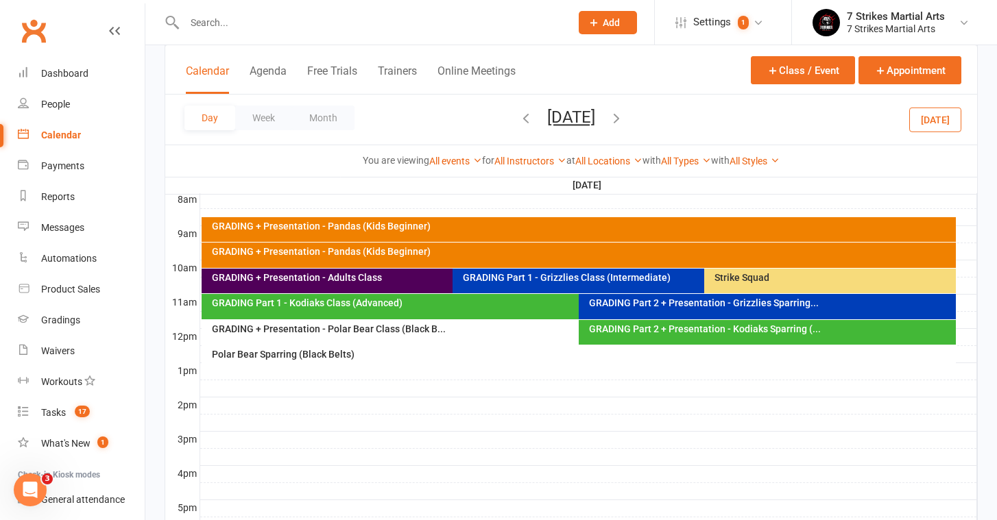
click at [467, 354] on div "Polar Bear Sparring (Black Belts)" at bounding box center [582, 355] width 742 height 10
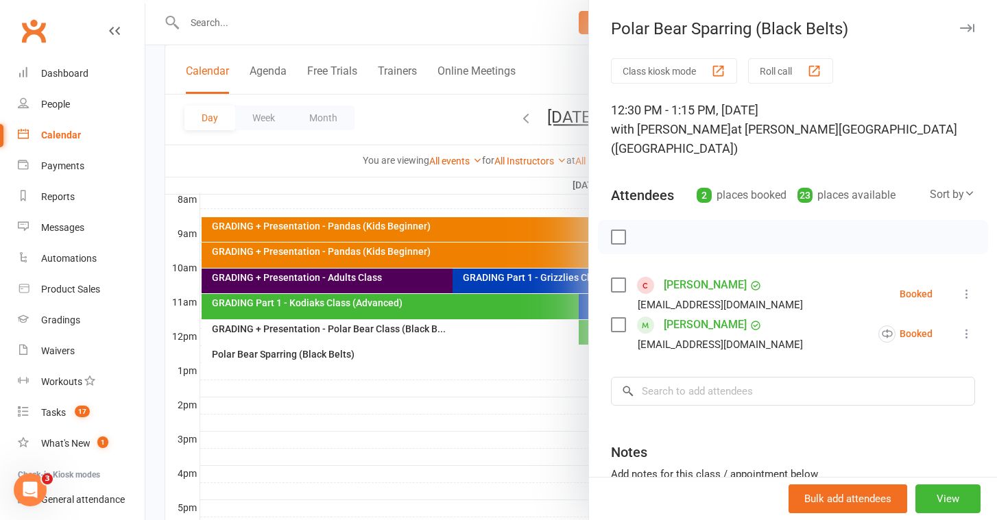
click at [435, 458] on div at bounding box center [570, 260] width 851 height 520
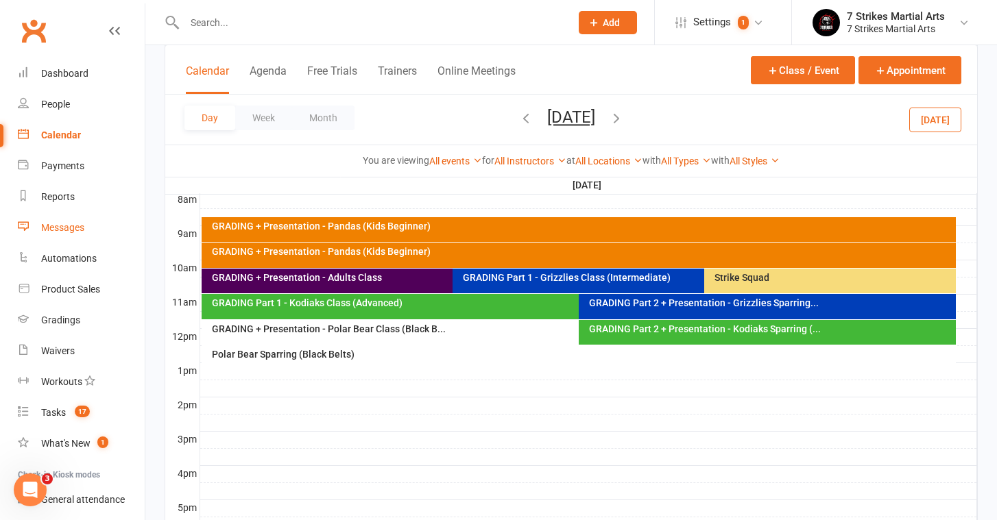
click at [53, 224] on div "Messages" at bounding box center [62, 227] width 43 height 11
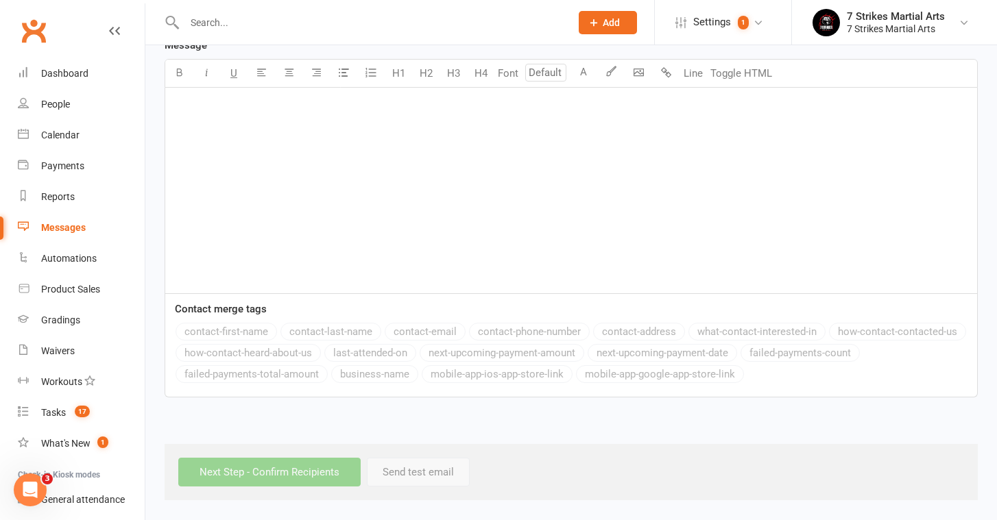
scroll to position [382, 0]
click at [655, 403] on div "Message subject ﻿ Message U H1 H2 H3 H4 Font A Line Toggle HTML ﻿ Contact merge…" at bounding box center [570, 193] width 833 height 447
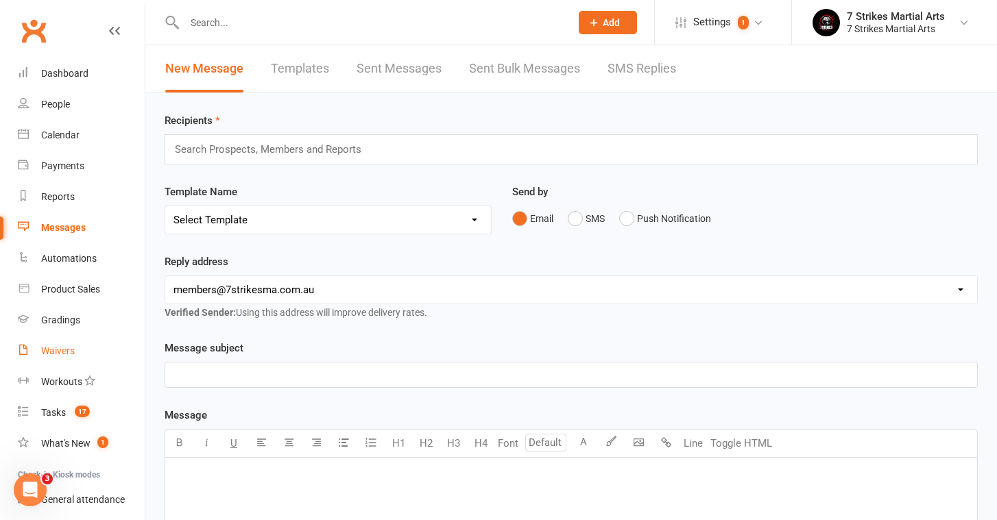
scroll to position [0, 0]
click at [71, 134] on div "Calendar" at bounding box center [60, 135] width 38 height 11
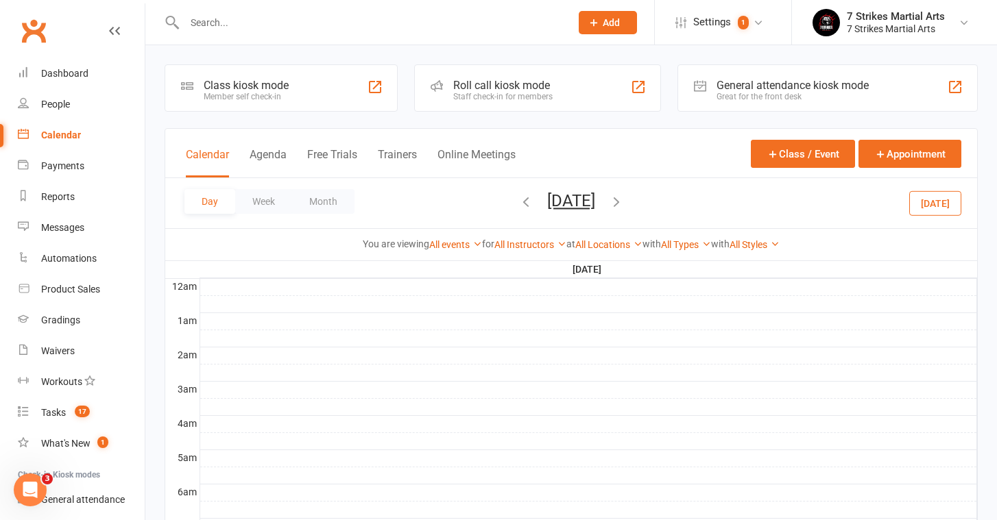
click at [463, 201] on div "Day Week Month [DATE] [DATE] Sun Mon Tue Wed Thu Fri Sat 31 01 02 03 04 05 06 0…" at bounding box center [571, 203] width 812 height 50
click at [518, 202] on icon "button" at bounding box center [525, 201] width 15 height 15
click at [602, 249] on link "All Locations" at bounding box center [608, 244] width 67 height 11
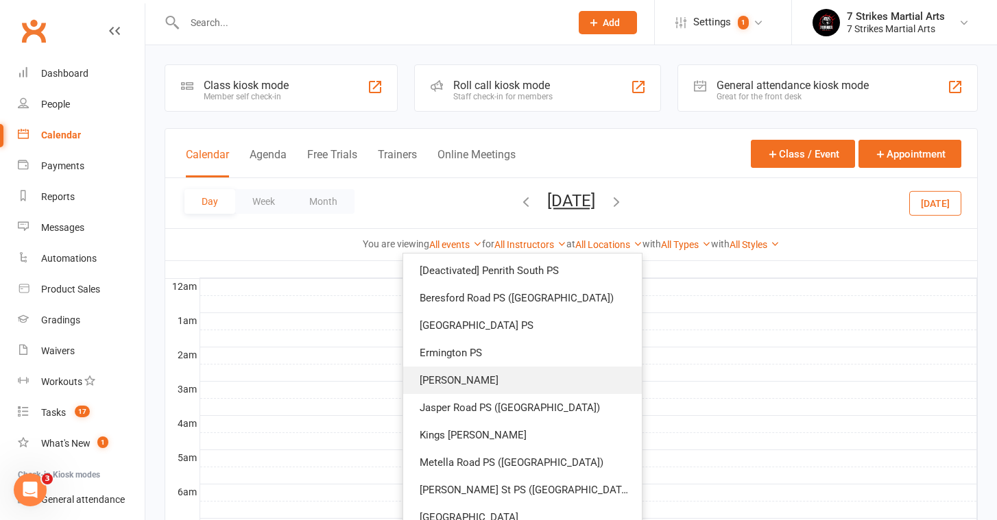
click at [534, 376] on link "[PERSON_NAME]" at bounding box center [522, 380] width 239 height 27
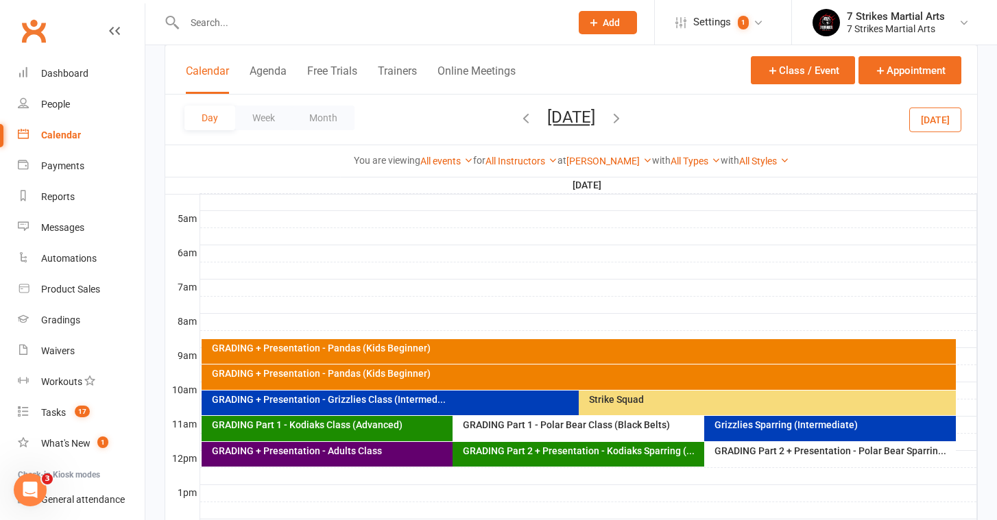
scroll to position [240, 0]
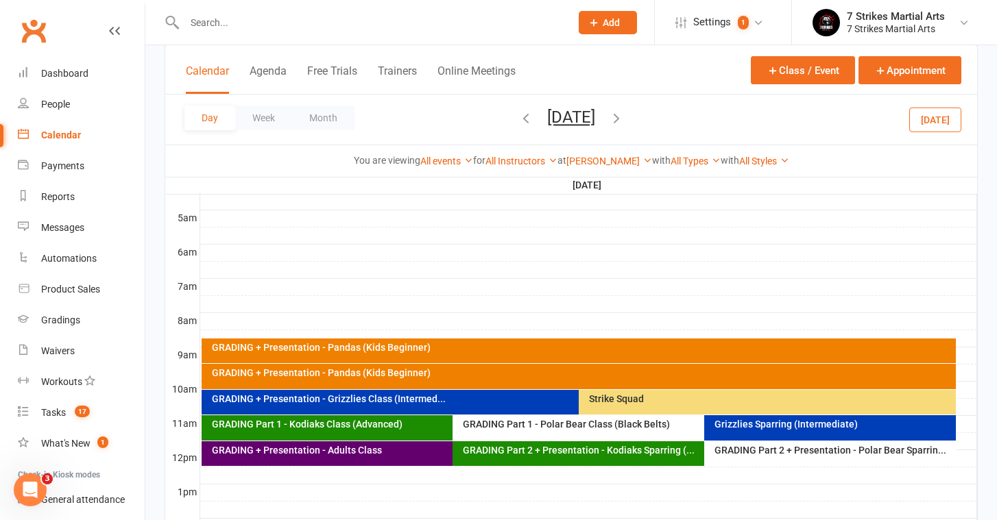
click at [509, 404] on div "GRADING + Presentation - Grizzlies Class (Intermed..." at bounding box center [572, 402] width 741 height 25
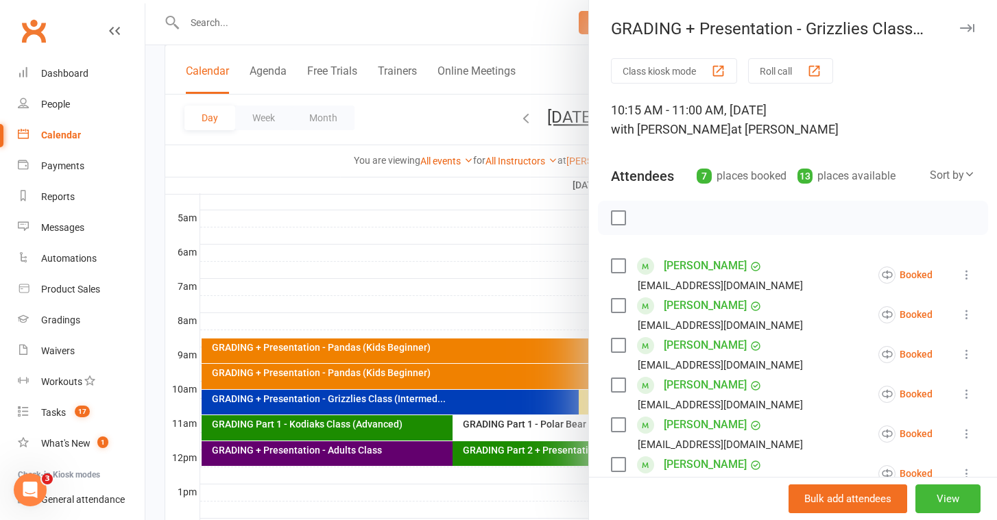
click at [507, 219] on div at bounding box center [570, 260] width 851 height 520
